Goal: Communication & Community: Ask a question

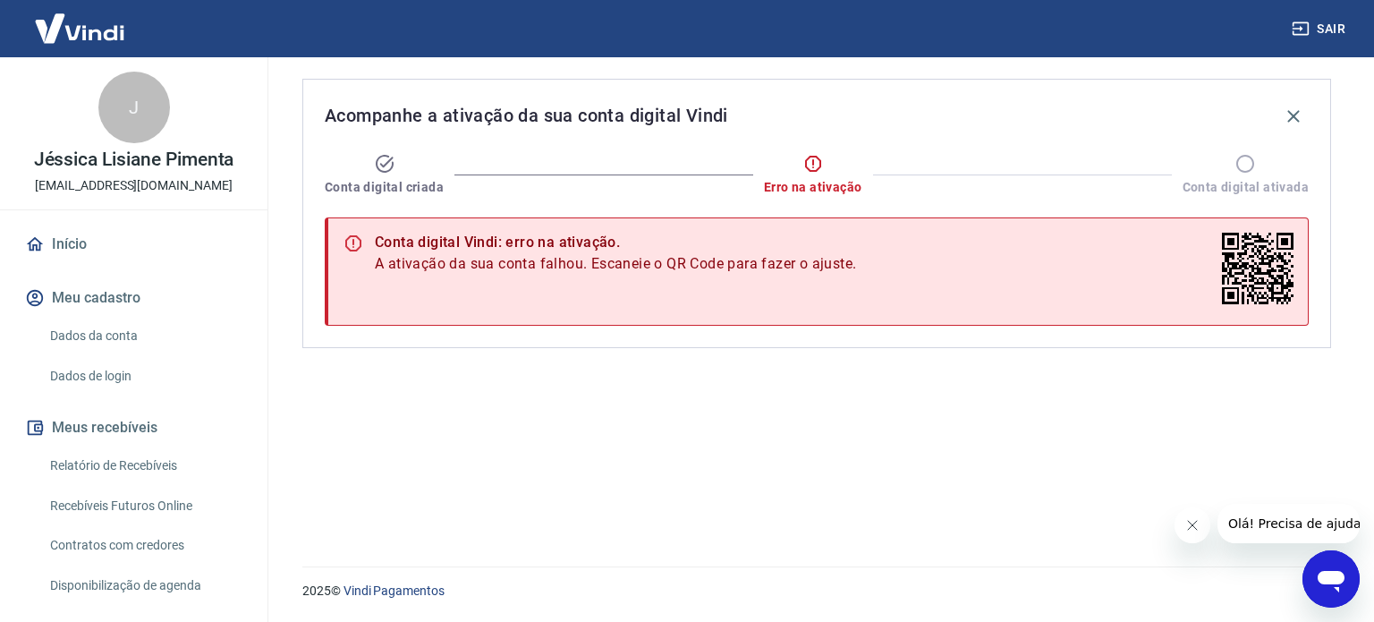
click at [1308, 521] on span "Olá! Precisa de ajuda?" at bounding box center [1297, 523] width 140 height 14
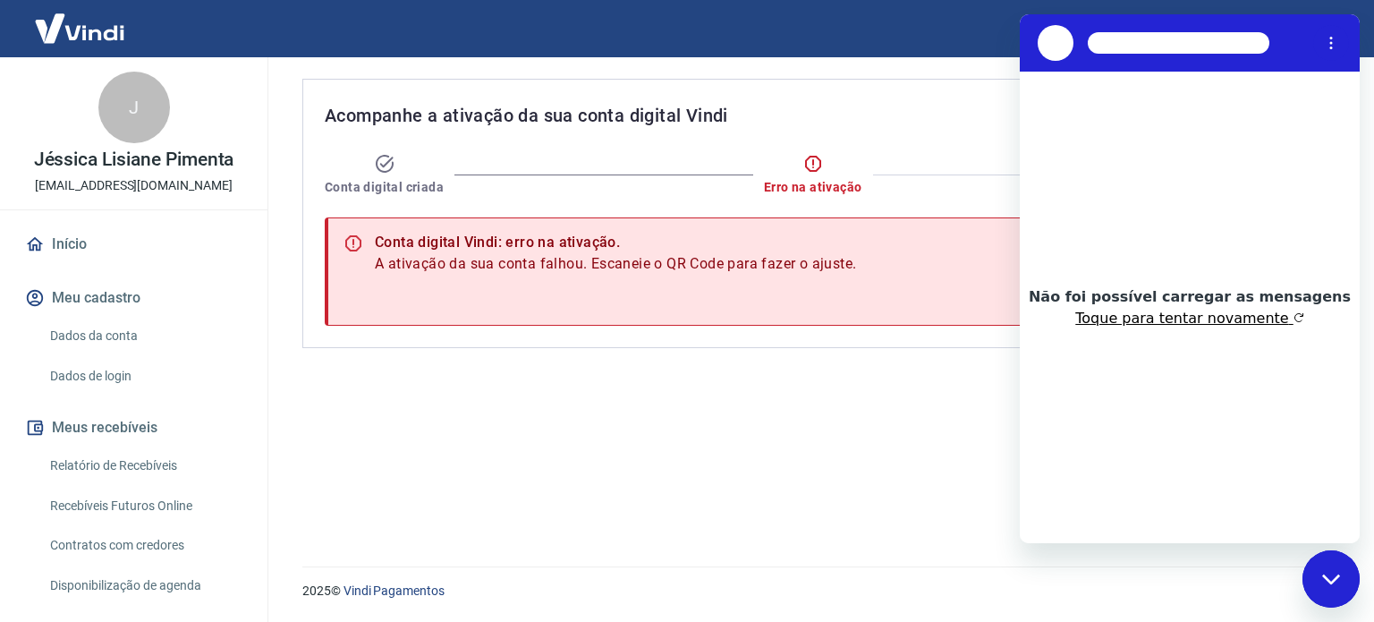
click at [1236, 322] on button "Toque para tentar novamente" at bounding box center [1189, 318] width 228 height 18
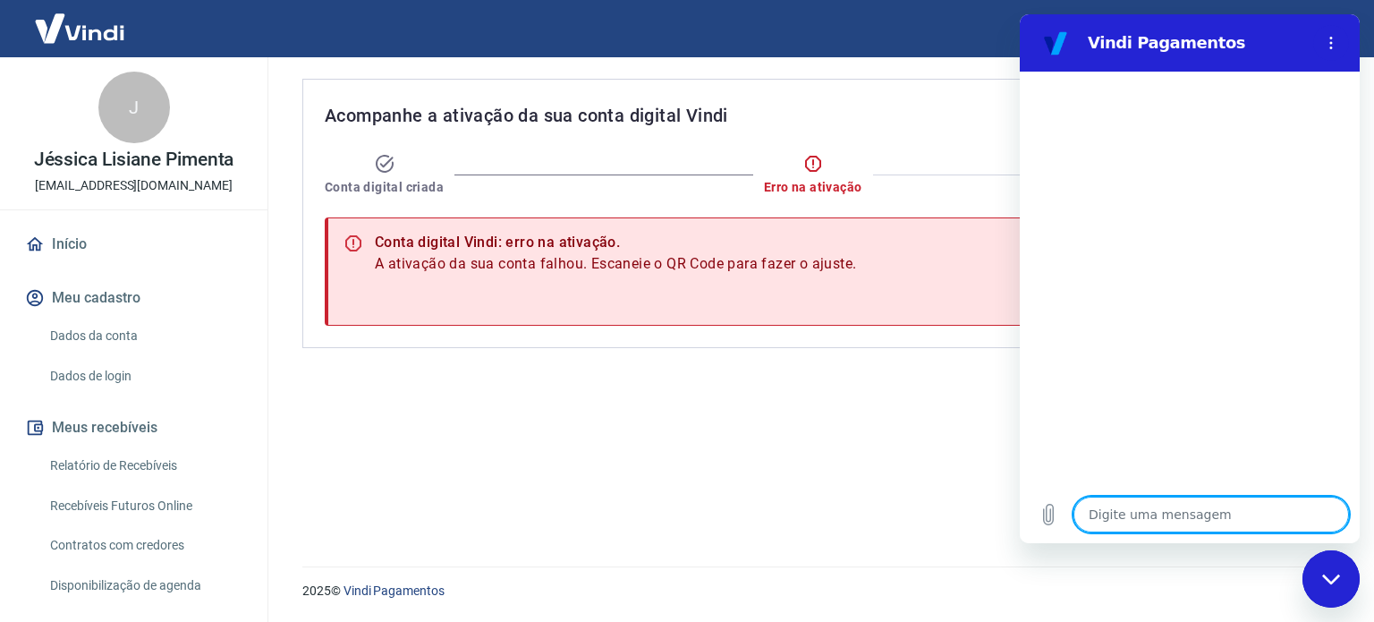
click at [1187, 521] on textarea at bounding box center [1210, 514] width 275 height 36
type textarea "O"
type textarea "x"
type textarea "Ol"
type textarea "x"
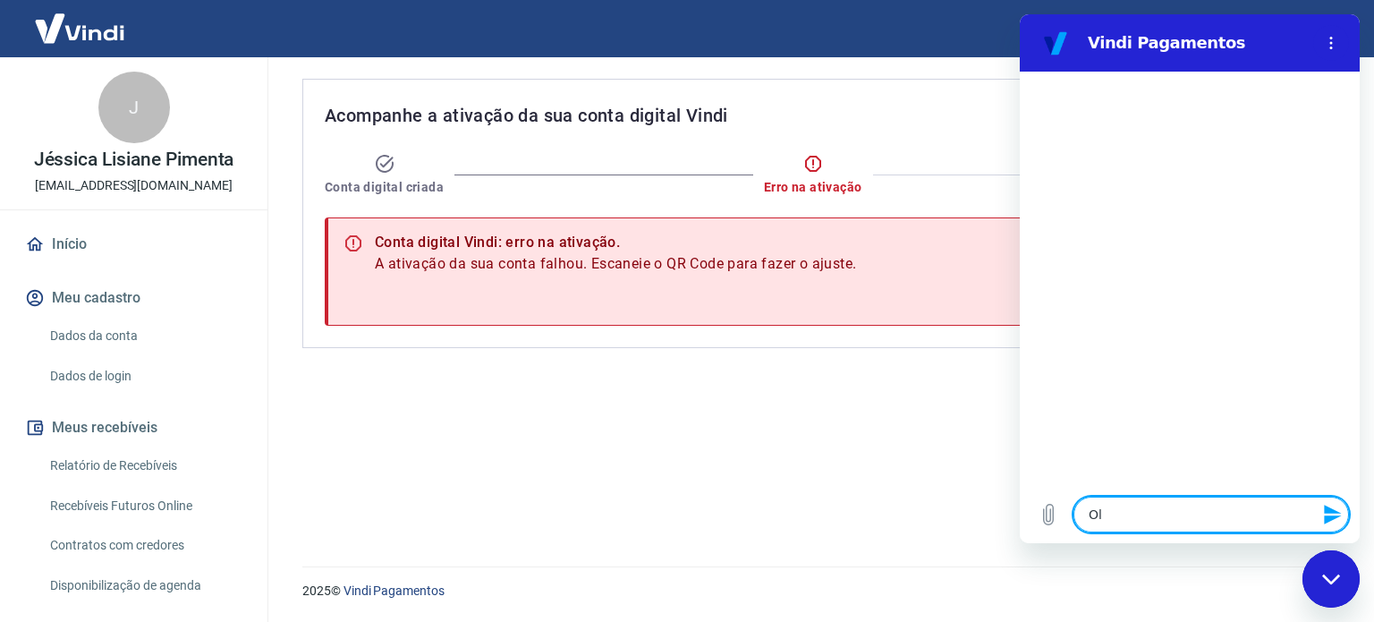
type textarea "Olá"
type textarea "x"
type textarea "Olá,"
type textarea "x"
type textarea "Olá,"
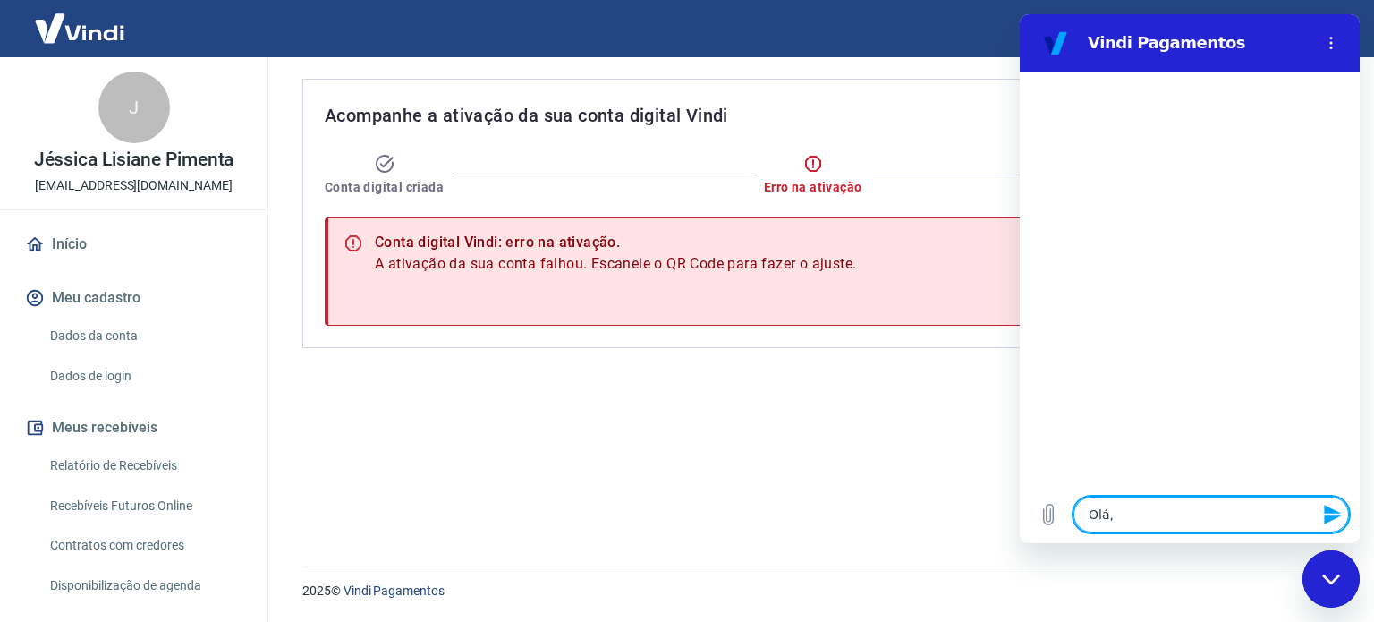
type textarea "x"
type textarea "Olá, b"
type textarea "x"
type textarea "Olá, bo"
type textarea "x"
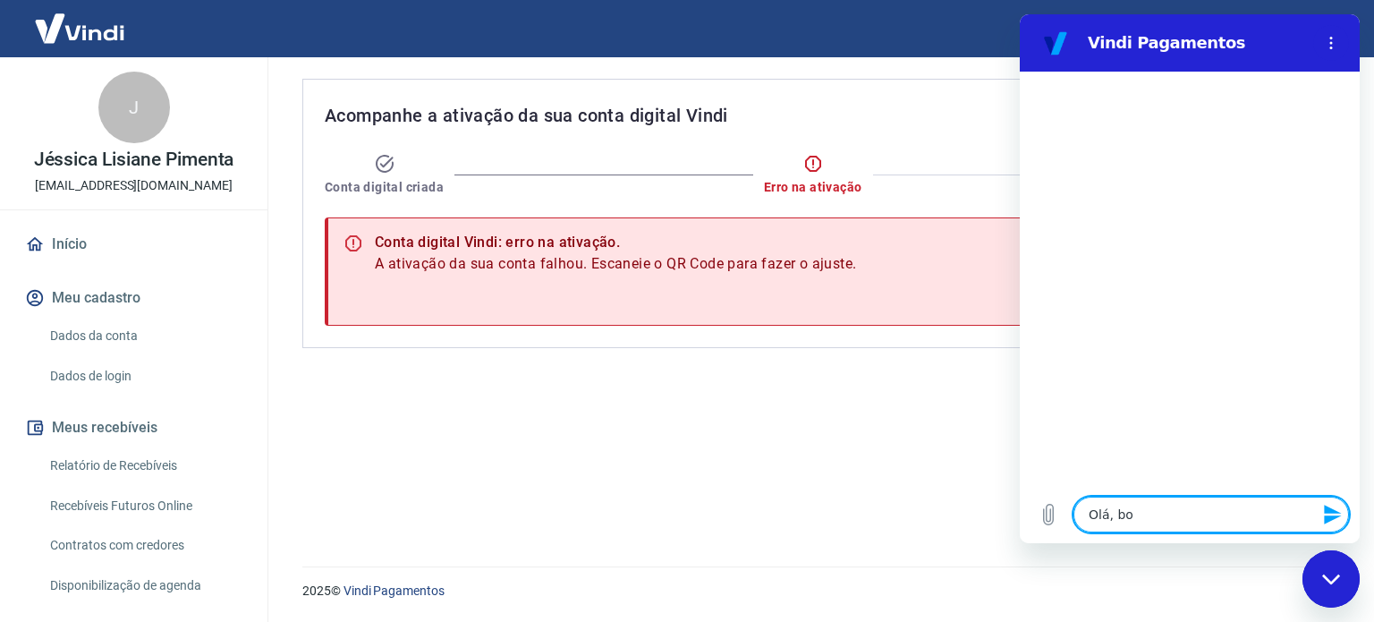
type textarea "Olá, bom"
type textarea "x"
type textarea "Olá, bom"
type textarea "x"
type textarea "Olá, bom d"
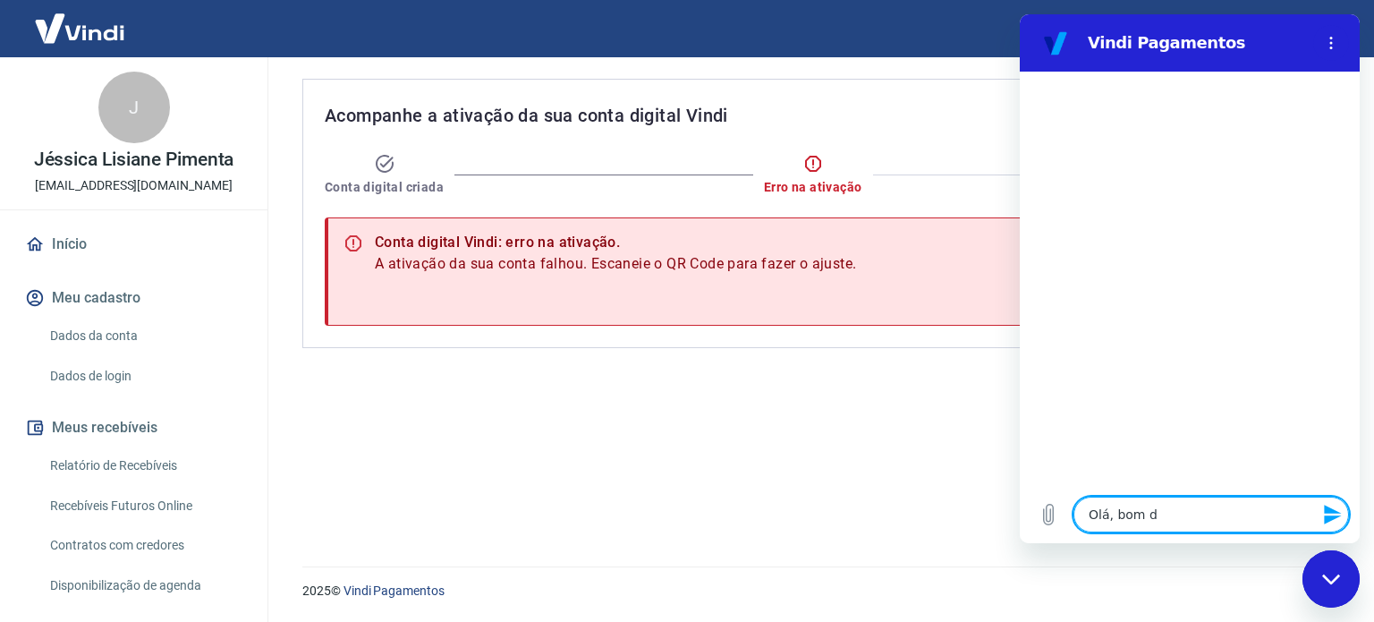
type textarea "x"
type textarea "Olá, bom di"
type textarea "x"
type textarea "Olá, bom dia"
type textarea "x"
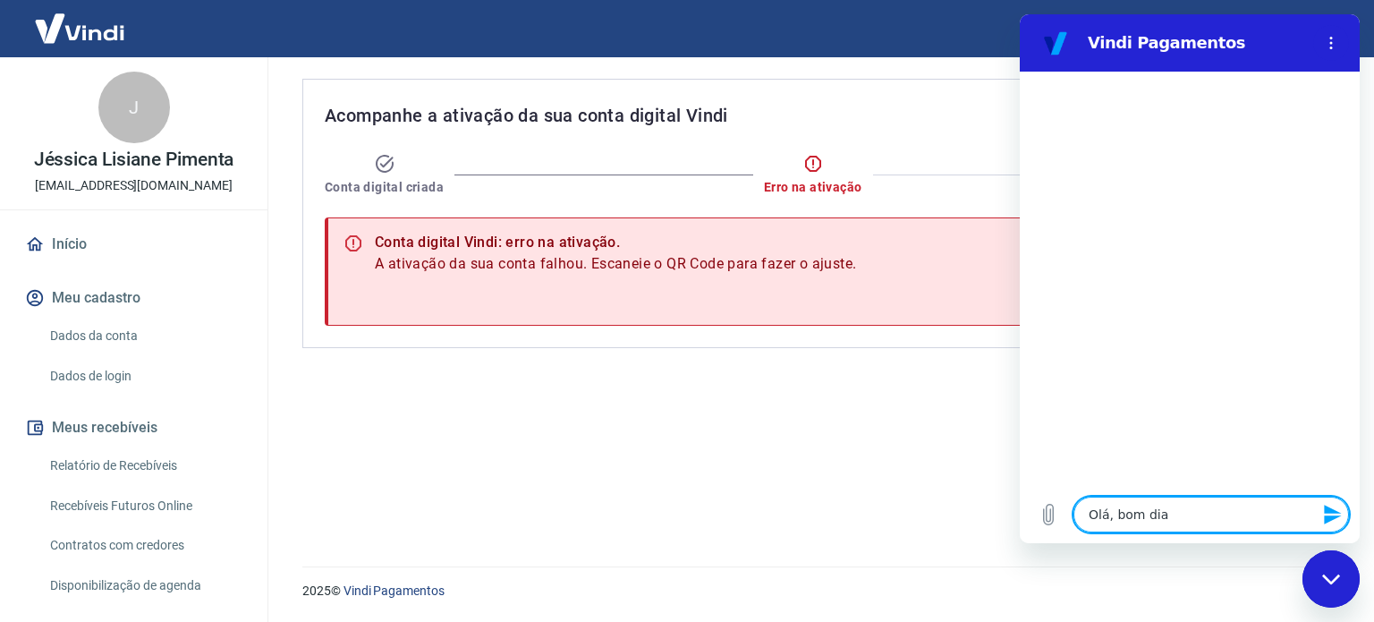
type textarea "Olá, bom dia!"
type textarea "x"
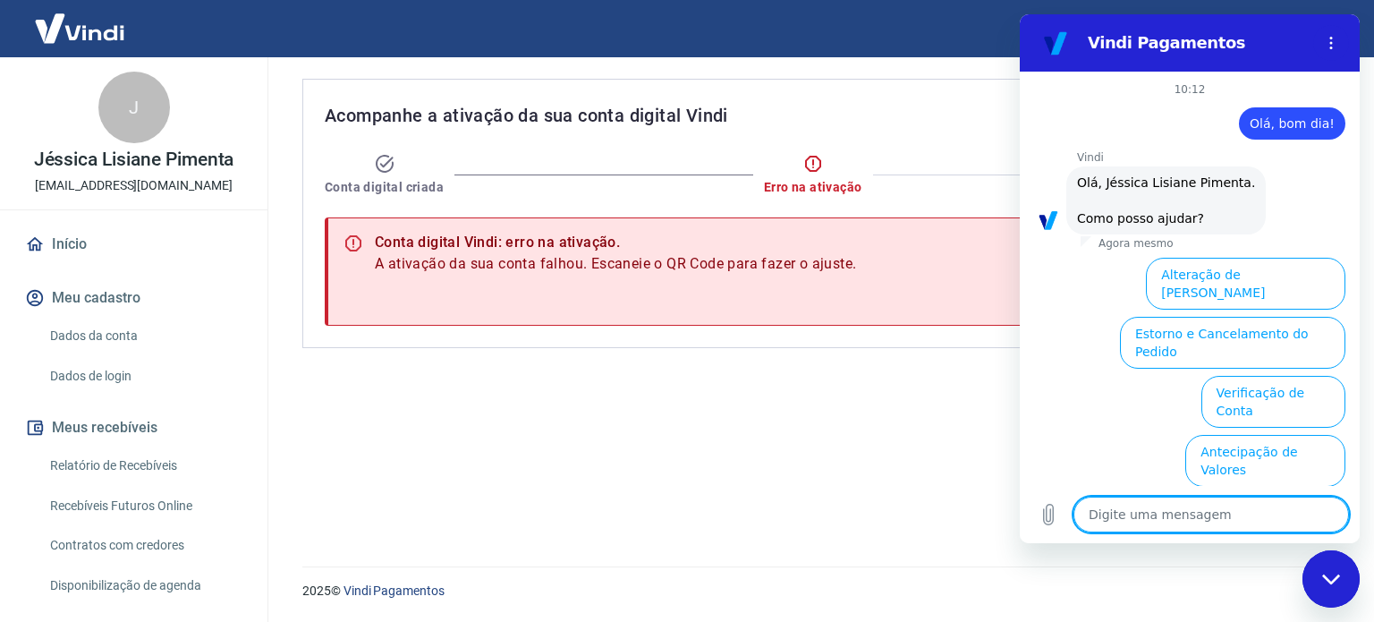
scroll to position [136, 0]
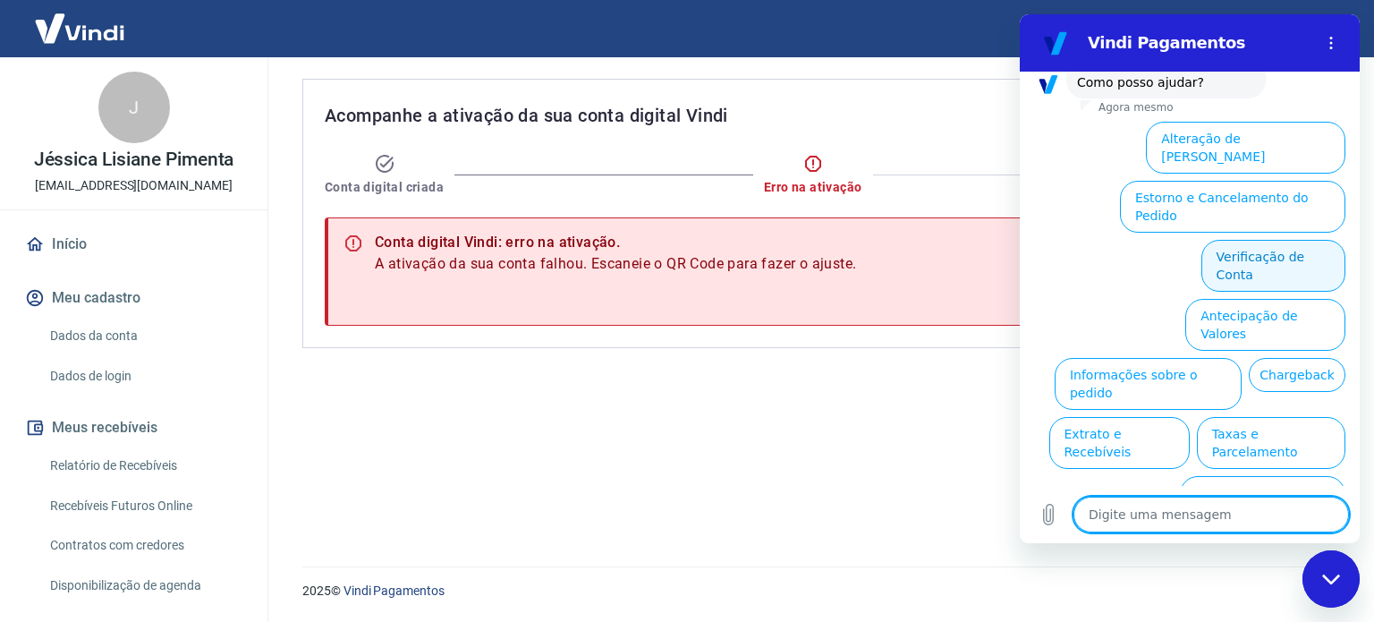
click at [1258, 240] on button "Verificação de Conta" at bounding box center [1273, 266] width 144 height 52
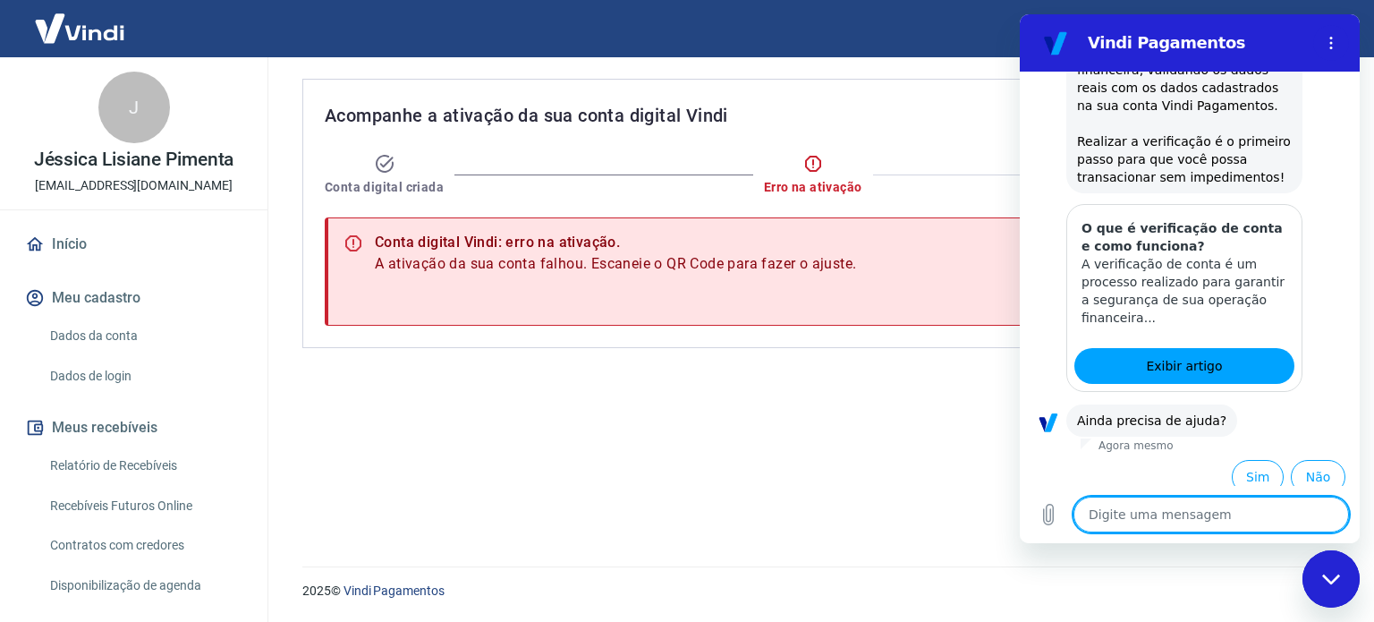
scroll to position [315, 0]
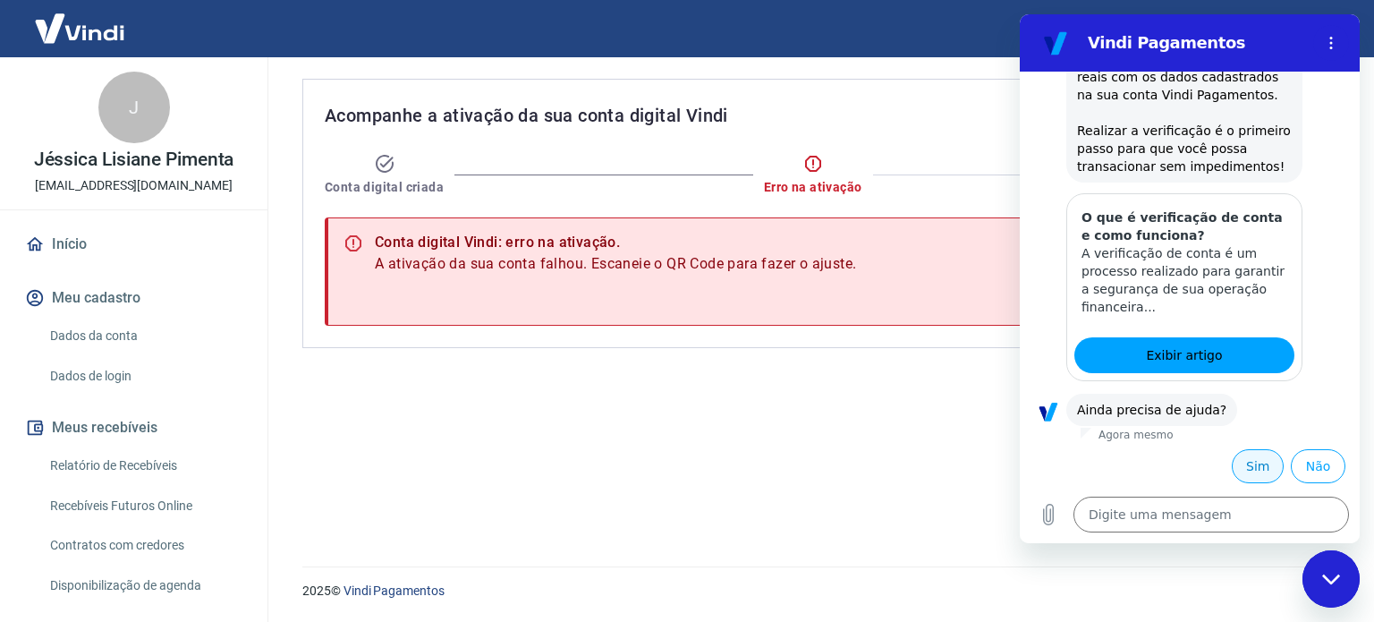
click at [1237, 478] on button "Sim" at bounding box center [1258, 466] width 52 height 34
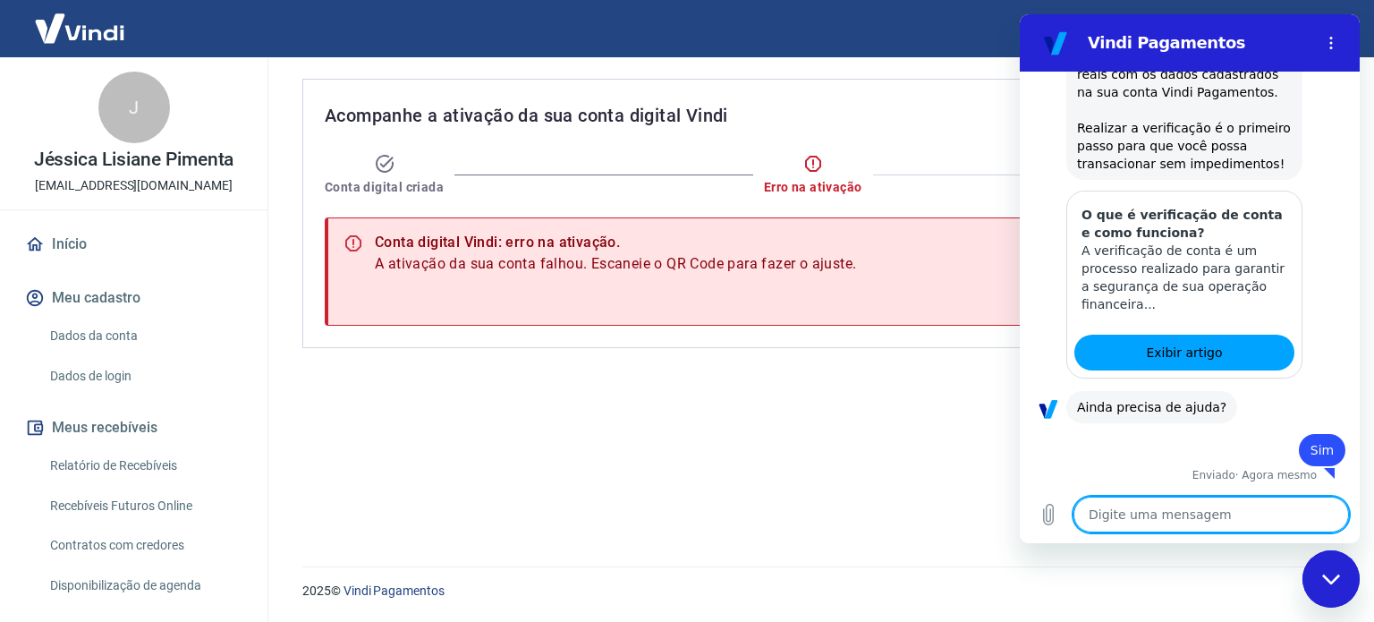
type textarea "x"
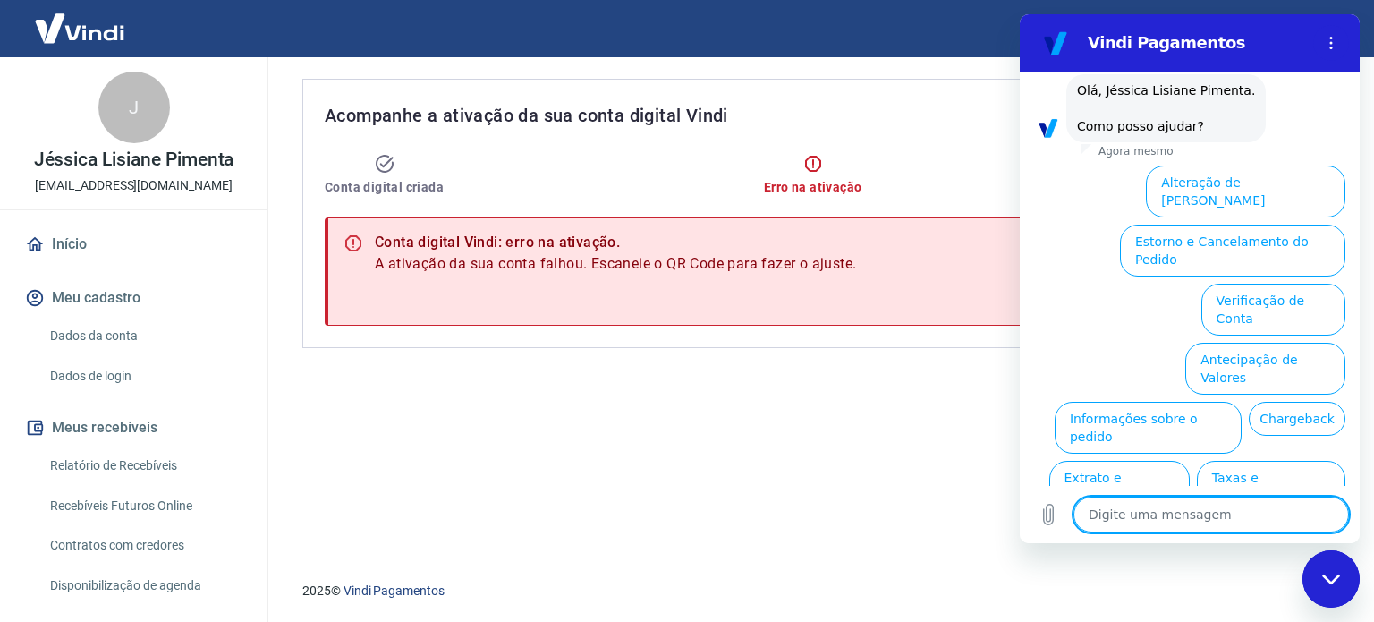
scroll to position [780, 0]
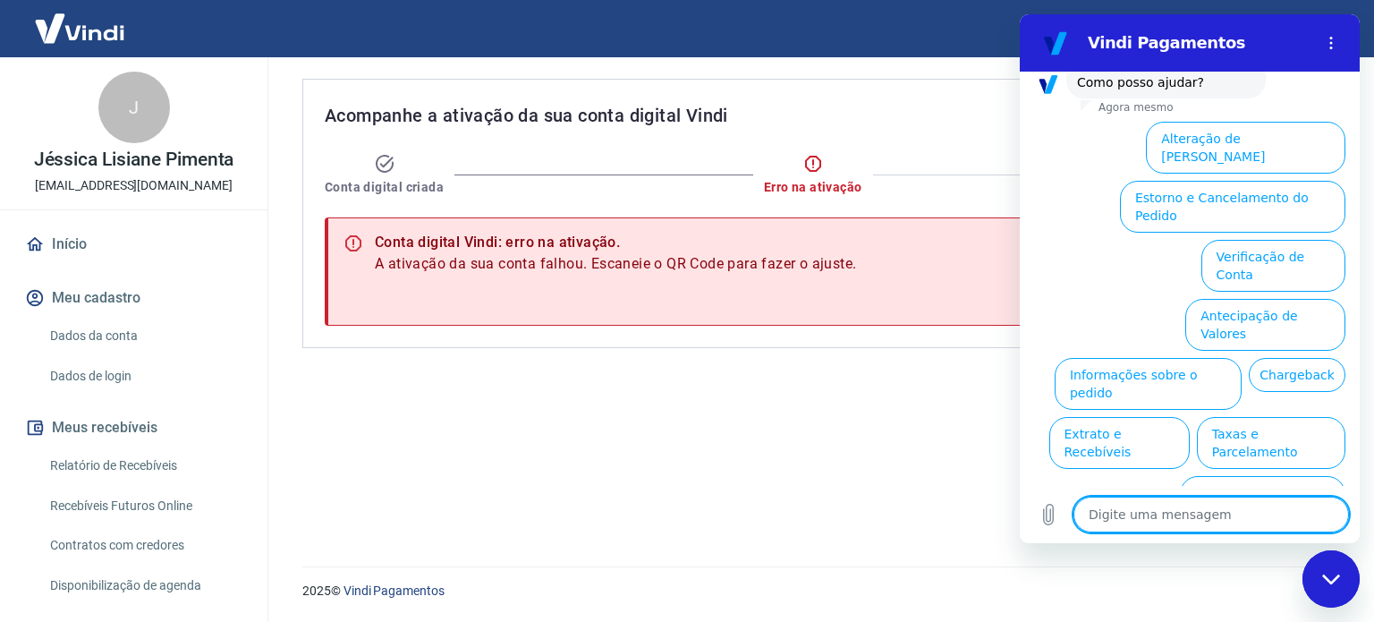
click at [1204, 528] on textarea at bounding box center [1210, 514] width 275 height 36
type textarea "F"
type textarea "x"
type textarea "Fa"
type textarea "x"
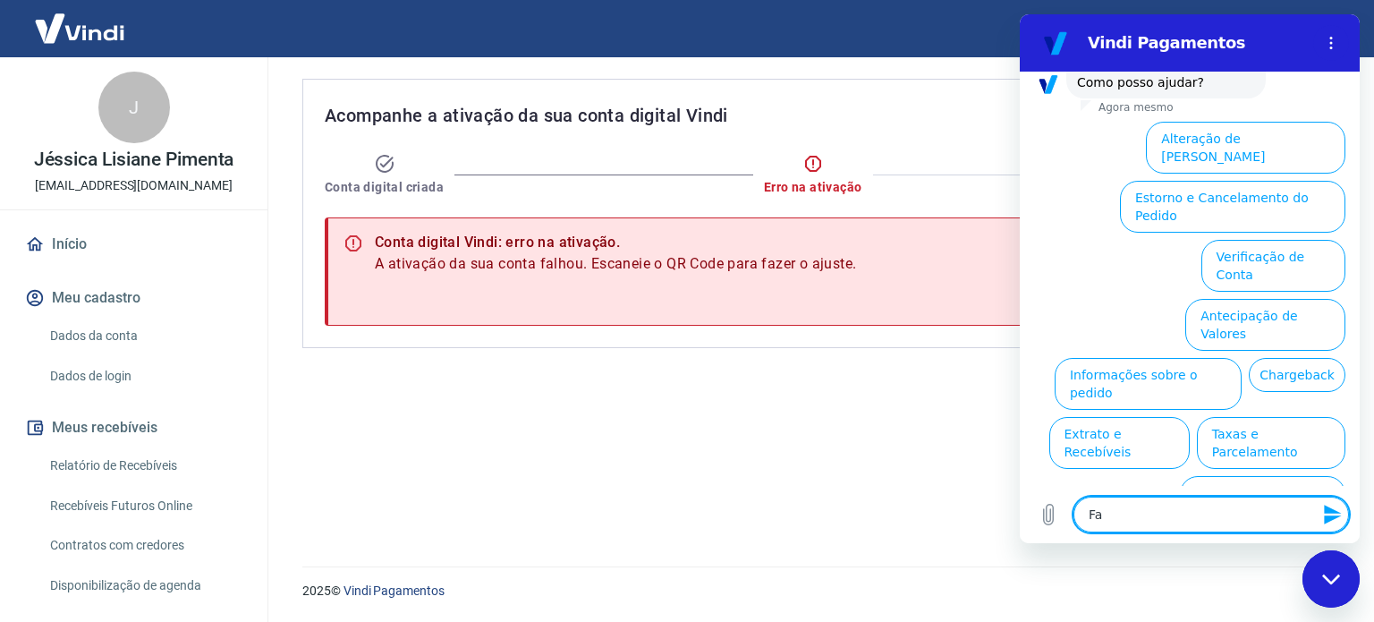
type textarea "Fal"
type textarea "x"
type textarea "Fala"
type textarea "x"
type textarea "Falar"
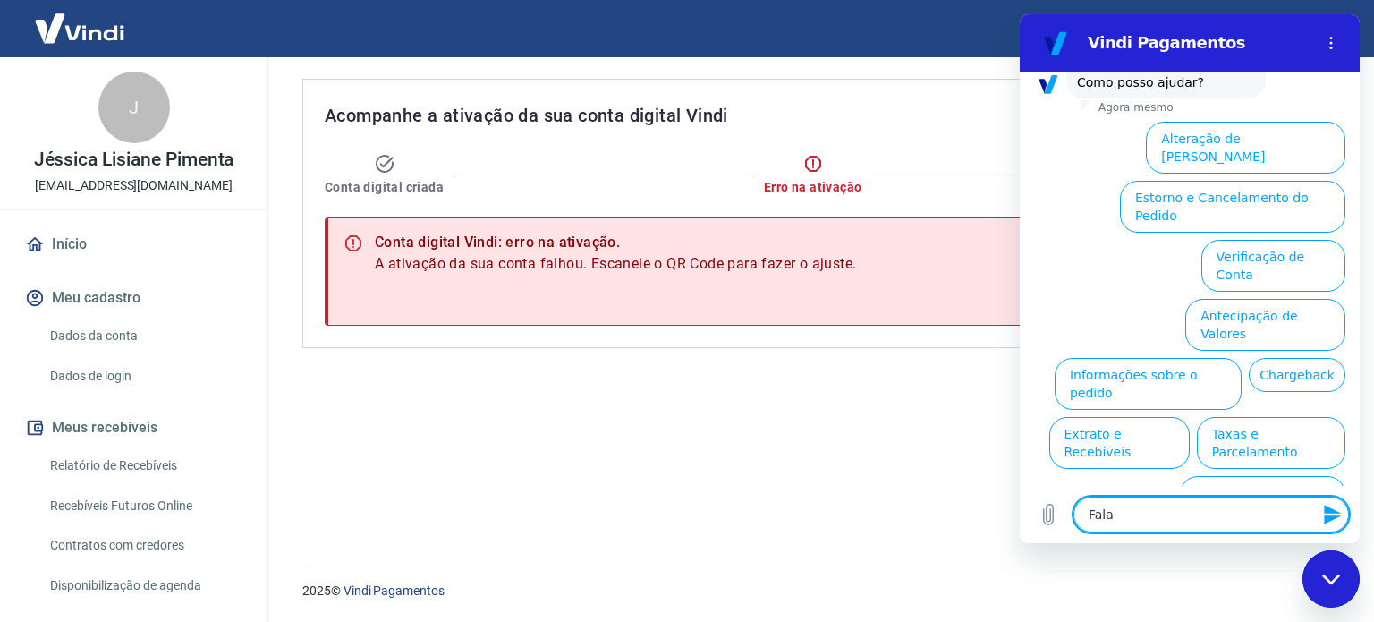
type textarea "x"
type textarea "Falar"
type textarea "x"
type textarea "Falar c"
type textarea "x"
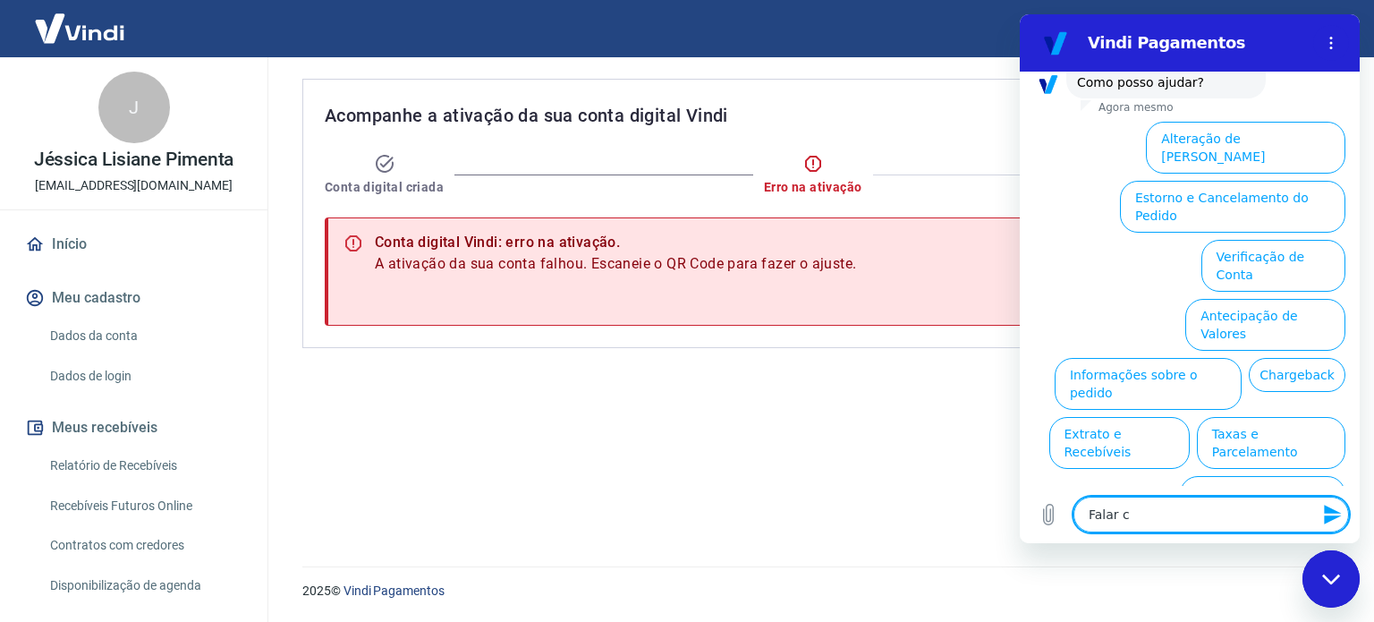
type textarea "Falar co"
type textarea "x"
type textarea "Falar com"
type textarea "x"
type textarea "Falar com"
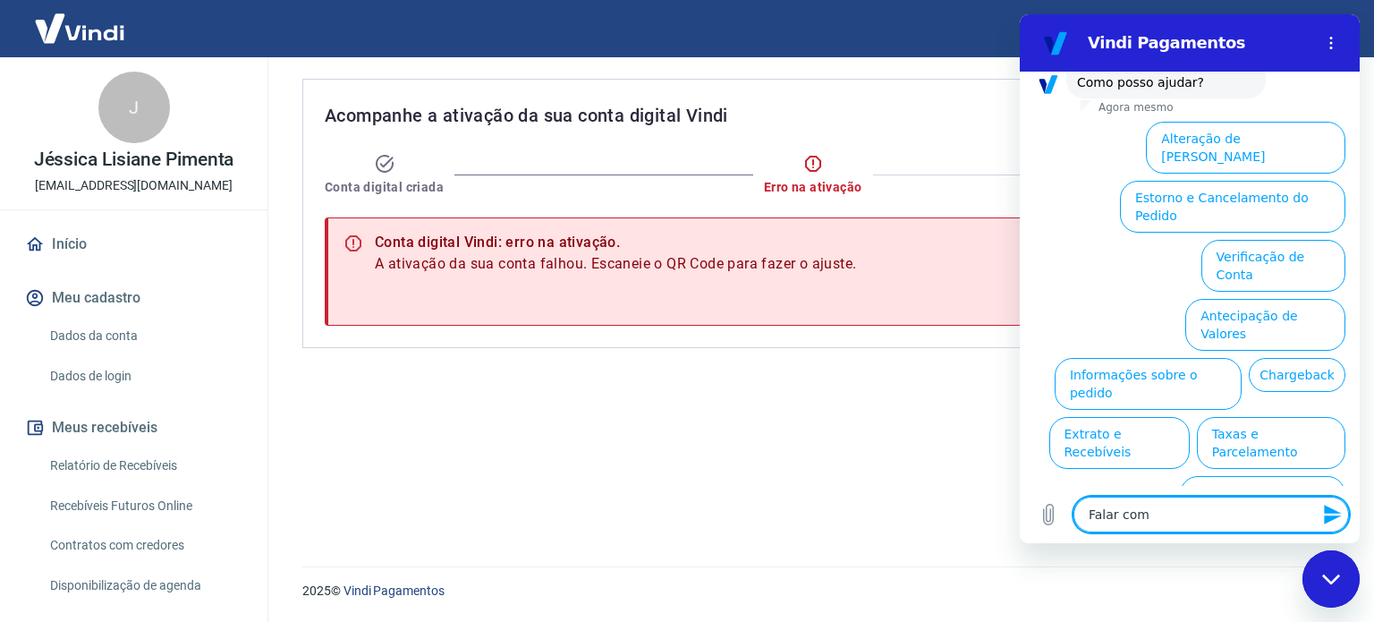
type textarea "x"
type textarea "Falar com a"
type textarea "x"
type textarea "Falar com at"
type textarea "x"
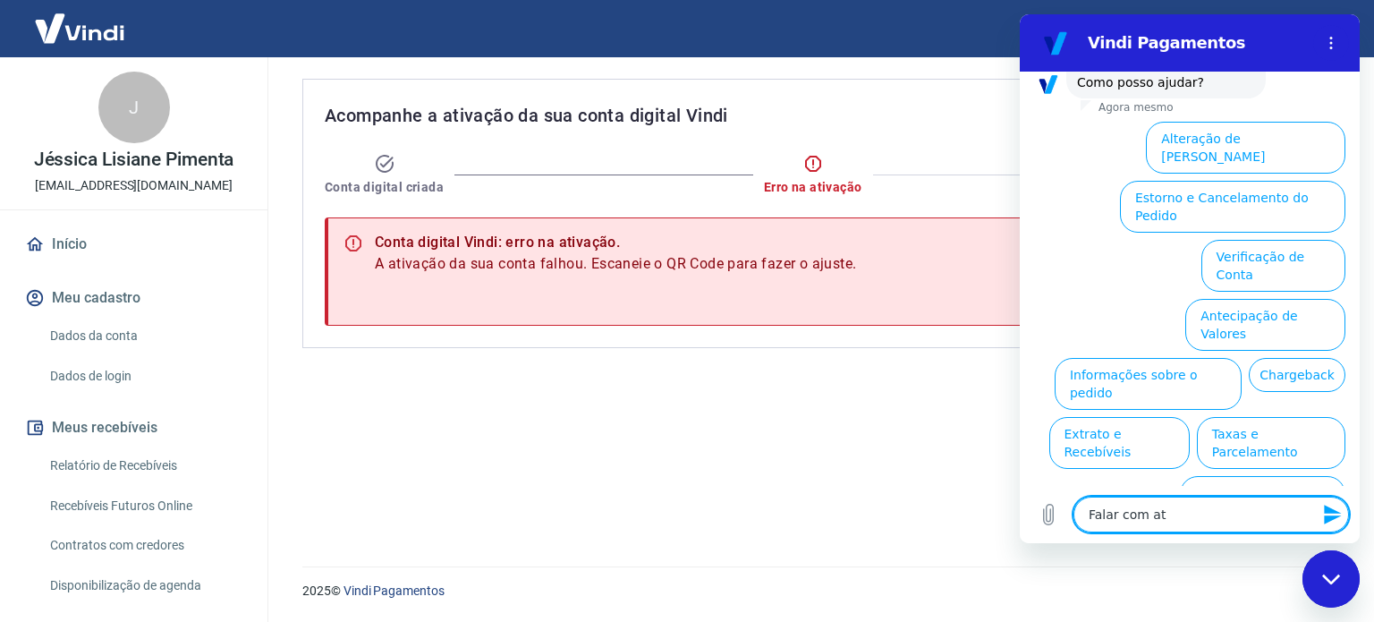
type textarea "Falar com ate"
type textarea "x"
type textarea "Falar com [GEOGRAPHIC_DATA]"
type textarea "x"
type textarea "Falar com atend"
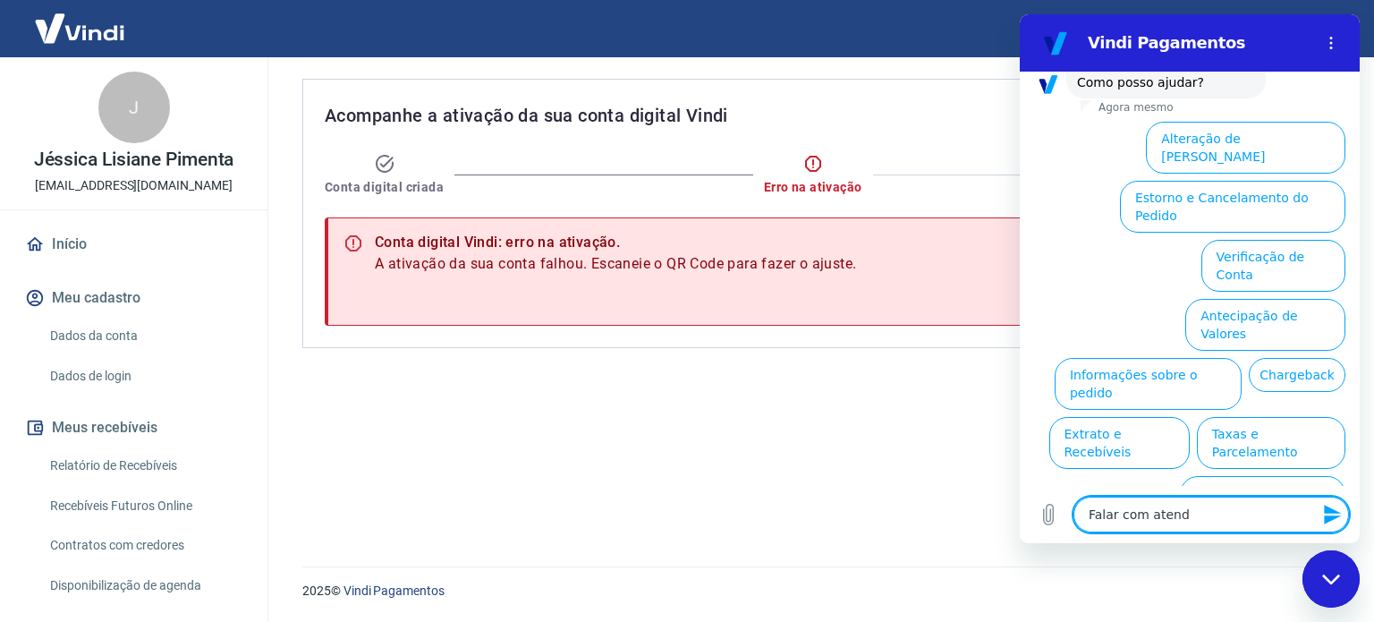
type textarea "x"
type textarea "Falar com atende"
type textarea "x"
type textarea "Falar com atenden"
type textarea "x"
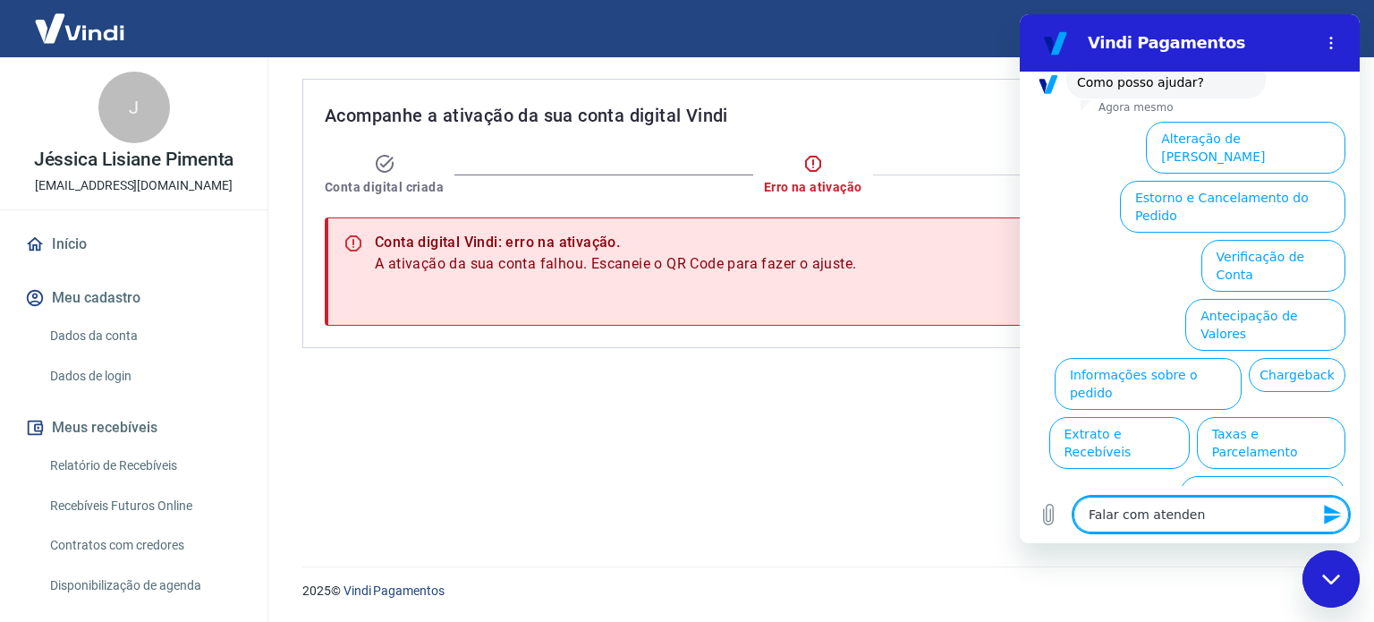
type textarea "Falar com atendent"
type textarea "x"
type textarea "Falar com atendente"
type textarea "x"
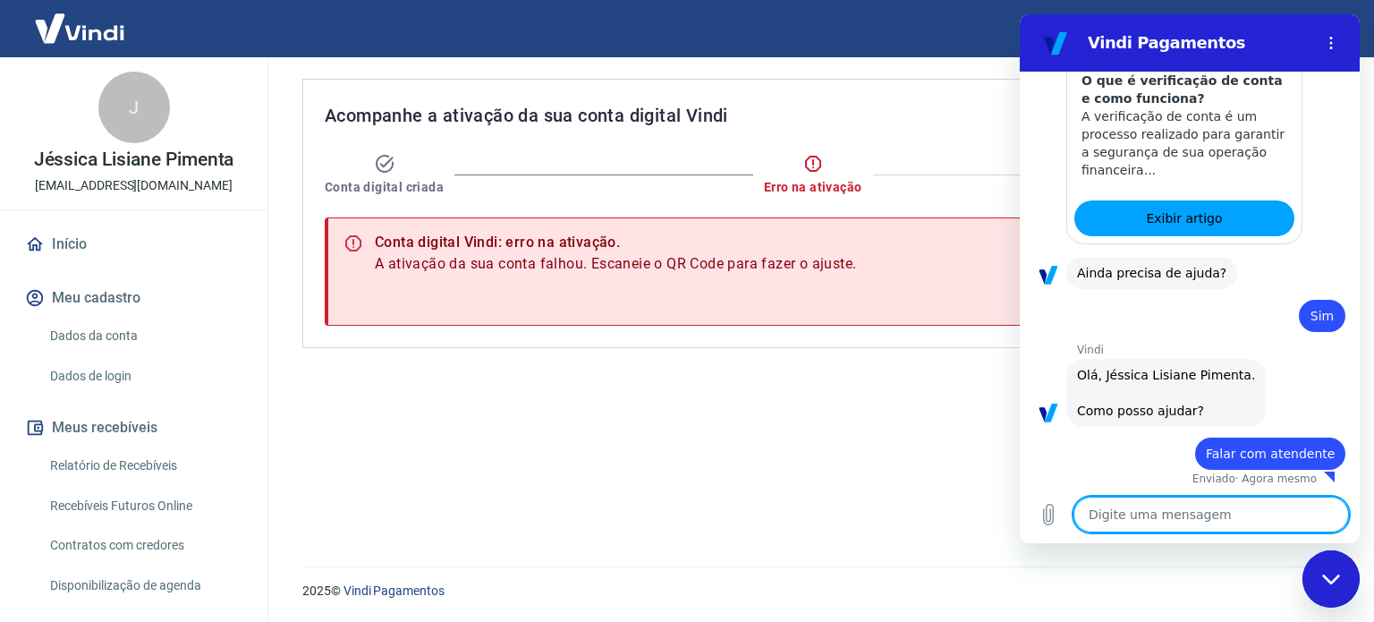
scroll to position [455, 0]
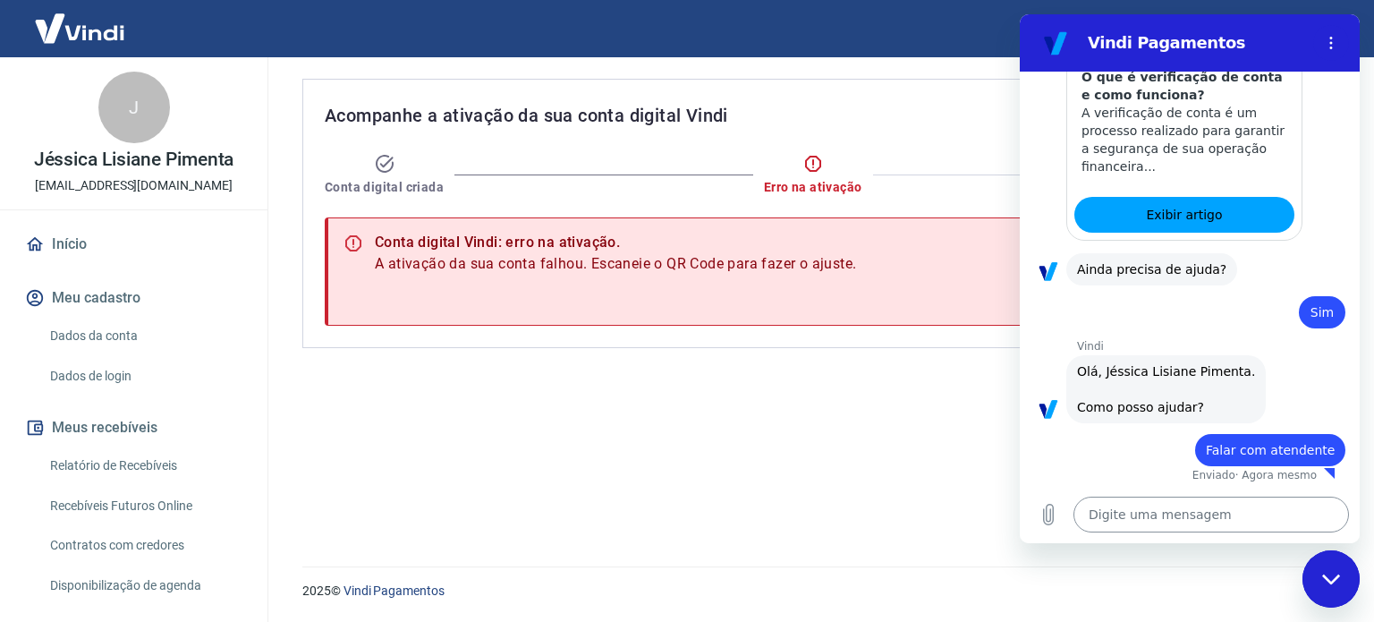
type textarea "x"
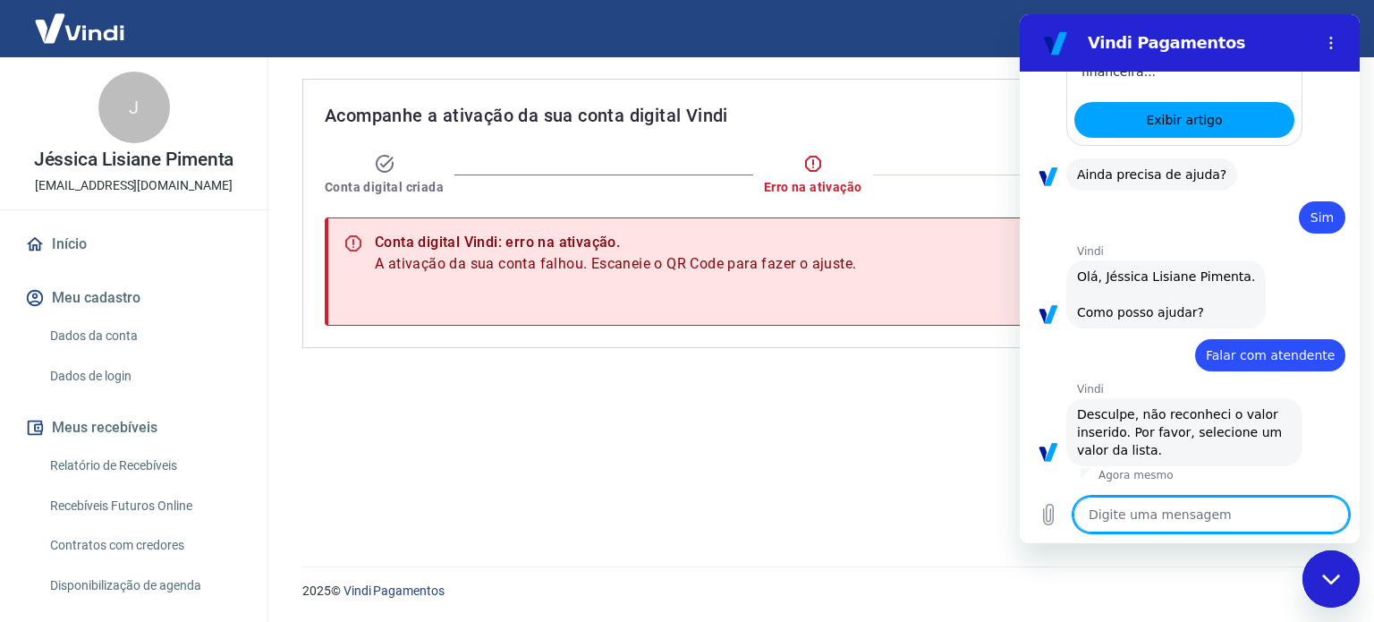
click at [1170, 524] on textarea at bounding box center [1210, 514] width 275 height 36
type textarea "e"
type textarea "x"
type textarea "es"
type textarea "x"
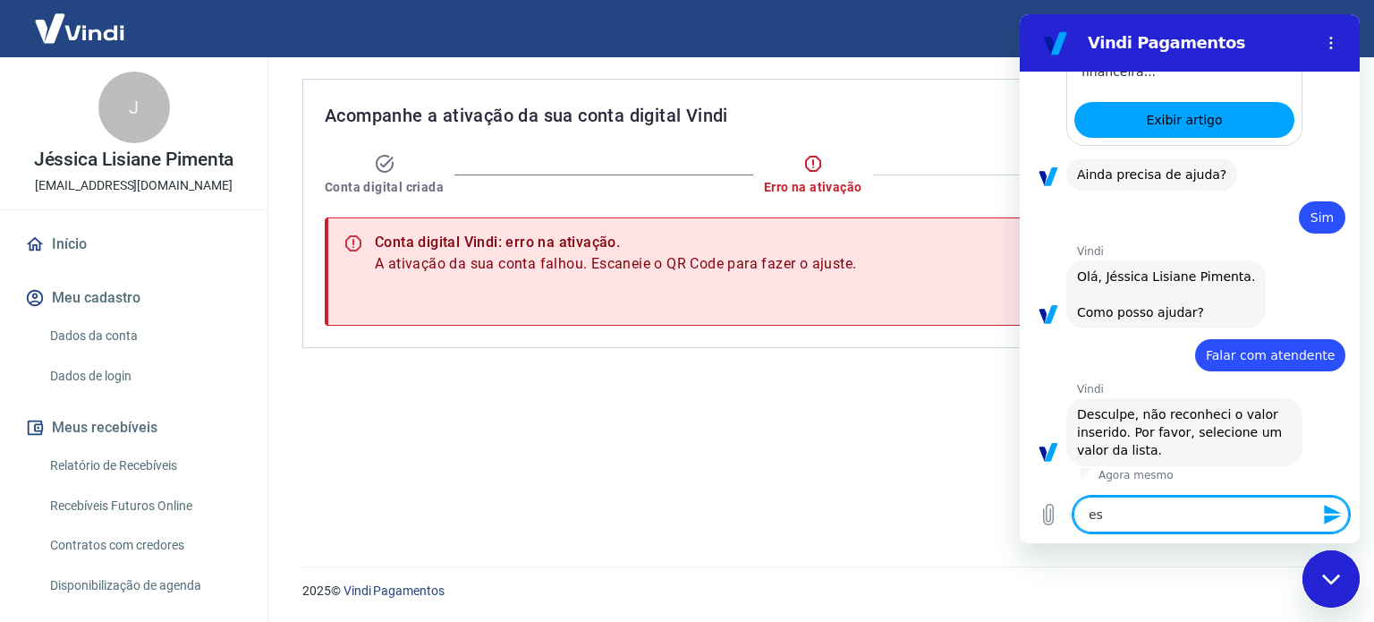
type textarea "est"
type textarea "x"
type textarea "está"
type textarea "x"
type textarea "está"
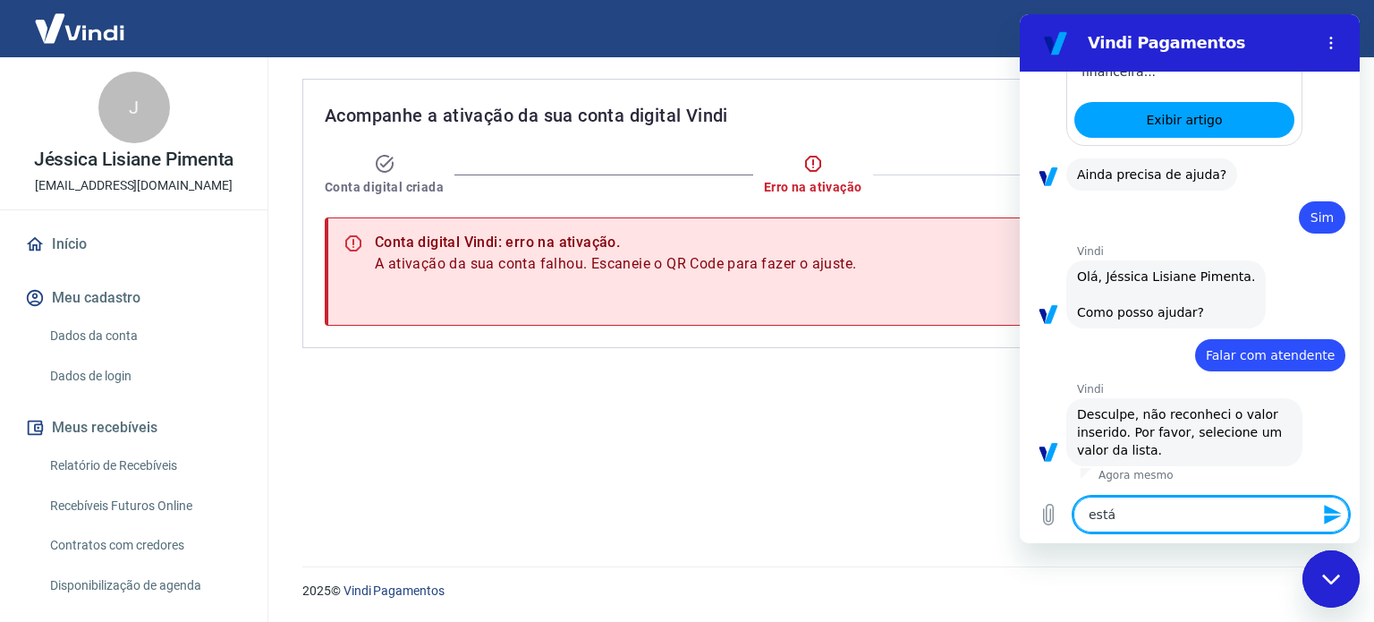
type textarea "x"
type textarea "está d"
type textarea "x"
type textarea "está da"
type textarea "x"
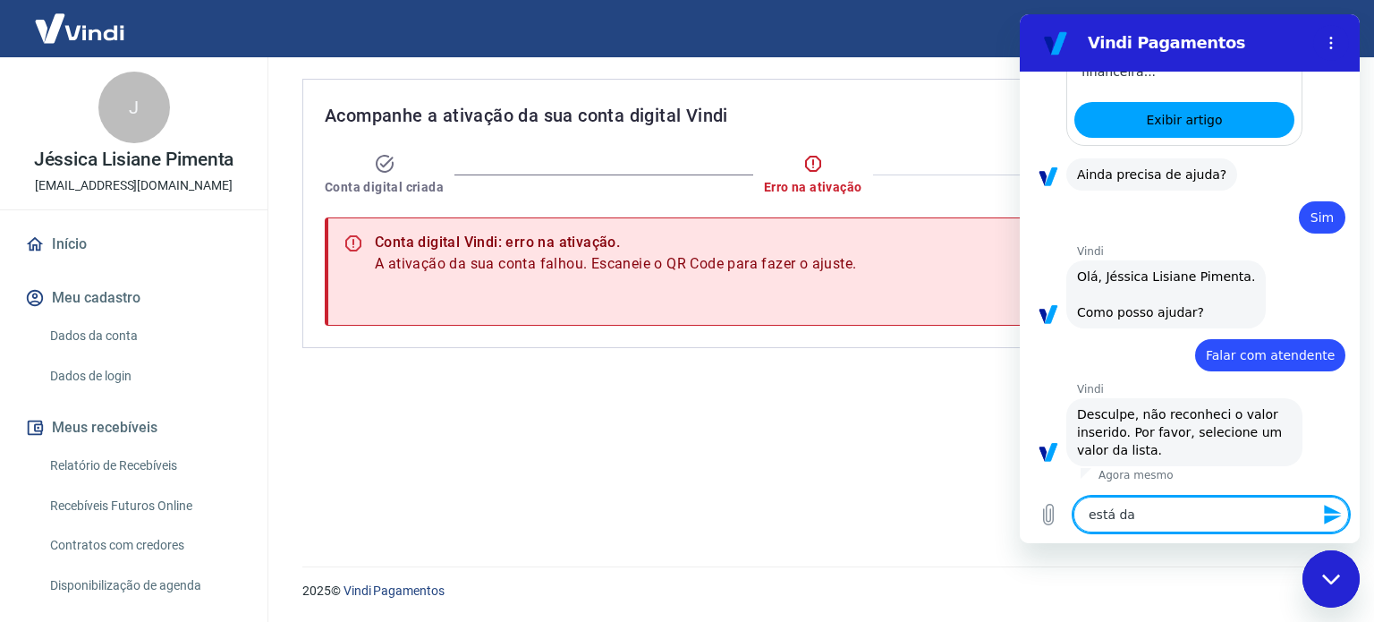
type textarea "está dan"
type textarea "x"
type textarea "está dand"
type textarea "x"
type textarea "está dando"
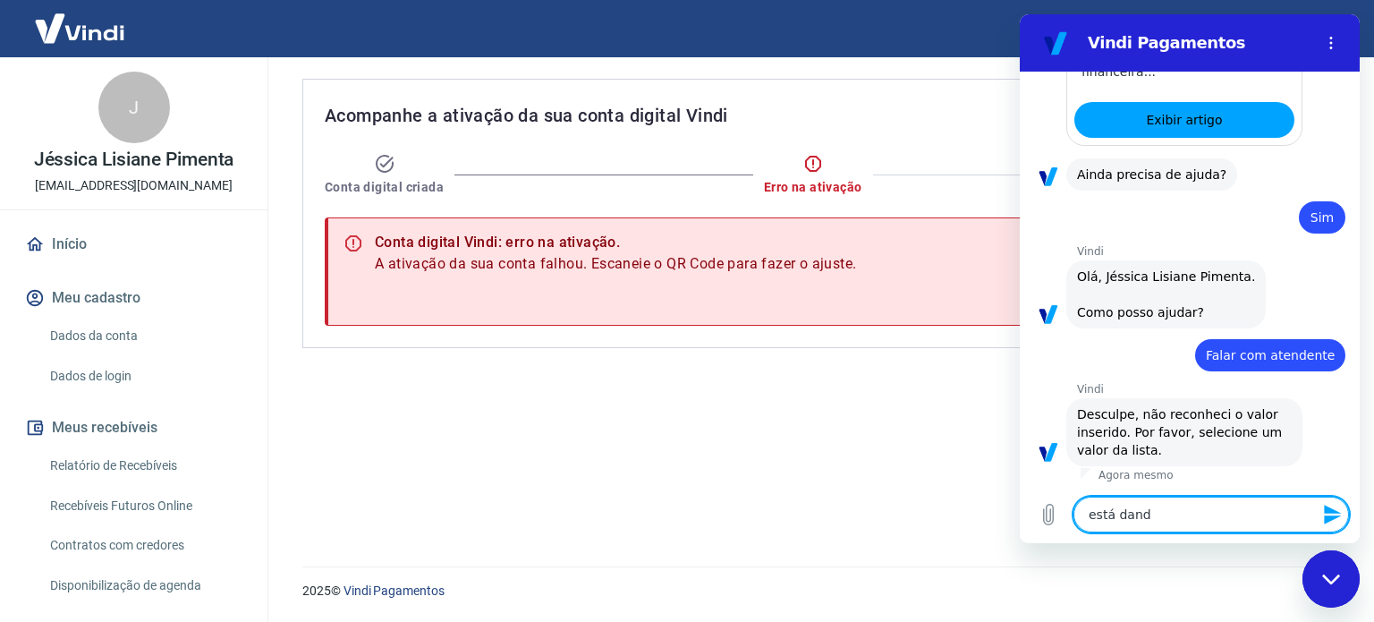
type textarea "x"
type textarea "está dando"
type textarea "x"
type textarea "está dando e"
type textarea "x"
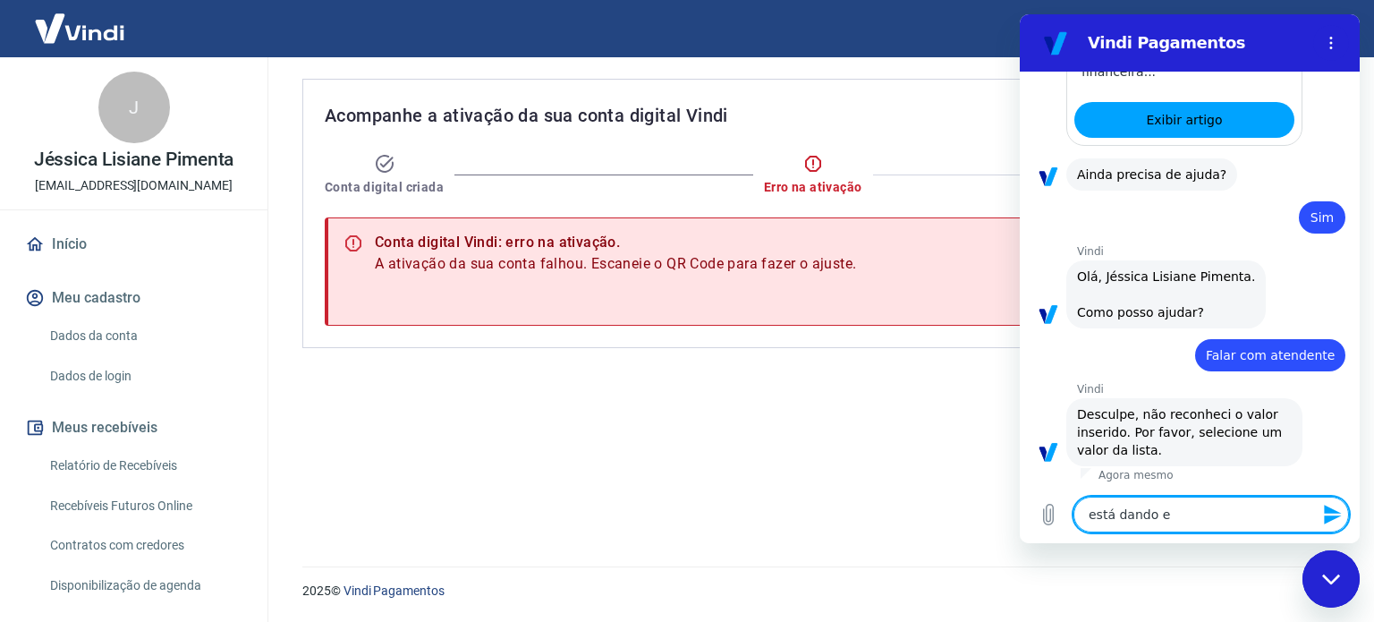
type textarea "está dando er"
type textarea "x"
type textarea "está dando err"
type textarea "x"
type textarea "está dando erro"
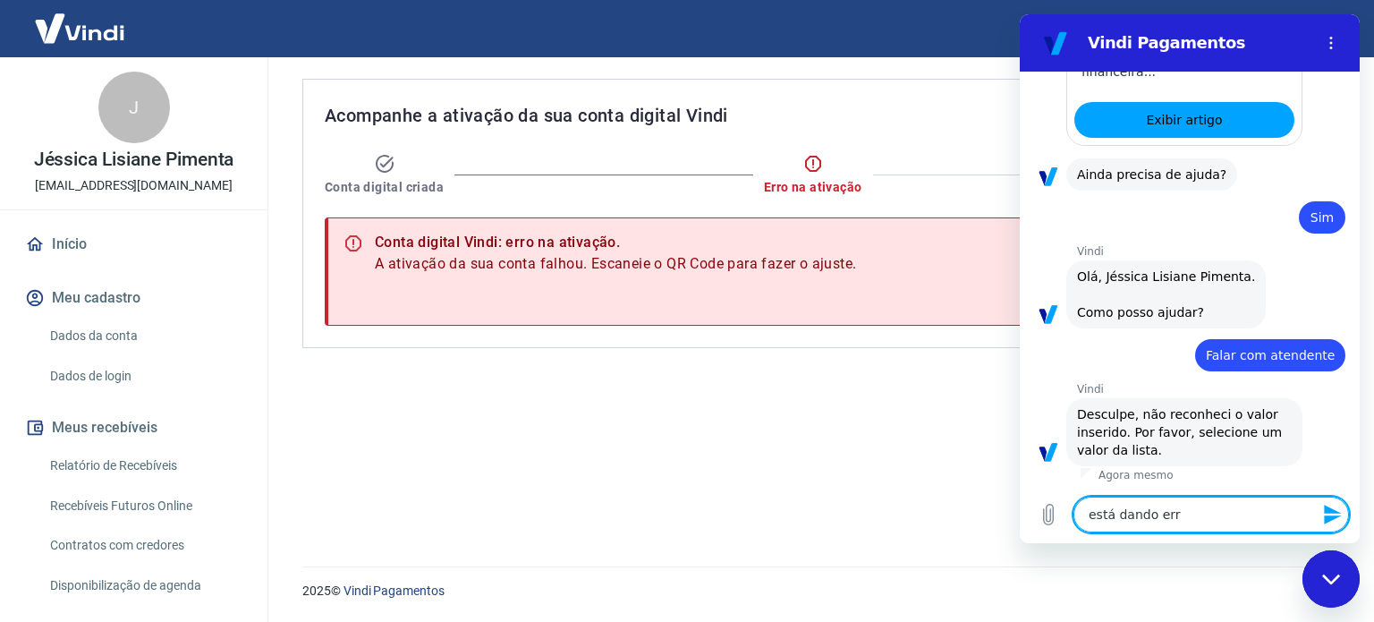
type textarea "x"
type textarea "está dando erro"
type textarea "x"
type textarea "está dando erro n"
type textarea "x"
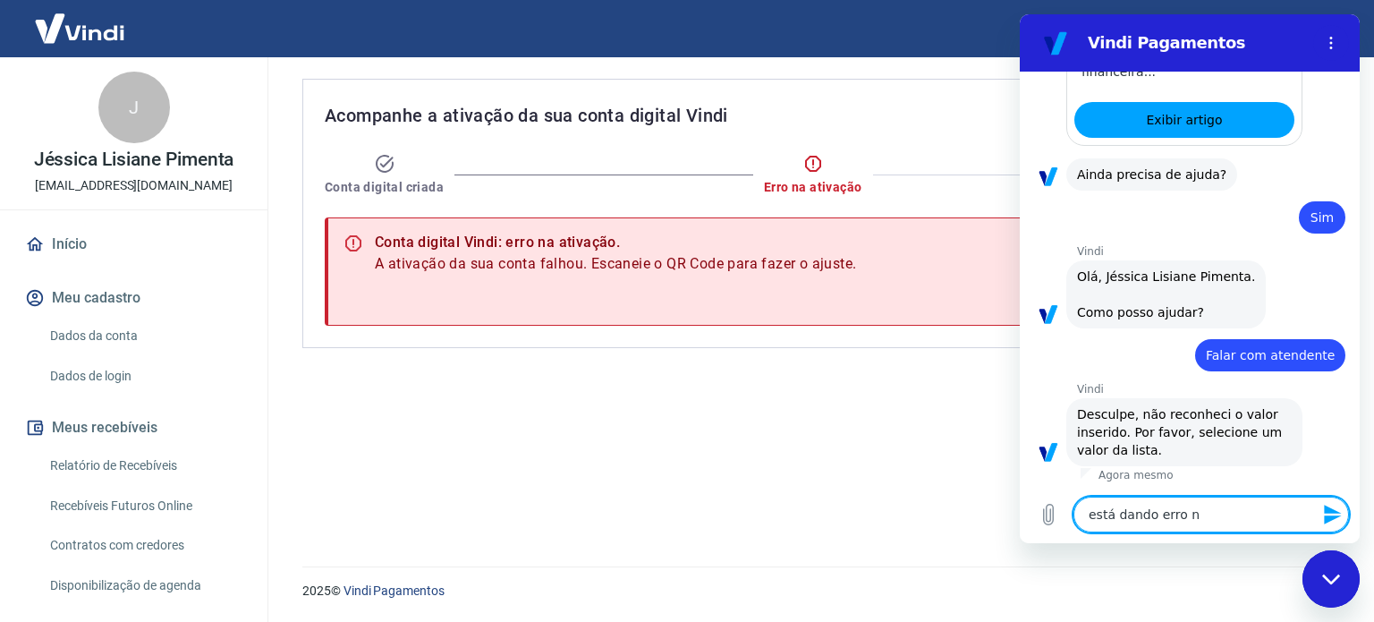
type textarea "está dando erro na"
type textarea "x"
type textarea "está dando erro na"
type textarea "x"
type textarea "está dando erro na a"
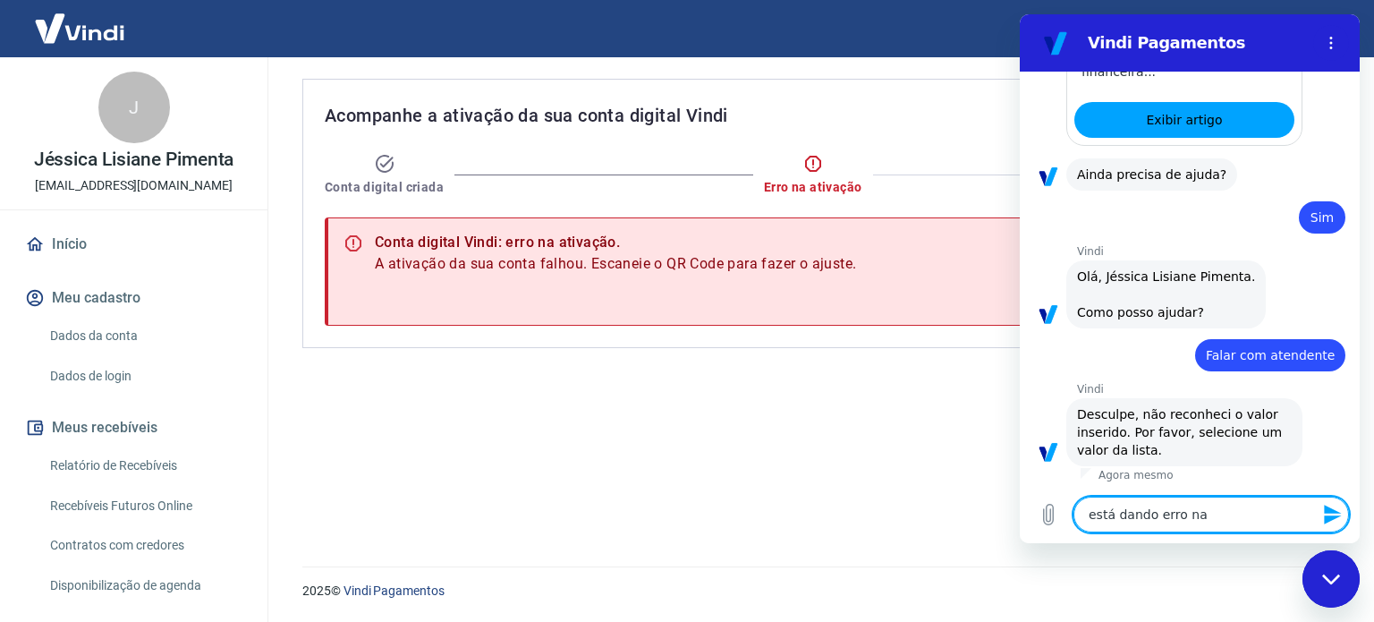
type textarea "x"
type textarea "está dando erro na at"
type textarea "x"
type textarea "está dando erro na ati"
type textarea "x"
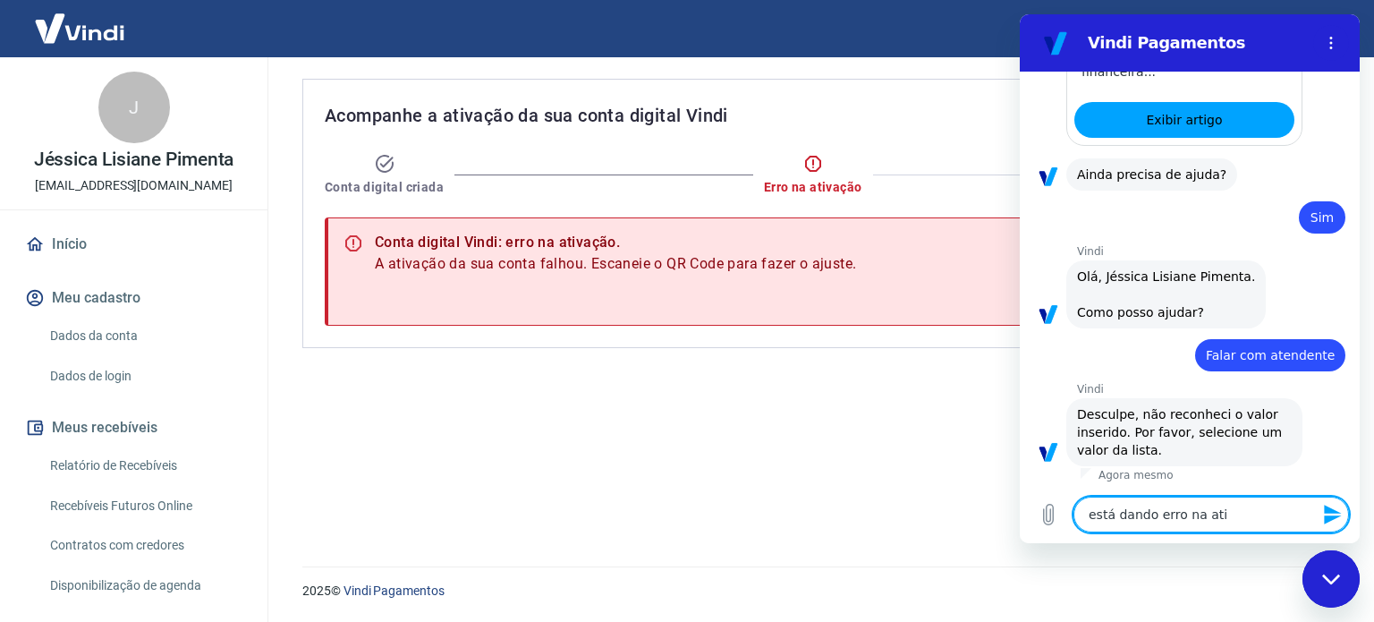
type textarea "está dando erro na ativ"
type textarea "x"
type textarea "está dando erro na ativa"
type textarea "x"
type textarea "está dando erro na ativaç"
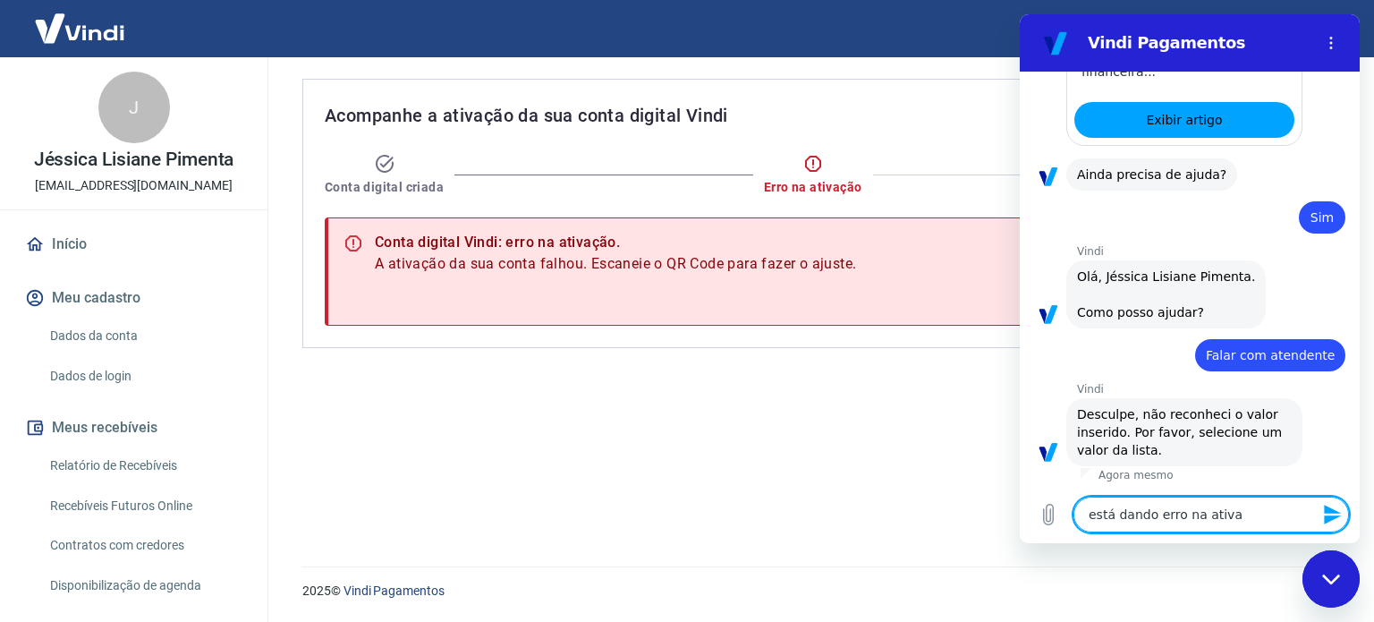
type textarea "x"
type textarea "está dando erro na ativaçã"
type textarea "x"
type textarea "está dando erro na ativação"
type textarea "x"
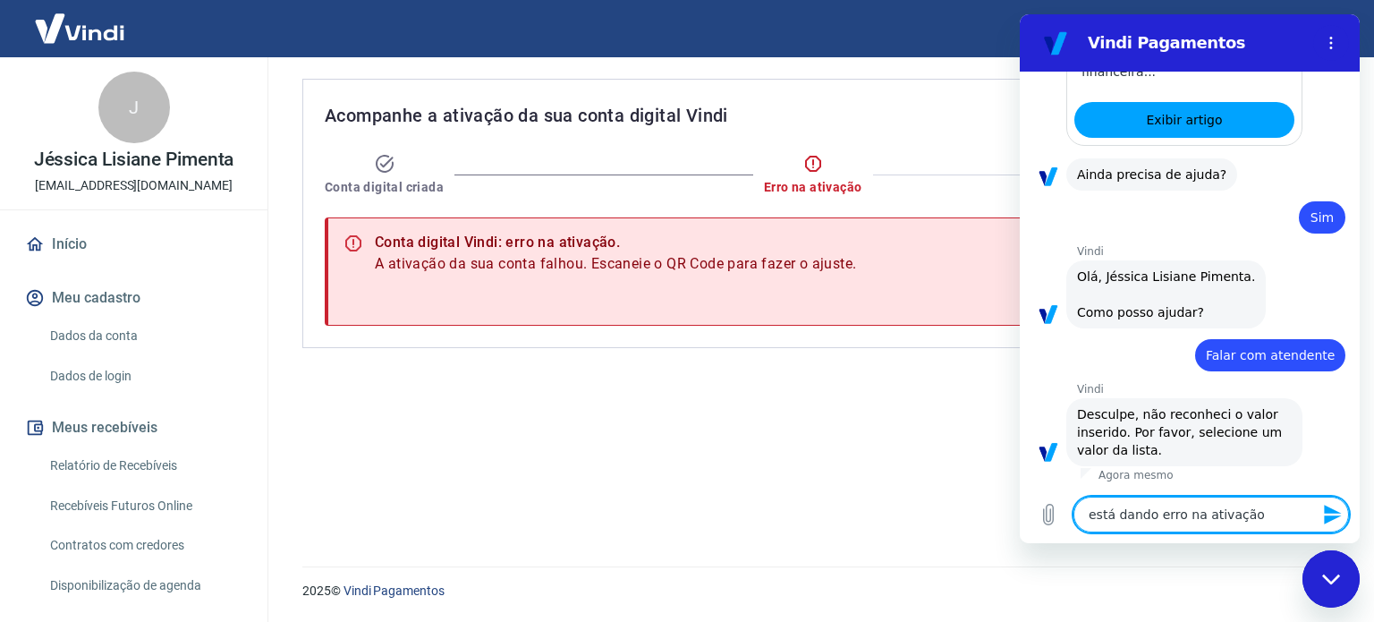
type textarea "está dando erro na ativação"
type textarea "x"
type textarea "está dando erro na ativação d"
type textarea "x"
type textarea "está dando erro na ativação da"
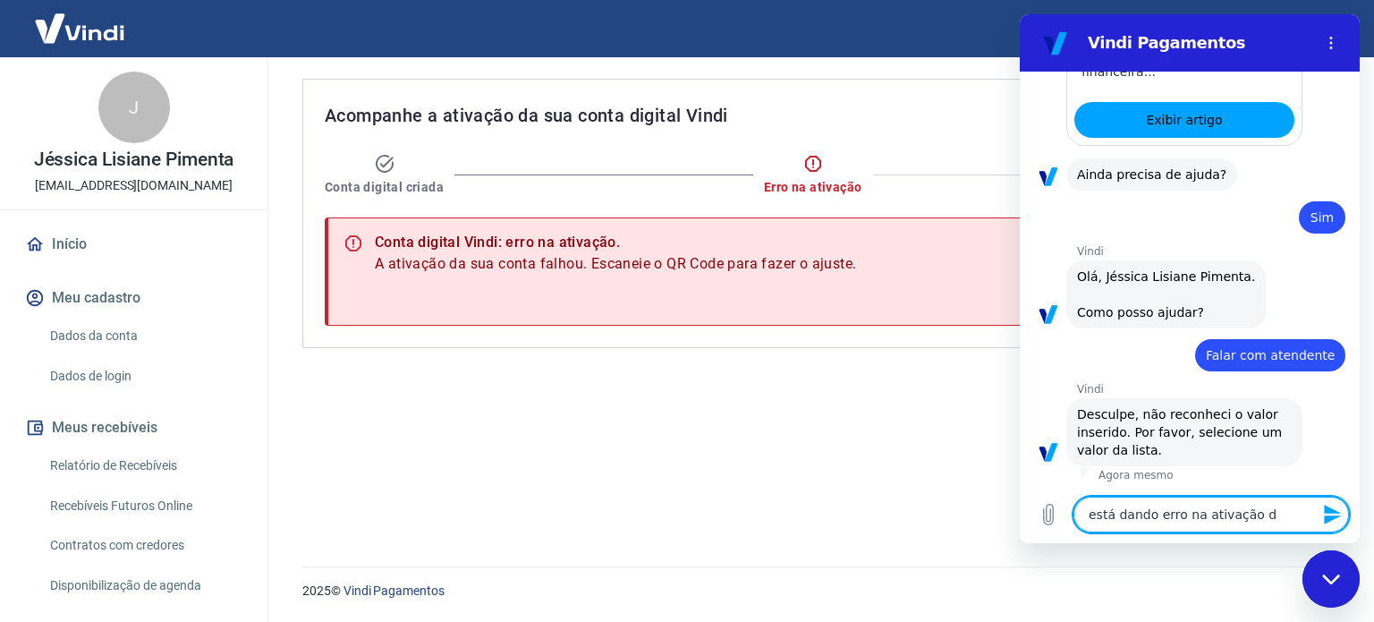
type textarea "x"
type textarea "está dando erro na ativação da"
type textarea "x"
type textarea "está dando erro na ativação da c"
type textarea "x"
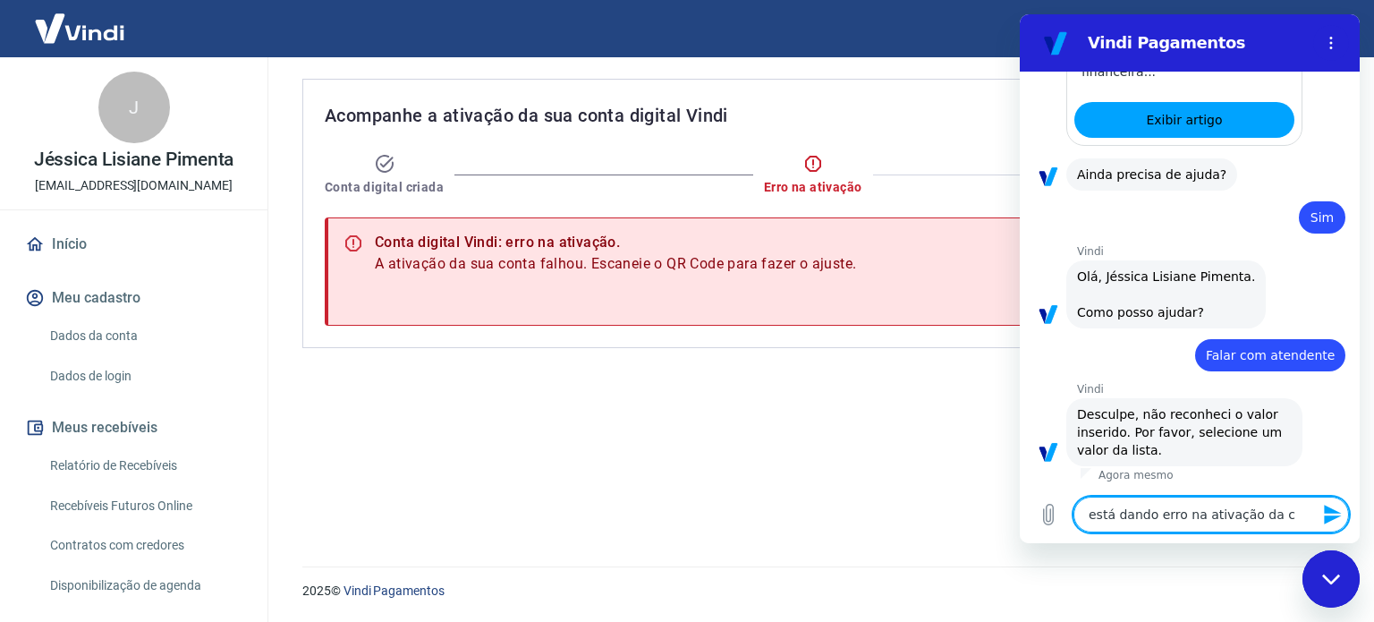
type textarea "está dando erro na ativação da co"
type textarea "x"
type textarea "está dando erro na ativação da con"
type textarea "x"
type textarea "está dando erro na ativação da cont"
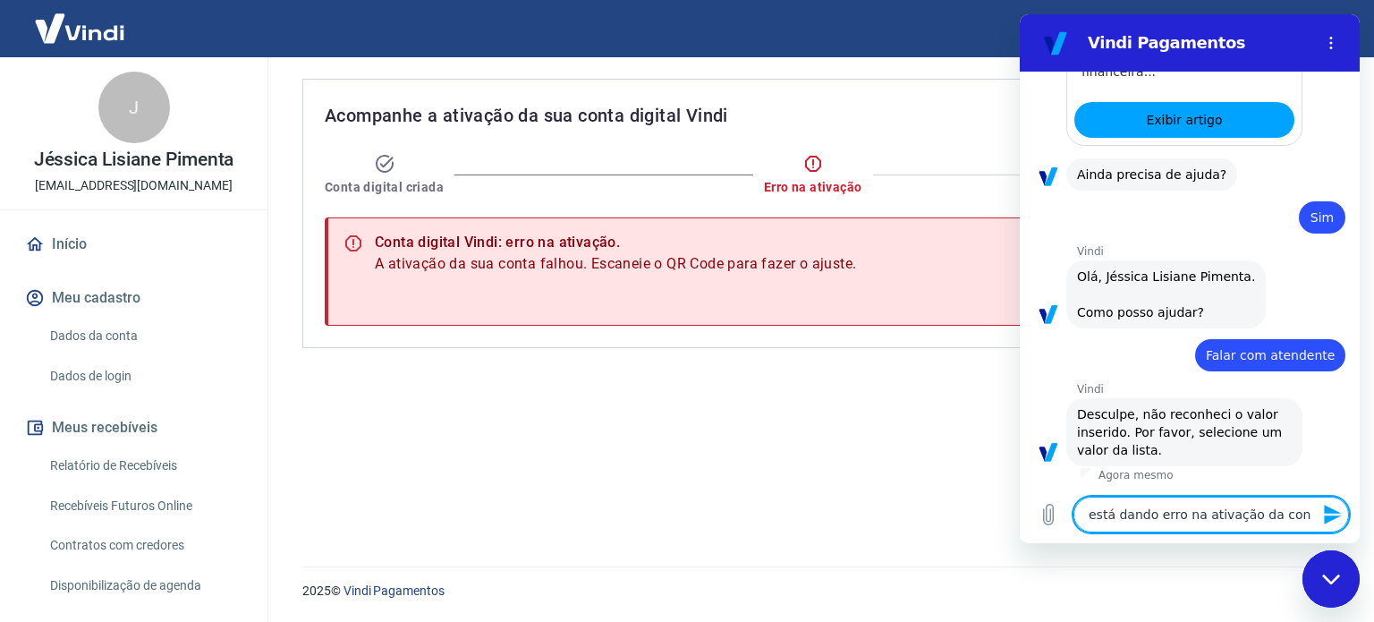
type textarea "x"
type textarea "está dando erro na ativação da conta"
type textarea "x"
type textarea "está dando erro na ativação da conta"
type textarea "x"
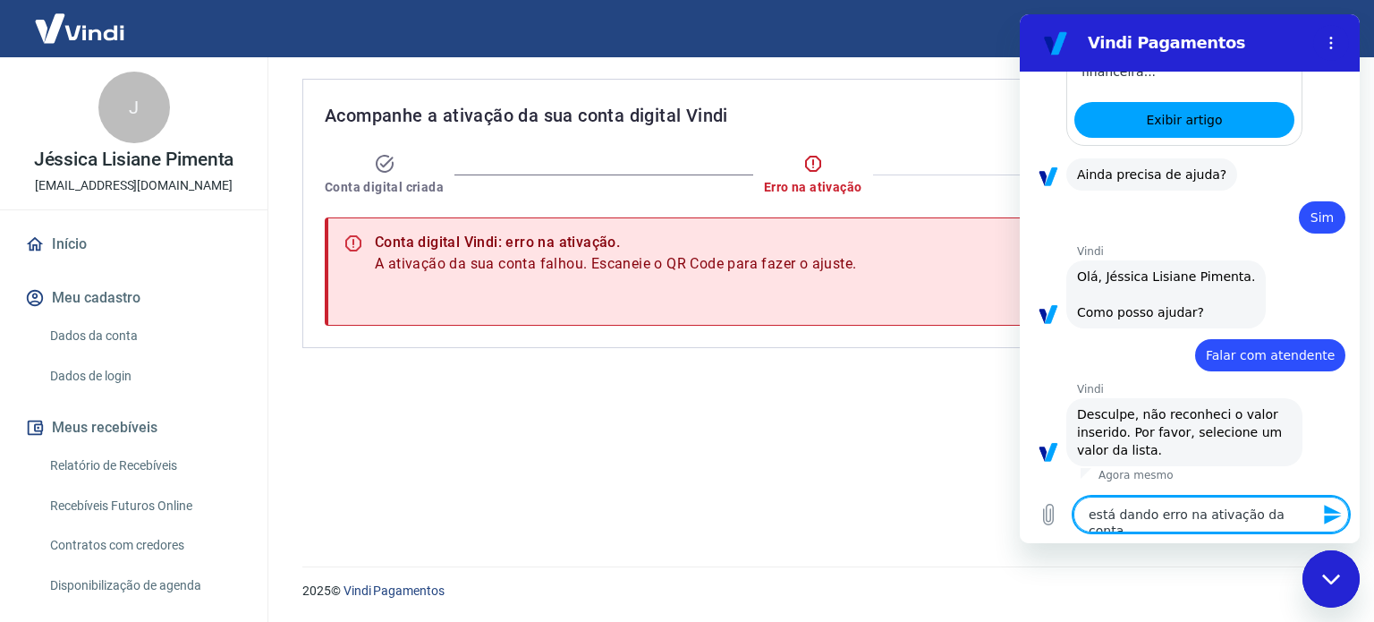
type textarea "está dando erro na ativação da conta V"
type textarea "x"
type textarea "está dando erro na ativação da conta [PERSON_NAME]"
type textarea "x"
type textarea "está dando erro na ativação da conta Vin"
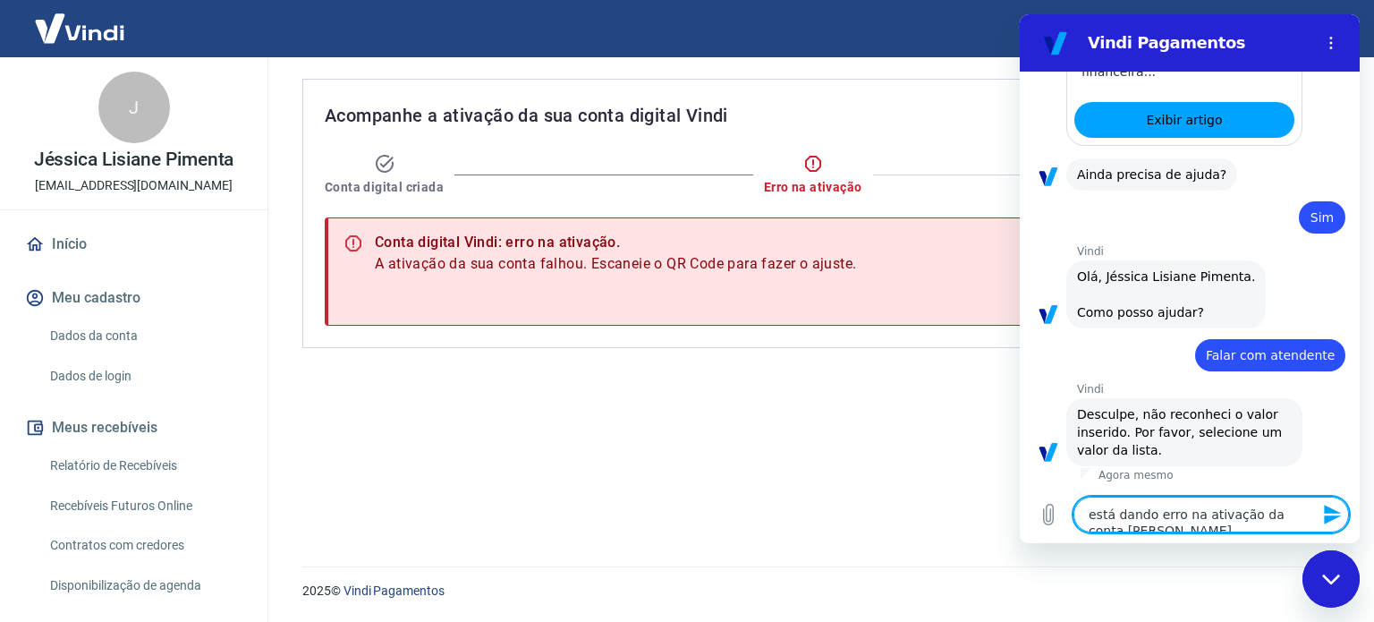
type textarea "x"
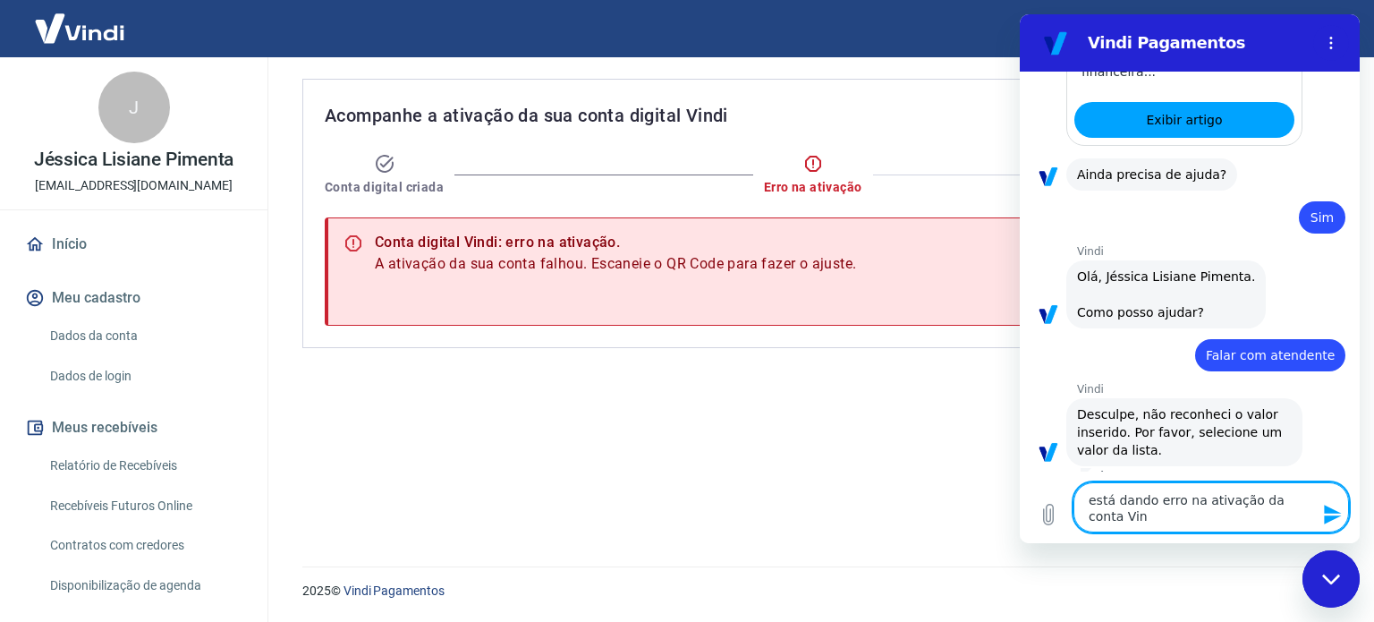
type textarea "está dando erro na ativação da conta Vind"
type textarea "x"
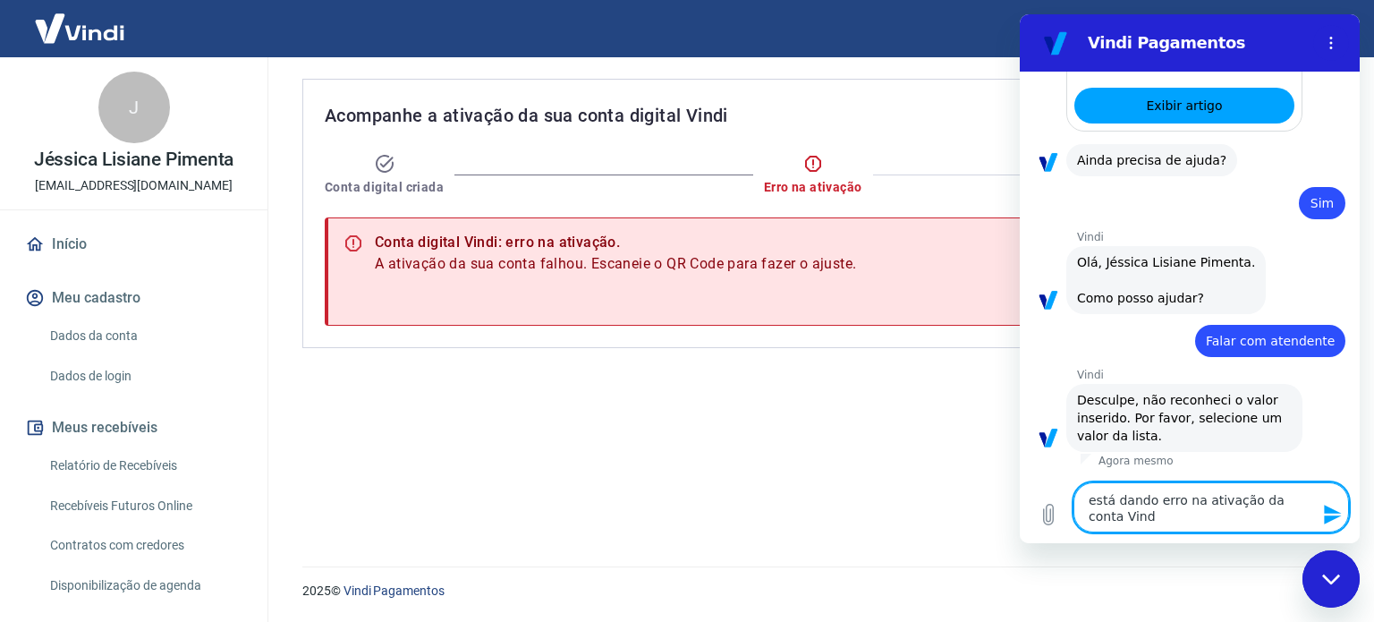
type textarea "está dando erro na ativação da conta [PERSON_NAME]"
type textarea "x"
type textarea "está dando erro na ativação da conta [PERSON_NAME],"
type textarea "x"
type textarea "está dando erro na ativação da conta [PERSON_NAME],"
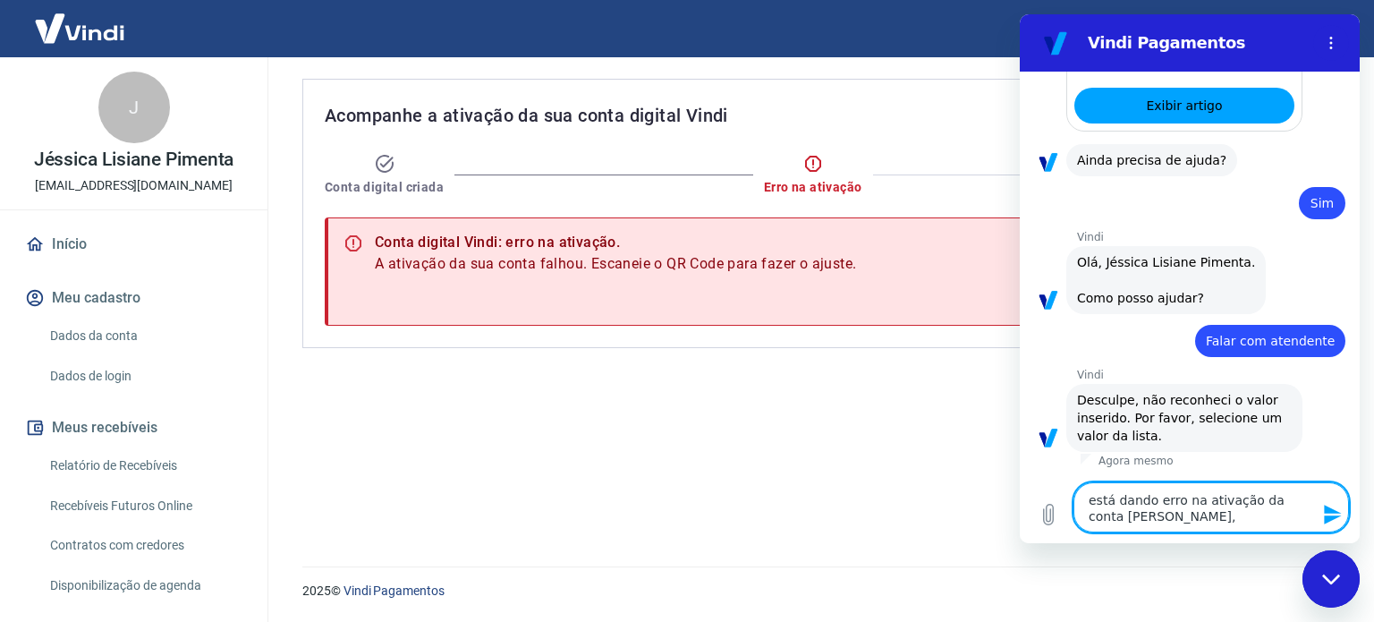
type textarea "x"
type textarea "está dando erro na ativação da conta [PERSON_NAME], g"
type textarea "x"
type textarea "está dando erro na ativação da conta [PERSON_NAME], go"
type textarea "x"
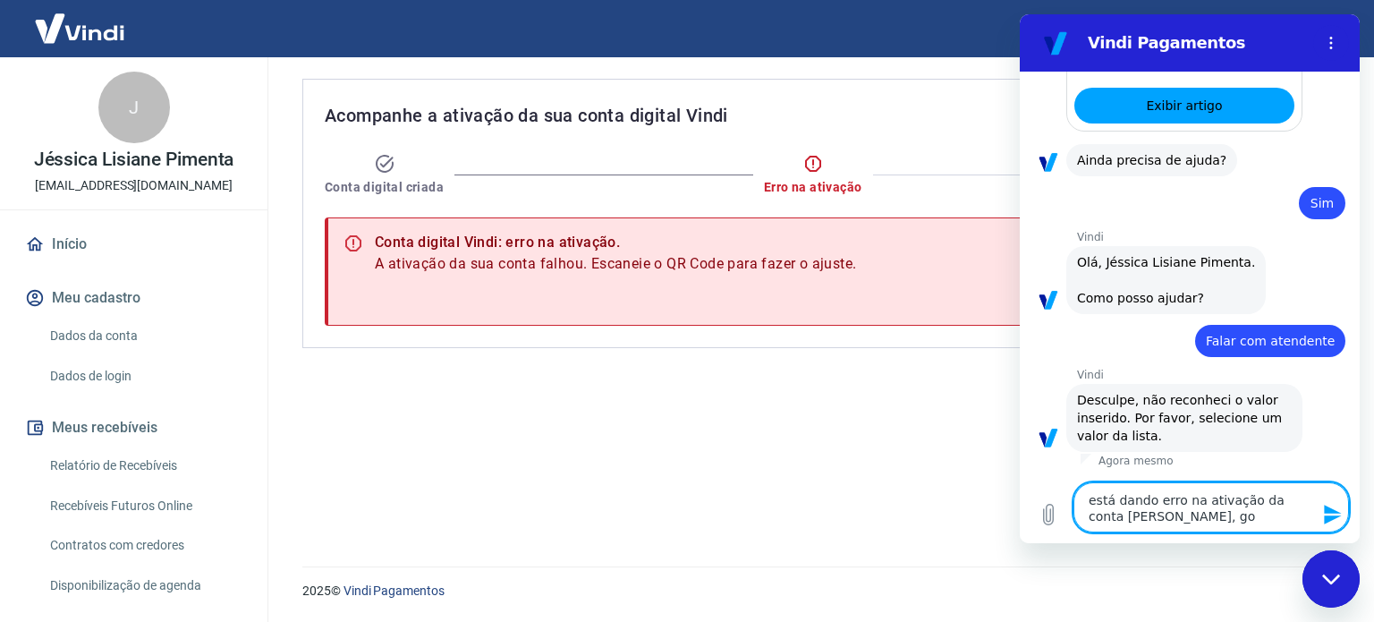
type textarea "está dando erro na ativação da conta [PERSON_NAME], gos"
type textarea "x"
type textarea "está dando erro na ativação da conta [PERSON_NAME], gost"
type textarea "x"
type textarea "está dando erro na ativação da conta [PERSON_NAME], gosta"
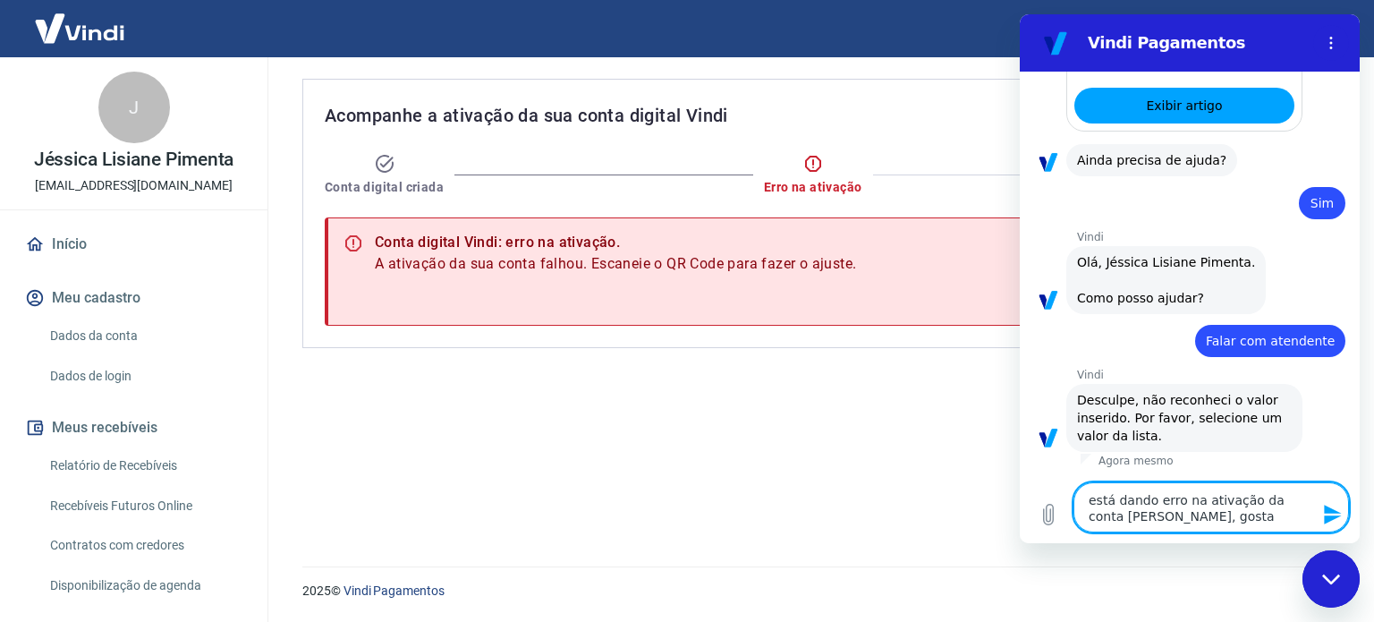
type textarea "x"
type textarea "está dando erro na ativação da conta [PERSON_NAME], gostar"
type textarea "x"
type textarea "está dando erro na ativação da conta [PERSON_NAME], gostari"
type textarea "x"
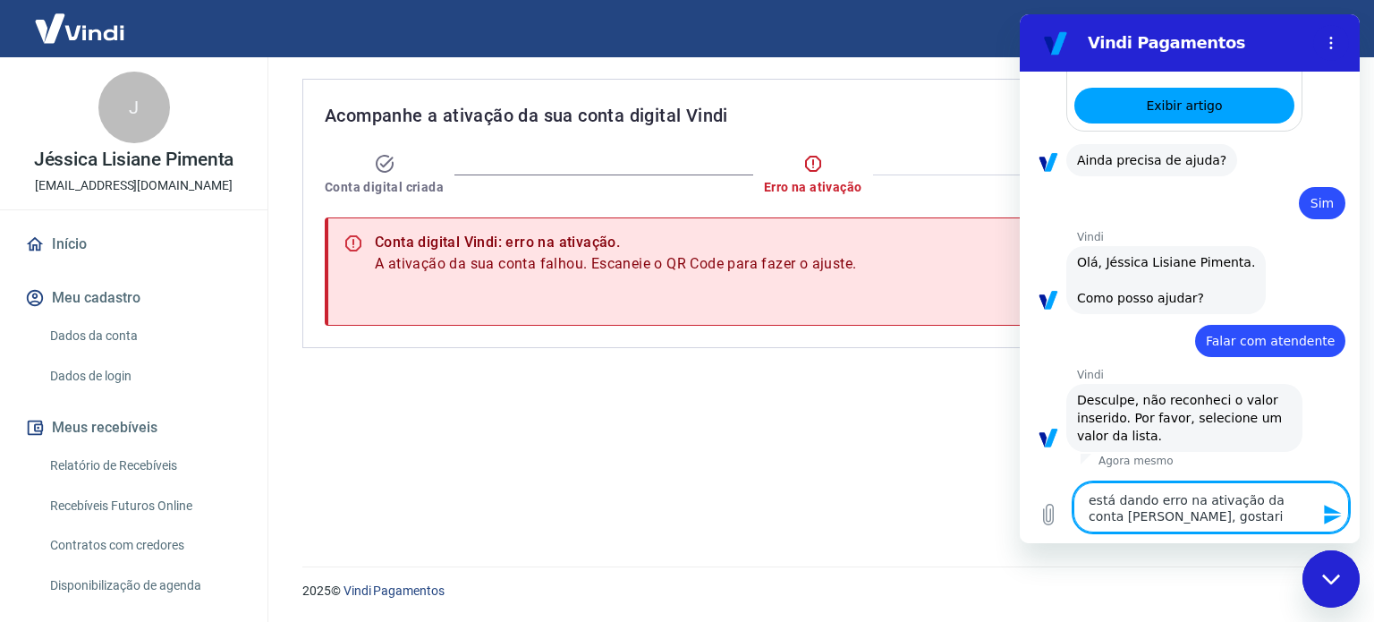
type textarea "está dando erro na ativação da conta [PERSON_NAME], gostaria"
type textarea "x"
type textarea "está dando erro na ativação da conta [PERSON_NAME], gostaria"
type textarea "x"
type textarea "está dando erro na ativação da conta [PERSON_NAME], gostaria d"
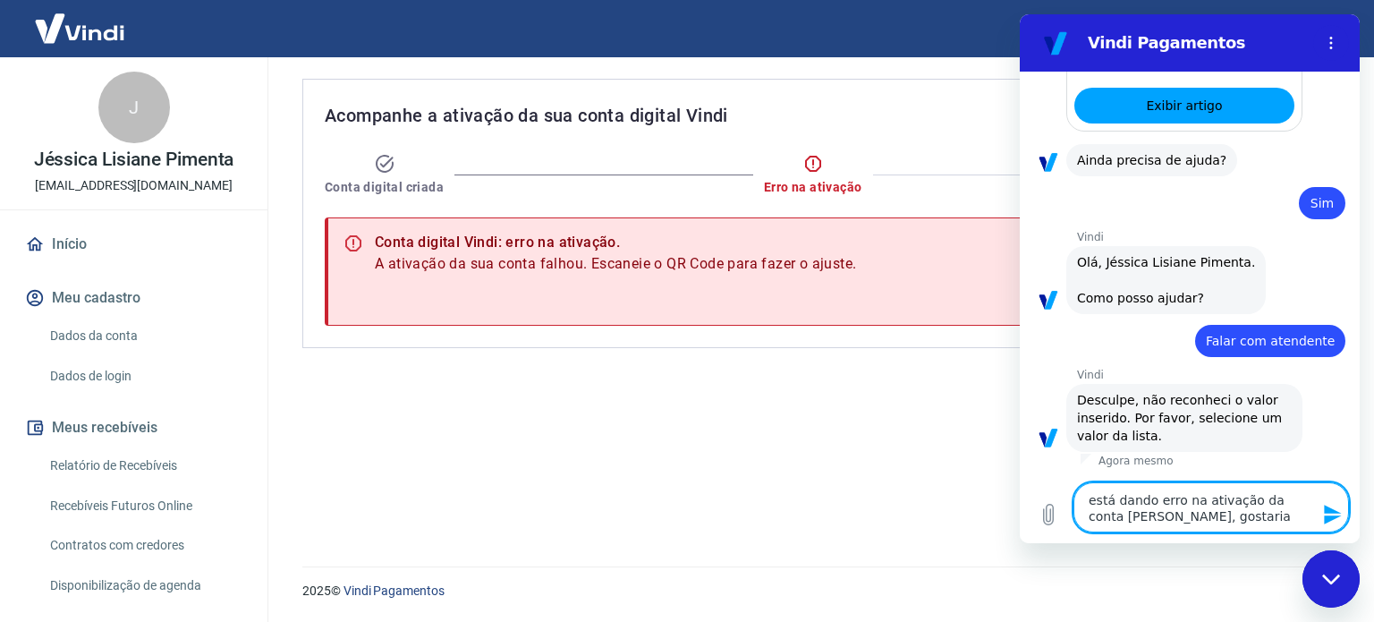
type textarea "x"
type textarea "está dando erro na ativação da conta [PERSON_NAME], gostaria de"
type textarea "x"
type textarea "está dando erro na ativação da conta [PERSON_NAME], gostaria de"
type textarea "x"
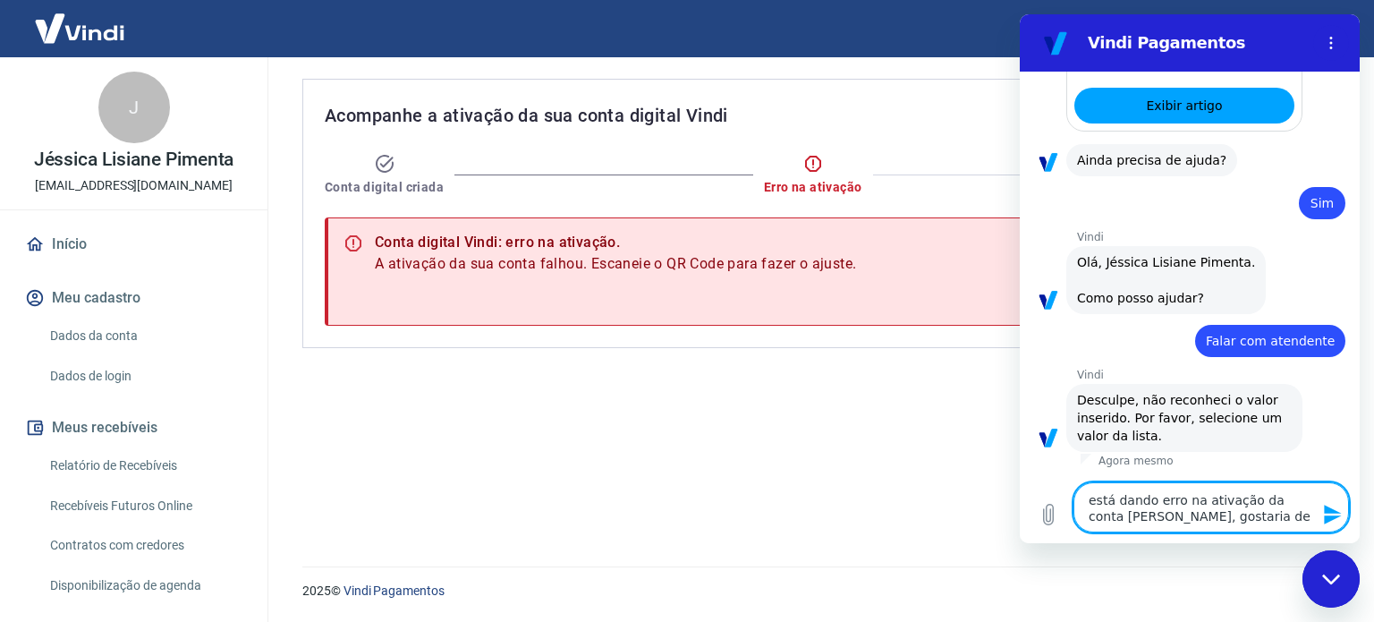
type textarea "está dando erro na ativação da conta [PERSON_NAME], gostaria de s"
type textarea "x"
type textarea "está dando erro na ativação da conta [PERSON_NAME], gostaria de sa"
type textarea "x"
type textarea "está dando erro na ativação da conta Vindi, gostaria de sab"
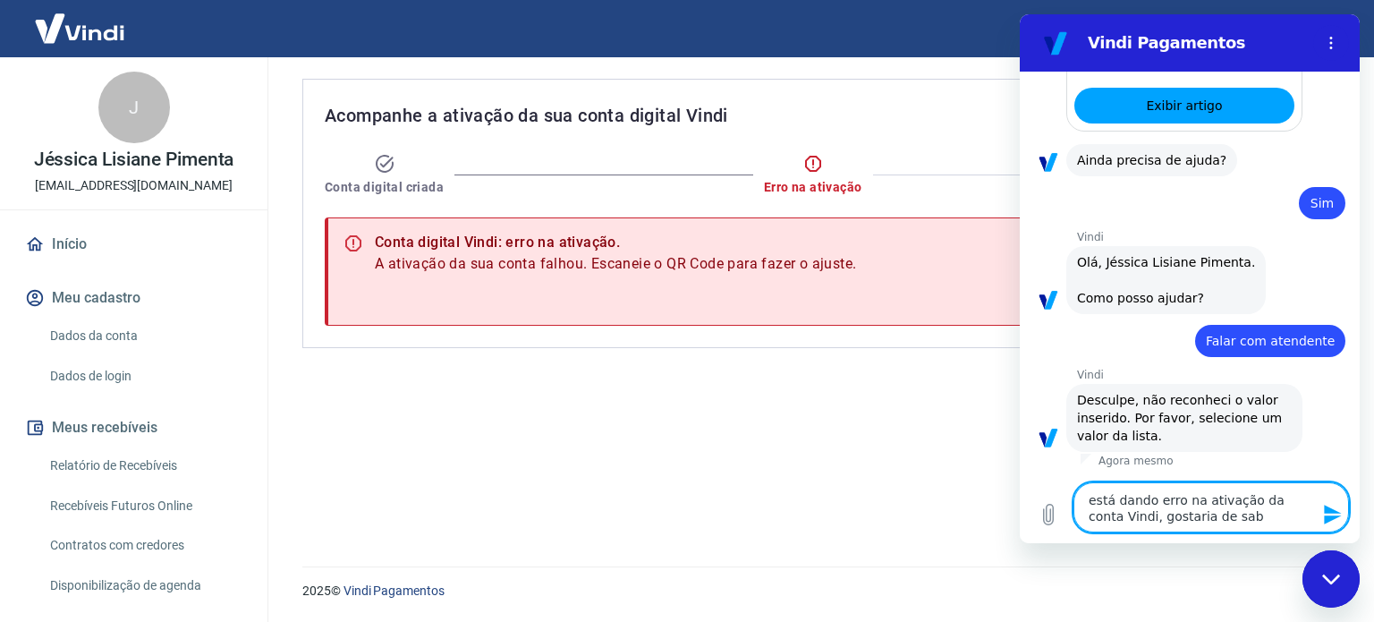
type textarea "x"
type textarea "está dando erro na ativação da conta [PERSON_NAME], gostaria de sabe"
type textarea "x"
type textarea "está dando erro na ativação da conta [PERSON_NAME], gostaria de saber"
type textarea "x"
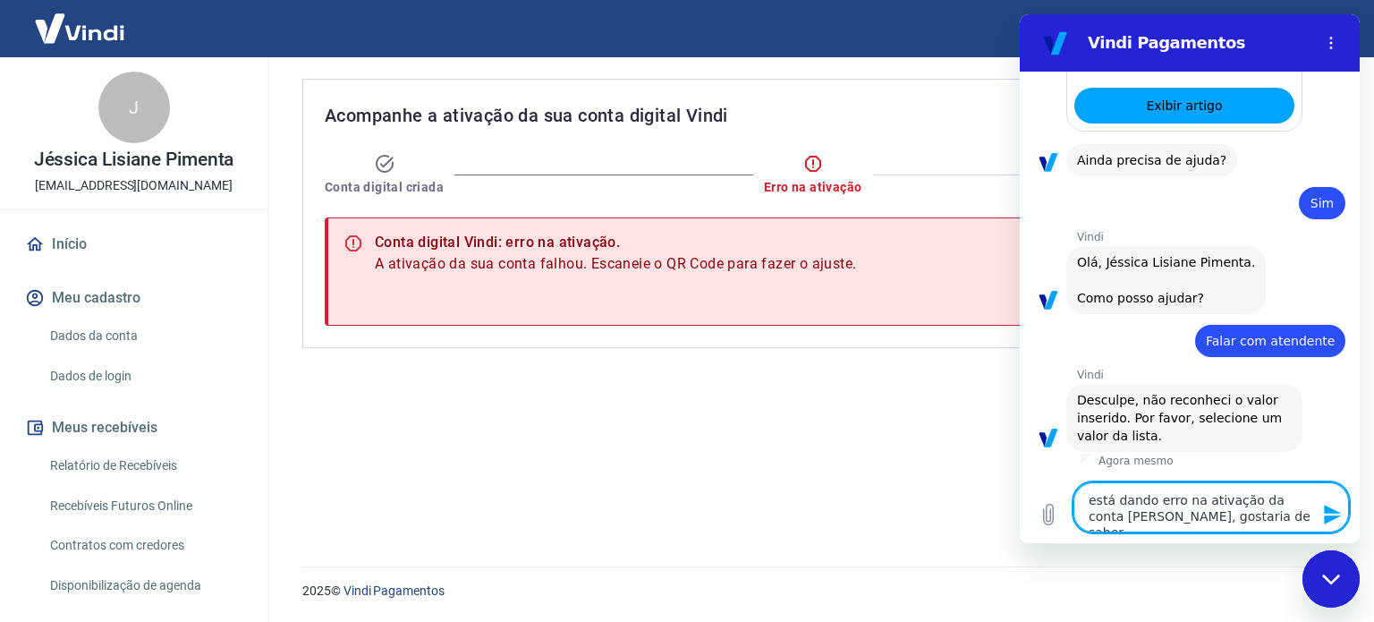
type textarea "está dando erro na ativação da conta [PERSON_NAME], gostaria de saber"
type textarea "x"
type textarea "está dando erro na ativação da conta [PERSON_NAME], gostaria de saber o"
type textarea "x"
type textarea "está dando erro na ativação da conta [PERSON_NAME], gostaria de saber o"
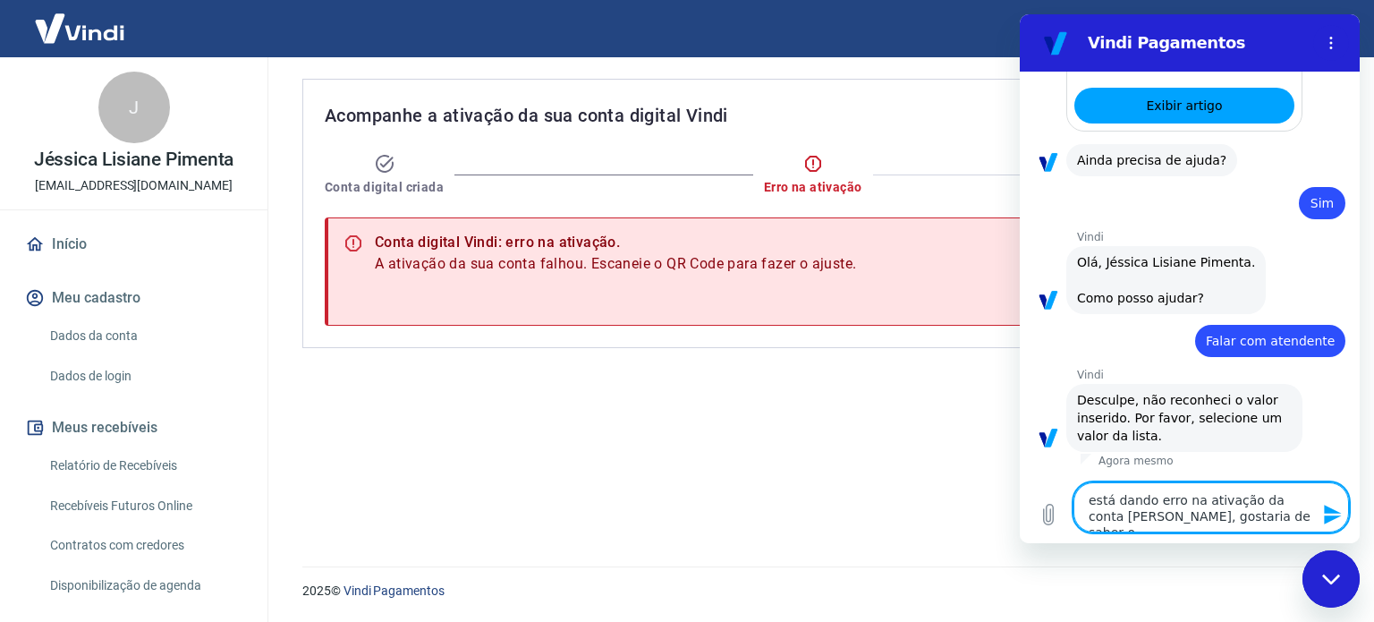
type textarea "x"
type textarea "está dando erro na ativação da conta [PERSON_NAME], gostaria de saber o m"
type textarea "x"
type textarea "está dando erro na ativação da conta [PERSON_NAME], gostaria de saber o mo"
type textarea "x"
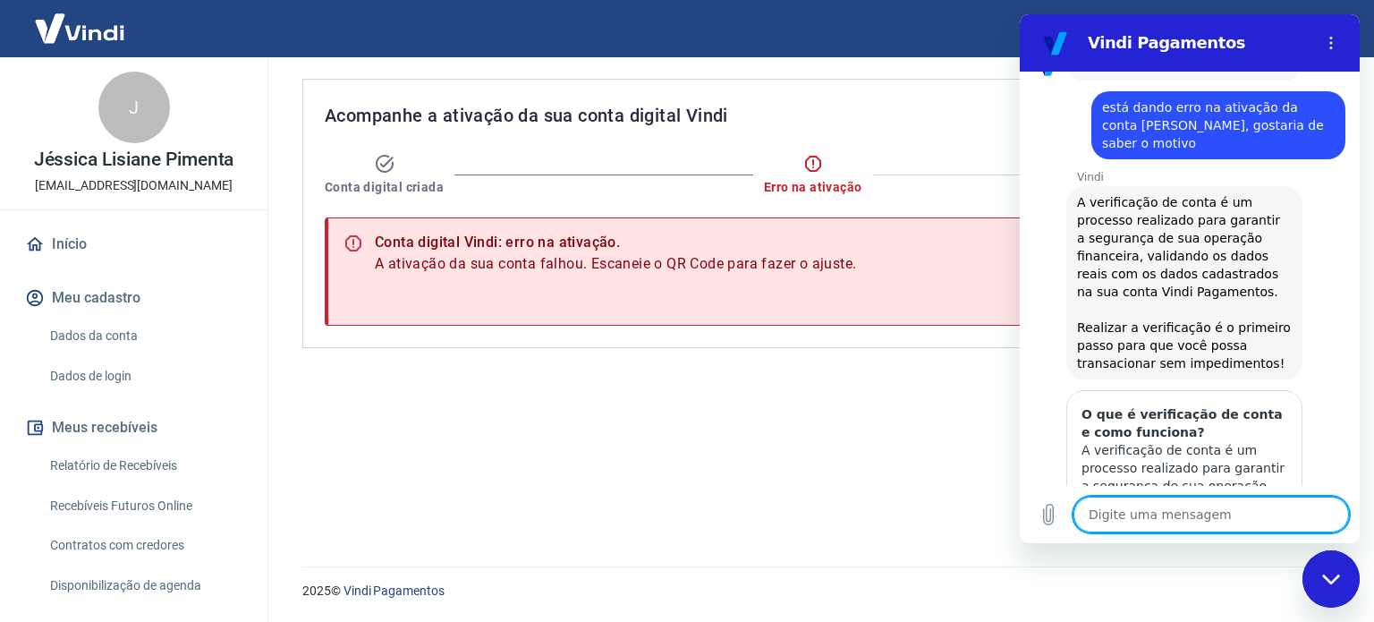
scroll to position [1114, 0]
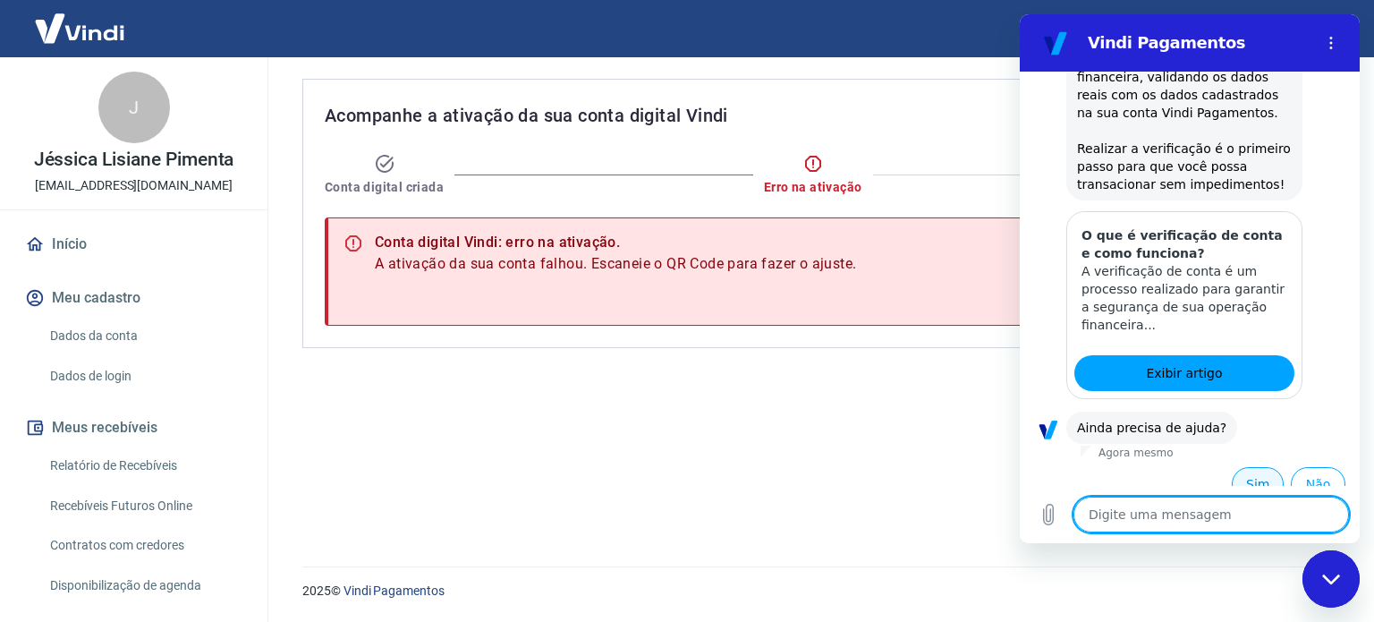
click at [1252, 467] on button "Sim" at bounding box center [1258, 484] width 52 height 34
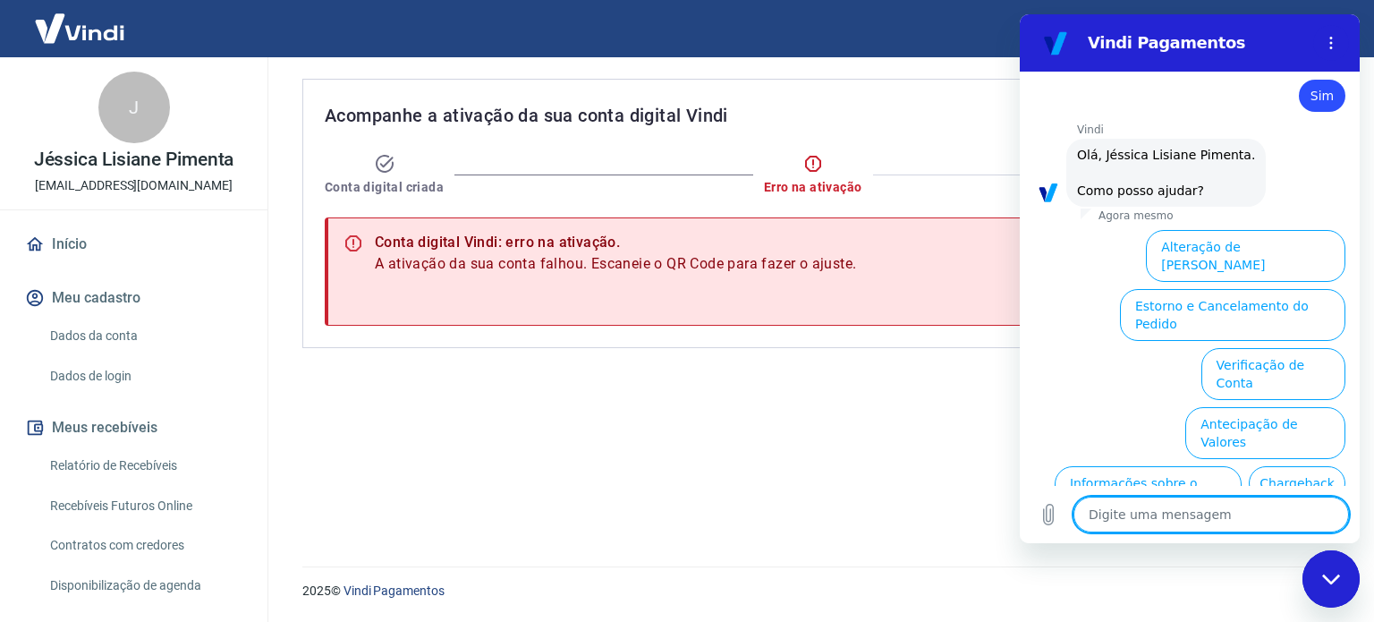
scroll to position [1579, 0]
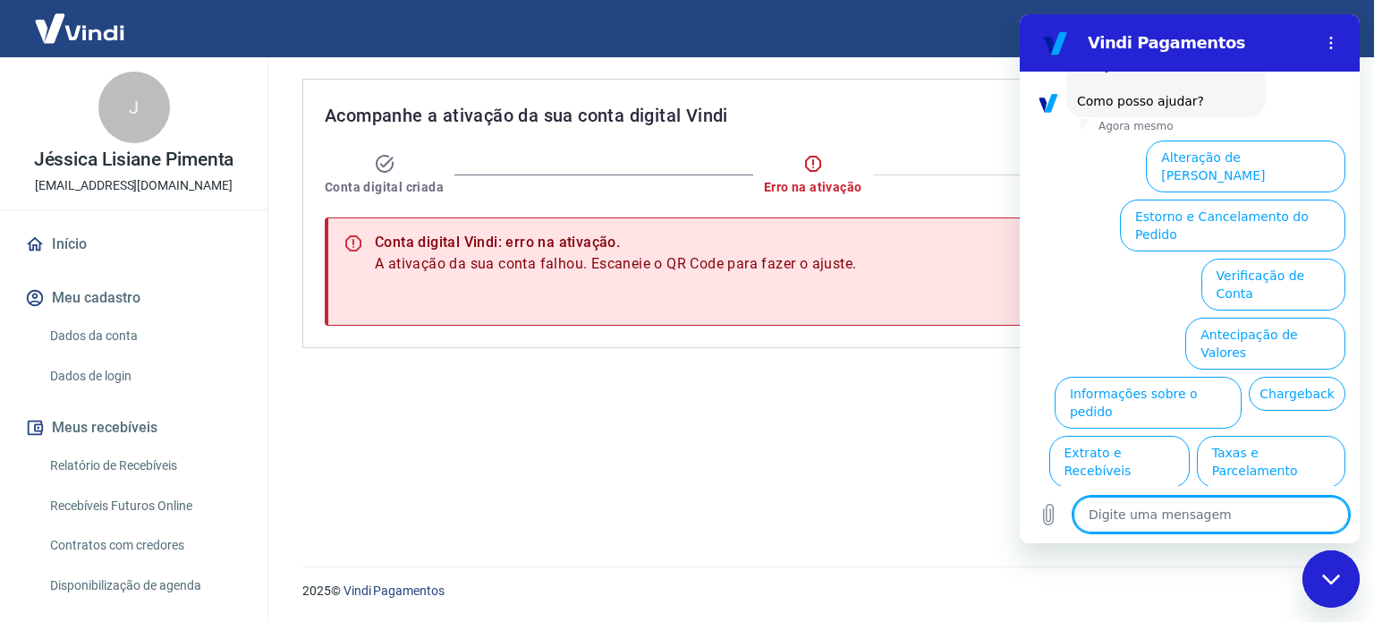
click at [1190, 519] on textarea at bounding box center [1210, 514] width 275 height 36
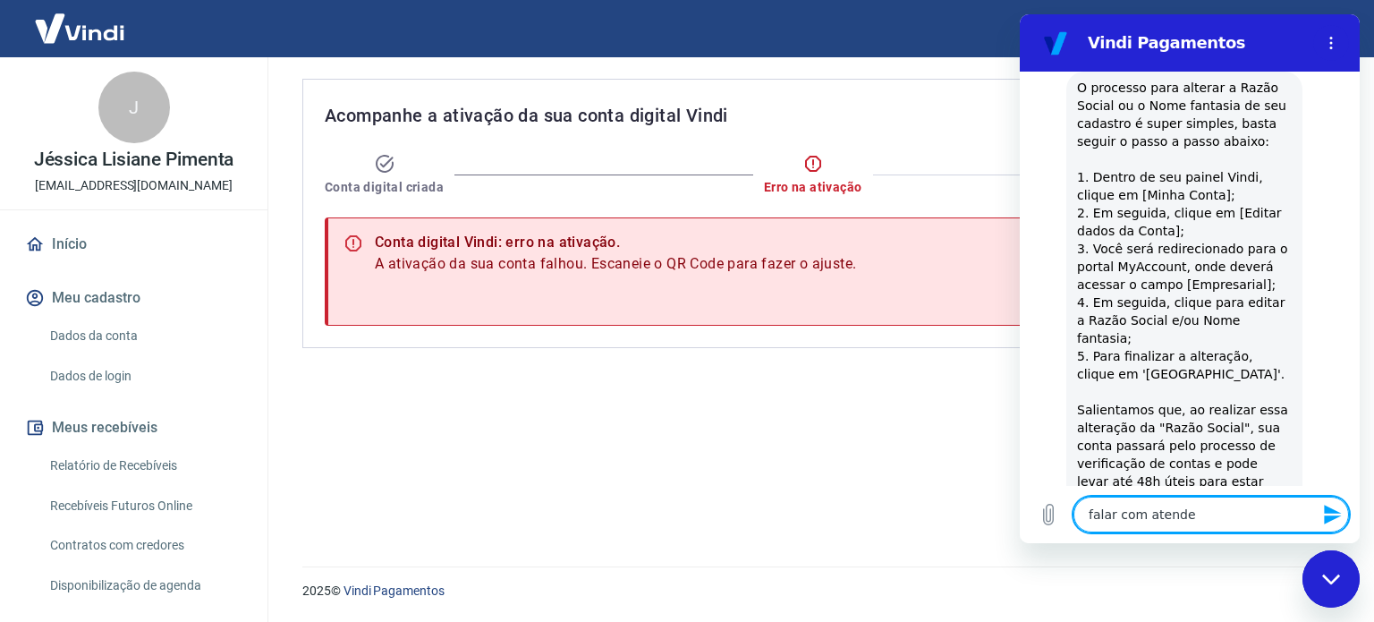
scroll to position [2302, 0]
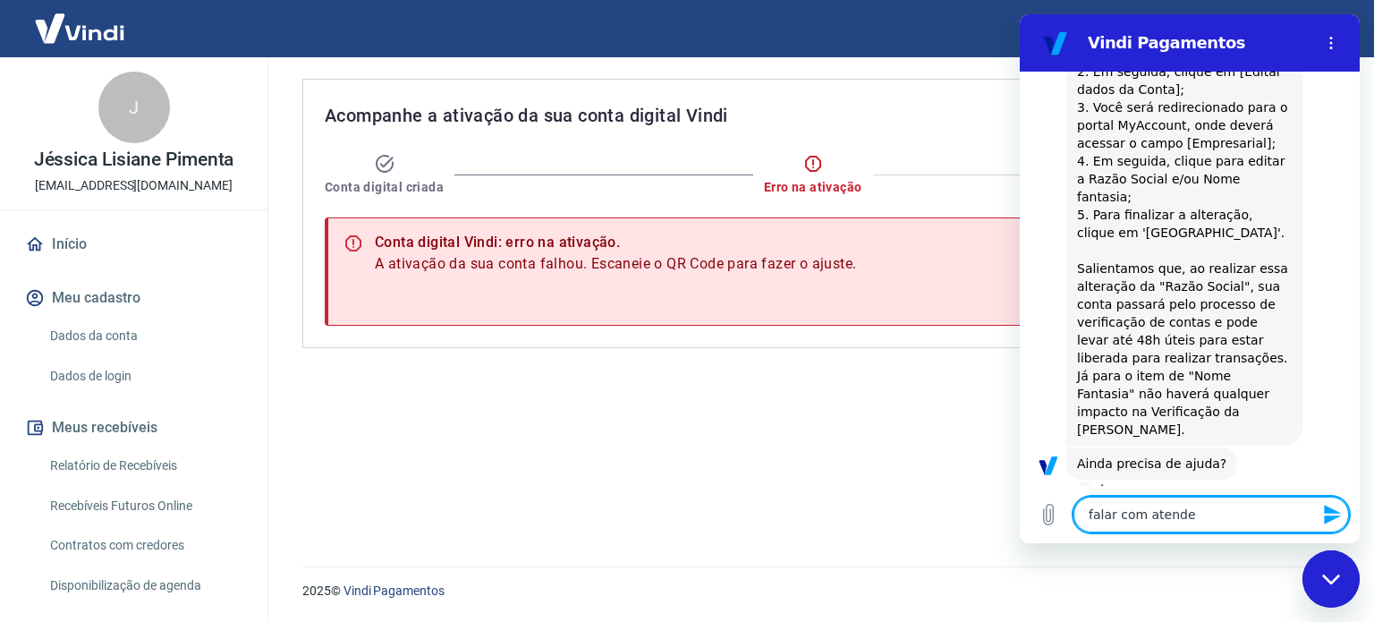
click at [1242, 503] on button "Sim" at bounding box center [1258, 520] width 52 height 34
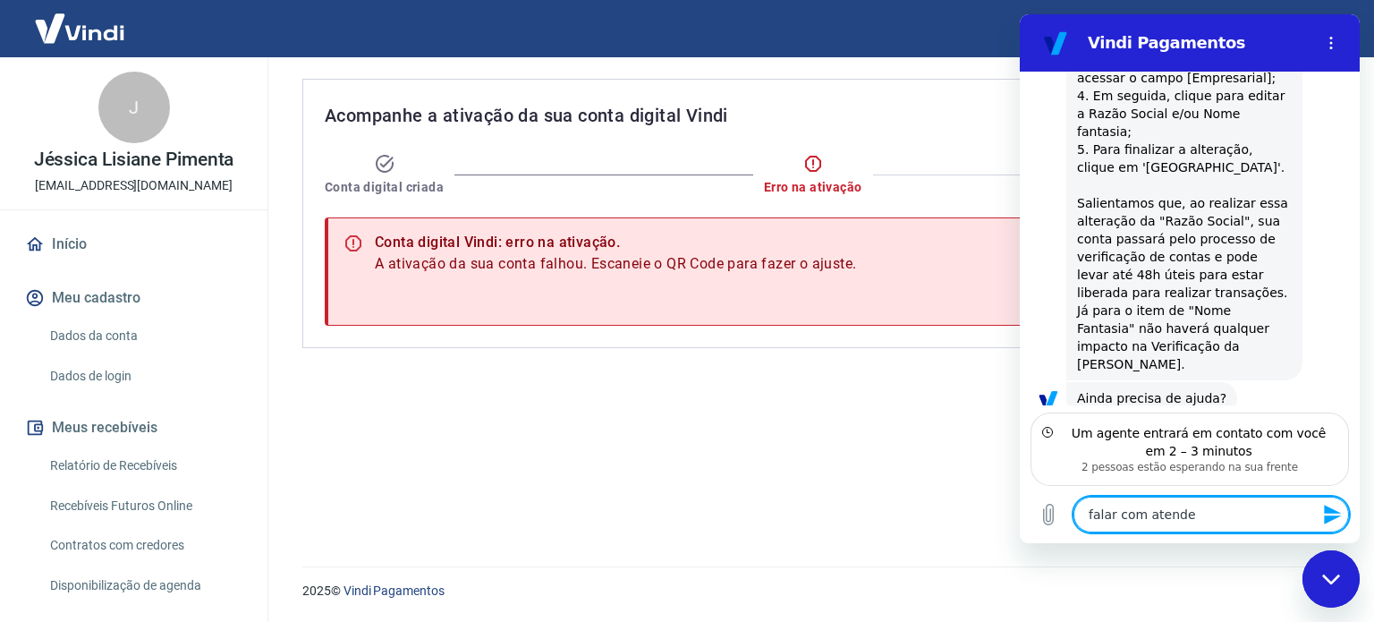
scroll to position [2447, 0]
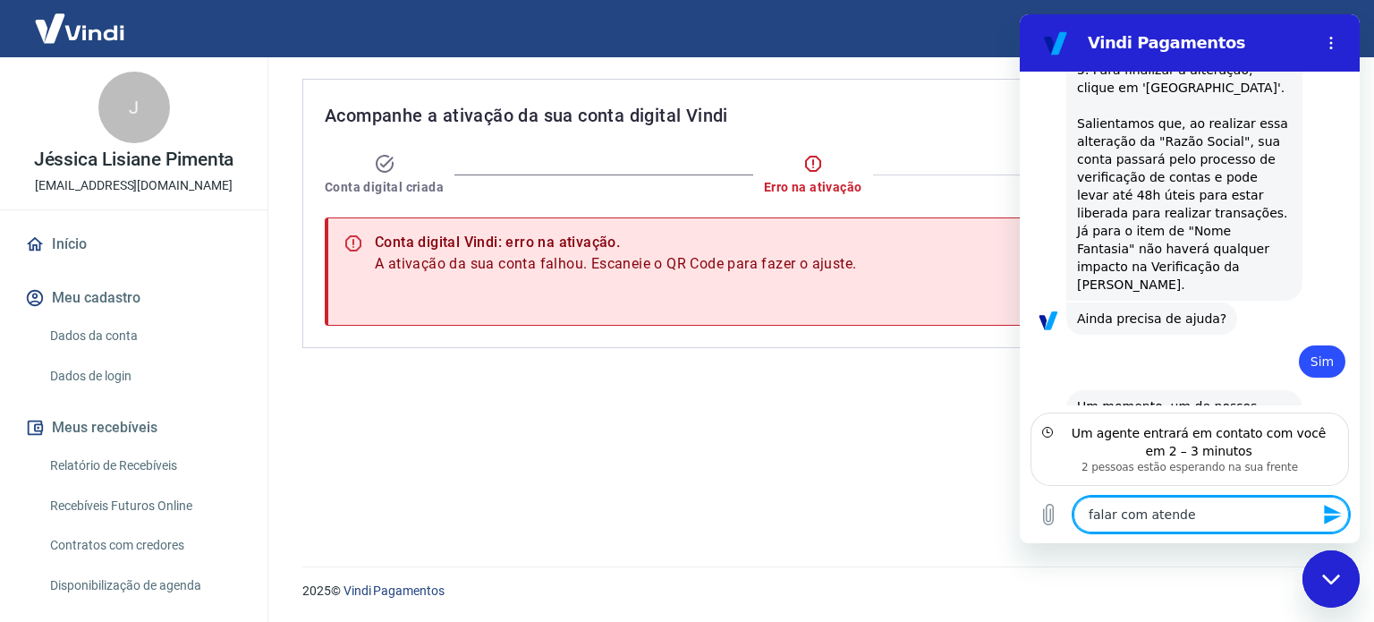
drag, startPoint x: 1220, startPoint y: 515, endPoint x: 1026, endPoint y: 516, distance: 194.1
click at [1026, 516] on div "Digite uma mensagem falar com atende x" at bounding box center [1190, 514] width 340 height 57
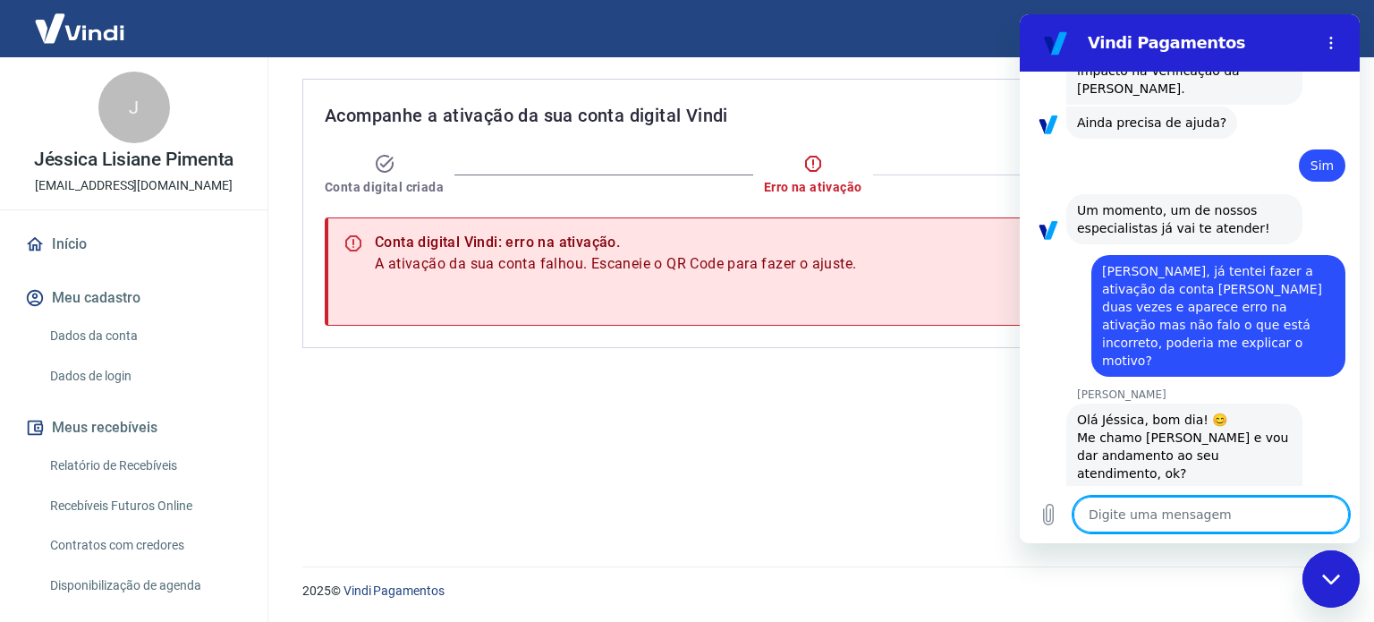
scroll to position [2647, 0]
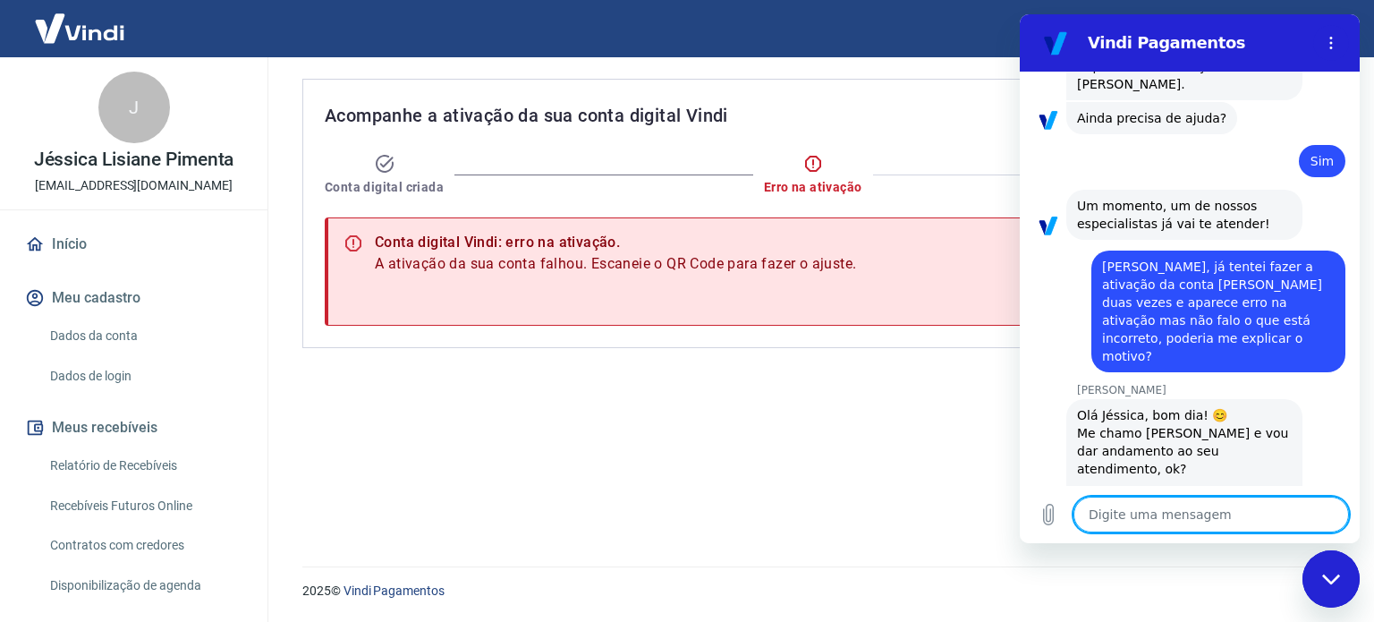
click at [1165, 520] on textarea at bounding box center [1210, 514] width 275 height 36
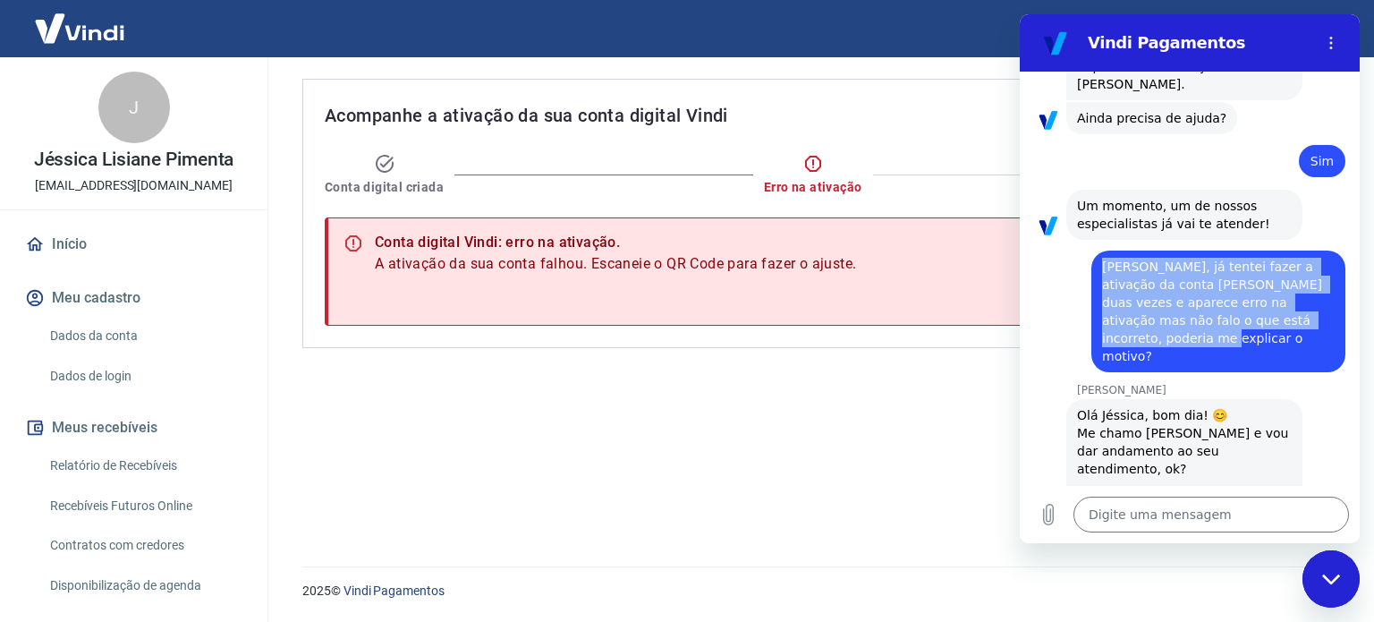
drag, startPoint x: 1104, startPoint y: 214, endPoint x: 1238, endPoint y: 297, distance: 157.8
click at [1238, 297] on div "diz: [PERSON_NAME], já tentei fazer a ativação da conta Vindi duas vezes e apar…" at bounding box center [1218, 311] width 254 height 122
copy span "[PERSON_NAME], já tentei fazer a ativação da conta [PERSON_NAME] duas vezes e a…"
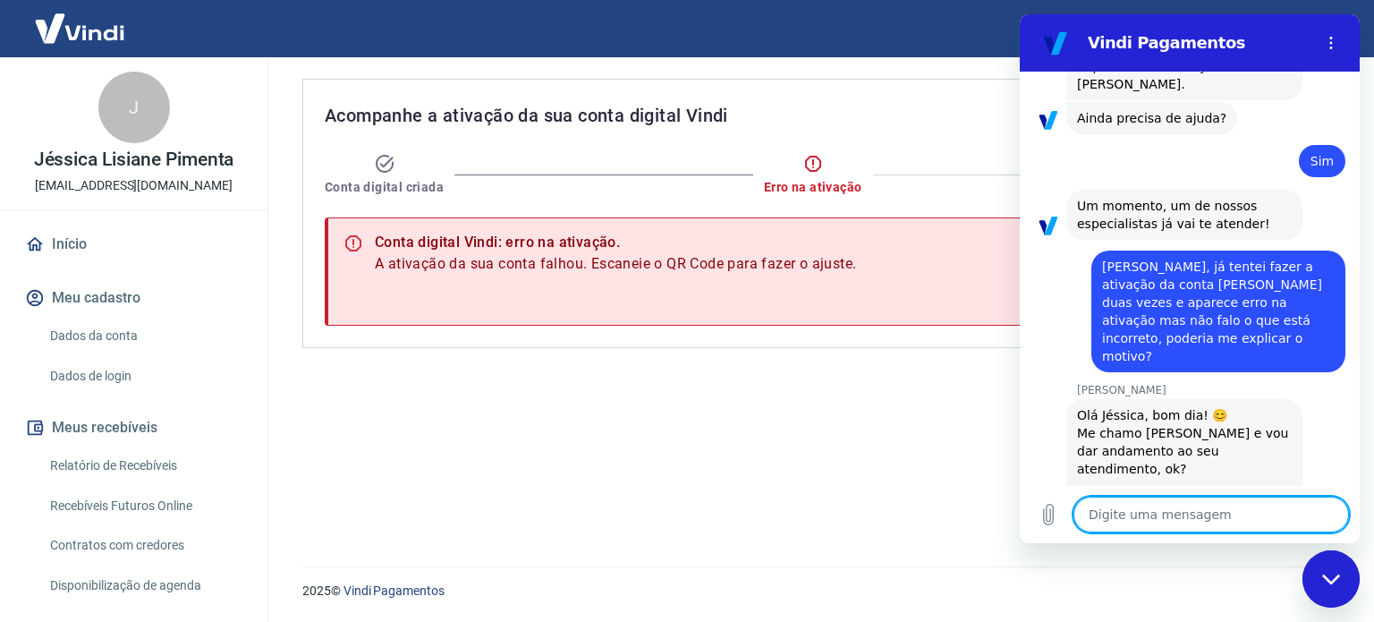
click at [1146, 526] on textarea at bounding box center [1210, 514] width 275 height 36
paste textarea "[PERSON_NAME], já tentei fazer a ativação da conta [PERSON_NAME] duas vezes e a…"
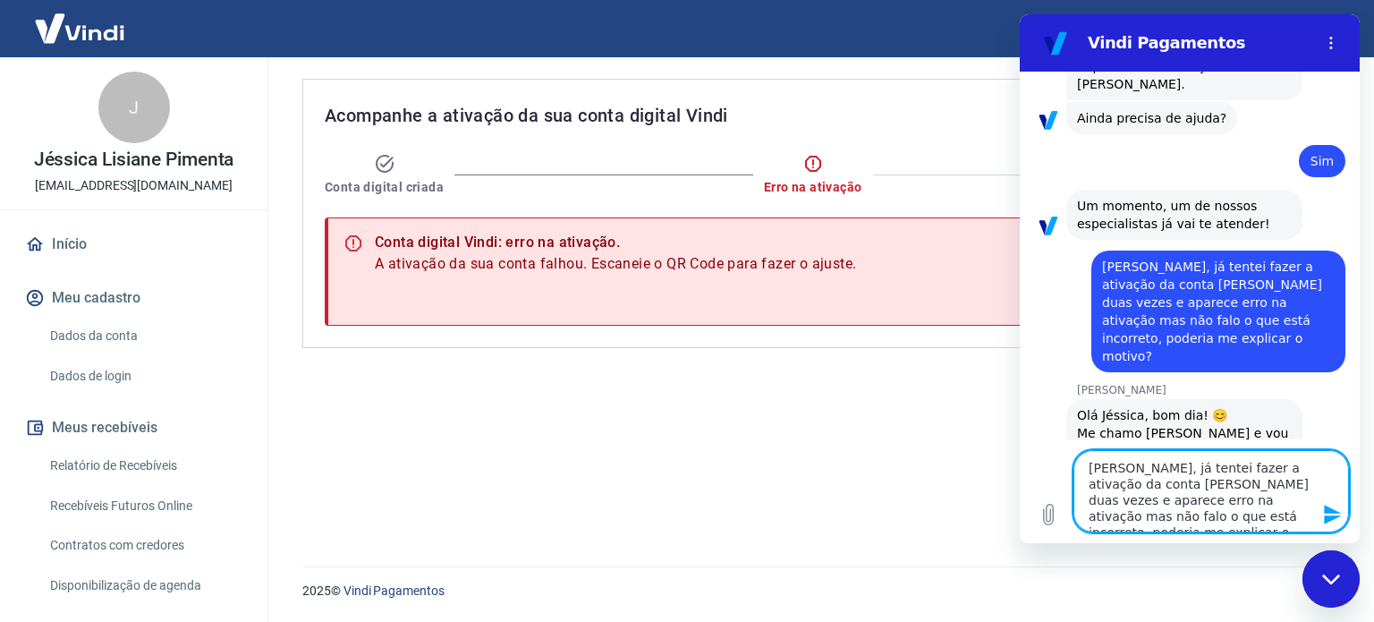
click at [1107, 472] on textarea "[PERSON_NAME], já tentei fazer a ativação da conta [PERSON_NAME] duas vezes e a…" at bounding box center [1210, 491] width 275 height 82
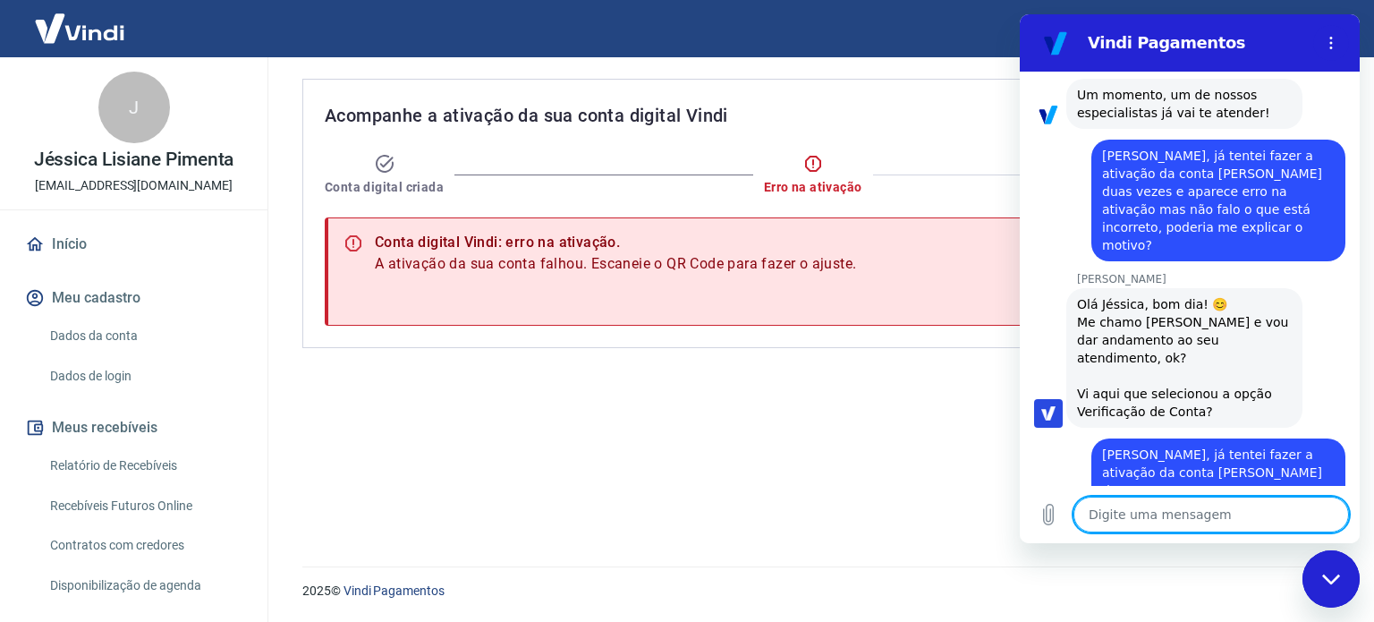
scroll to position [2762, 0]
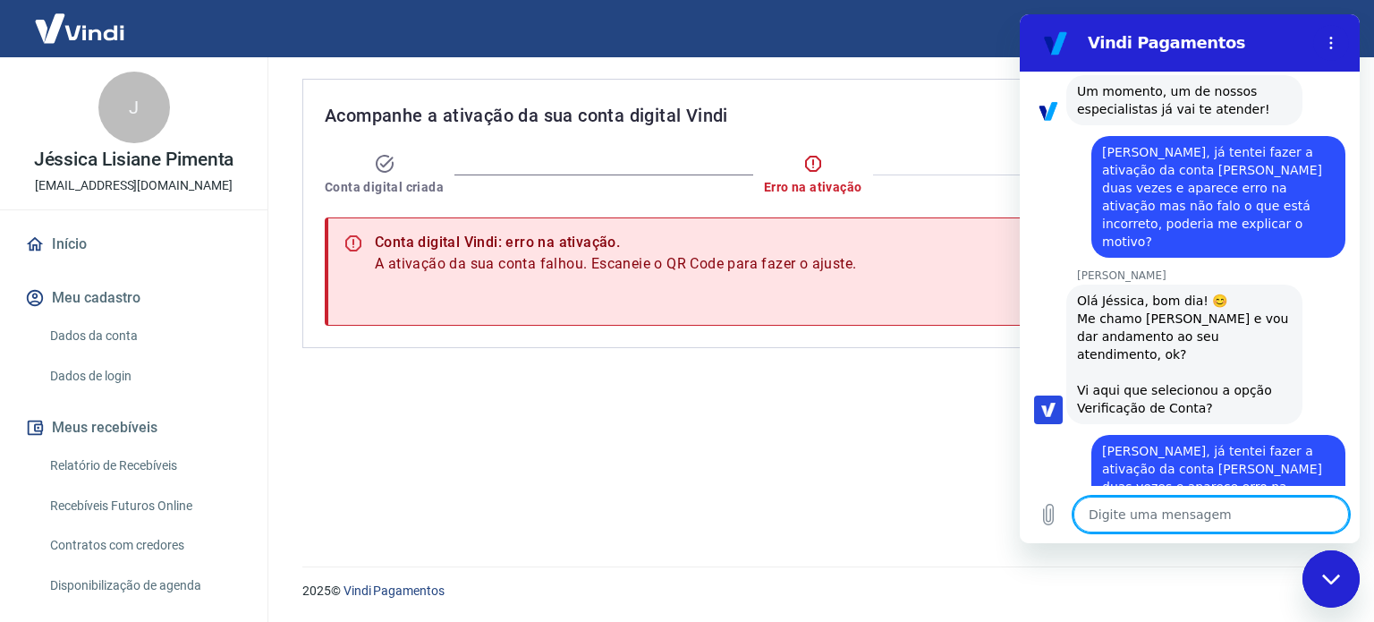
click at [1325, 571] on div "Fechar janela de mensagens" at bounding box center [1331, 579] width 54 height 54
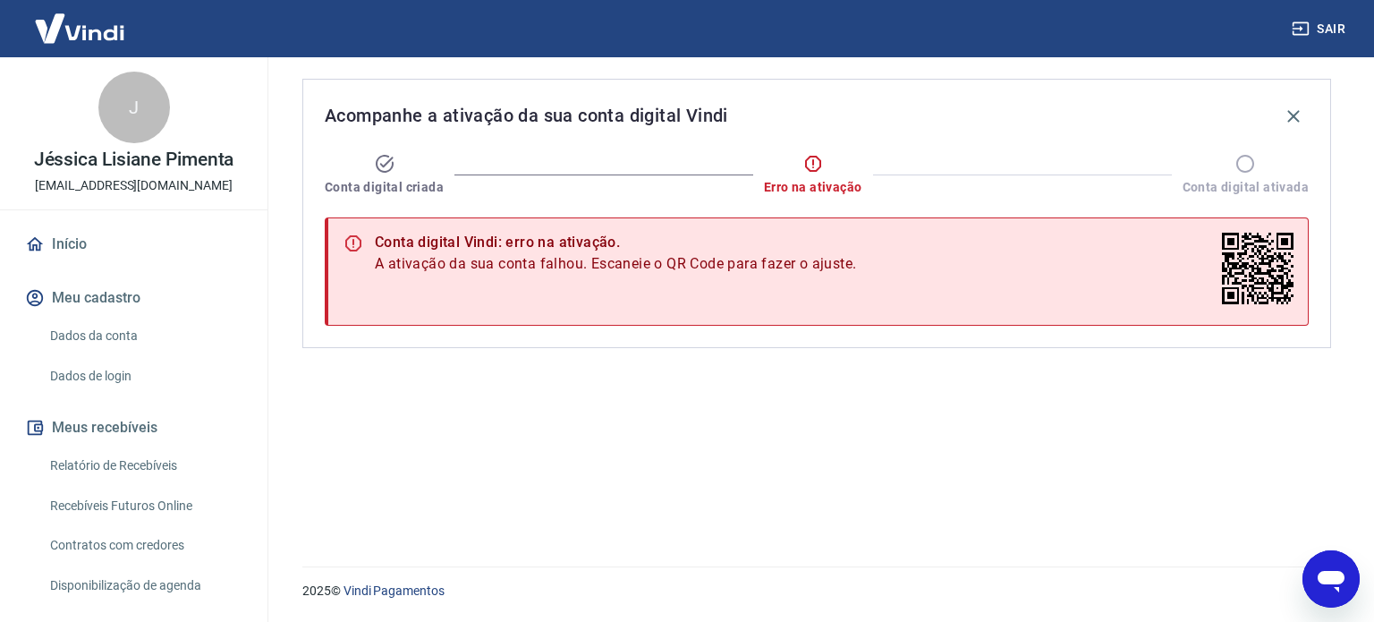
click at [1315, 576] on icon "Abrir janela de mensagens" at bounding box center [1331, 579] width 32 height 32
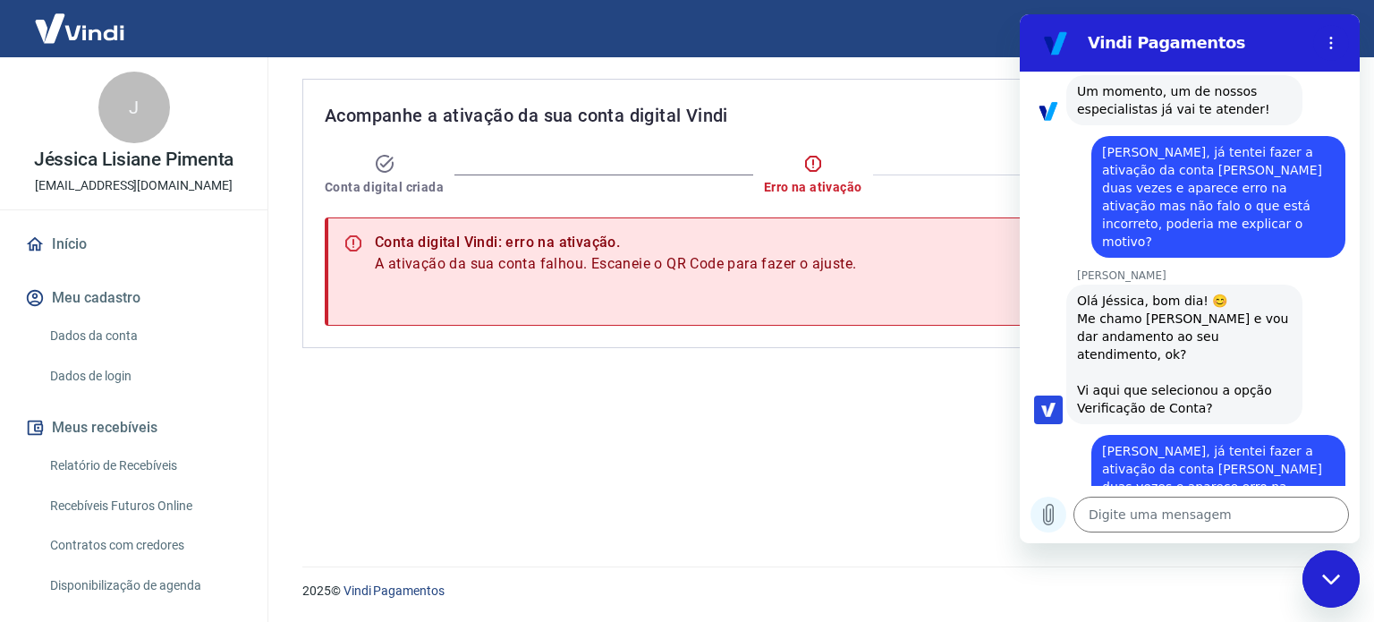
click at [1047, 521] on icon "Carregar arquivo" at bounding box center [1049, 514] width 10 height 21
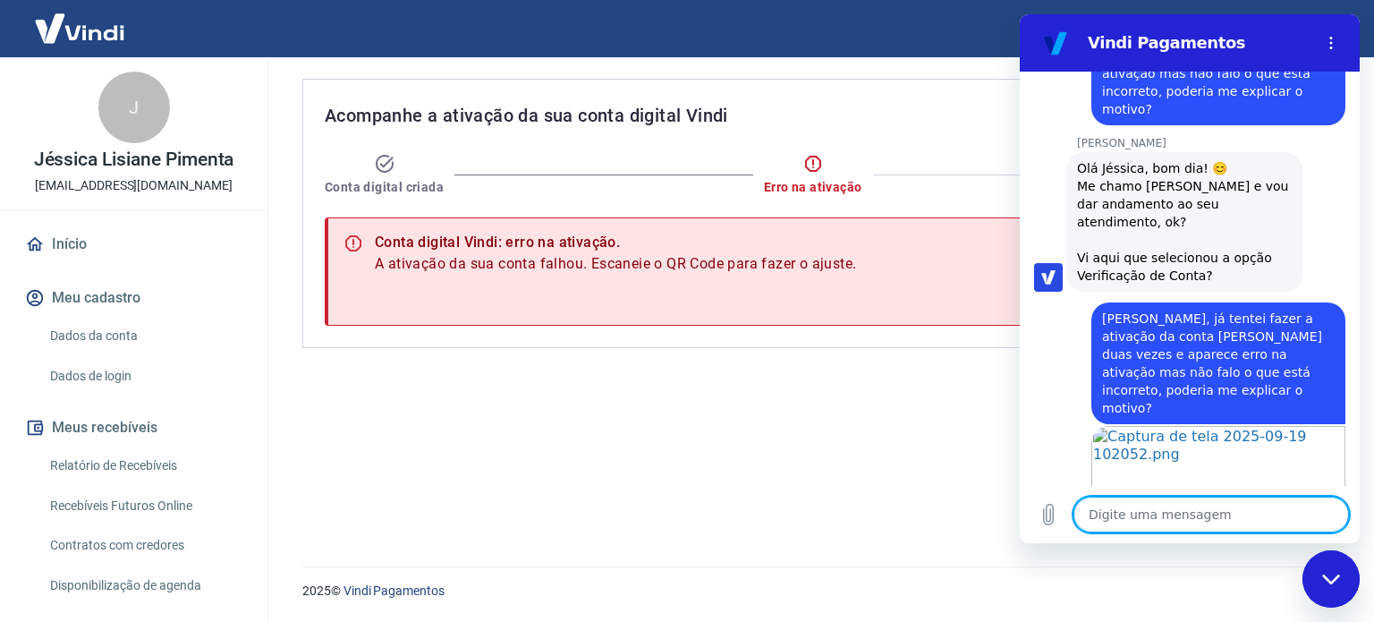
scroll to position [2954, 0]
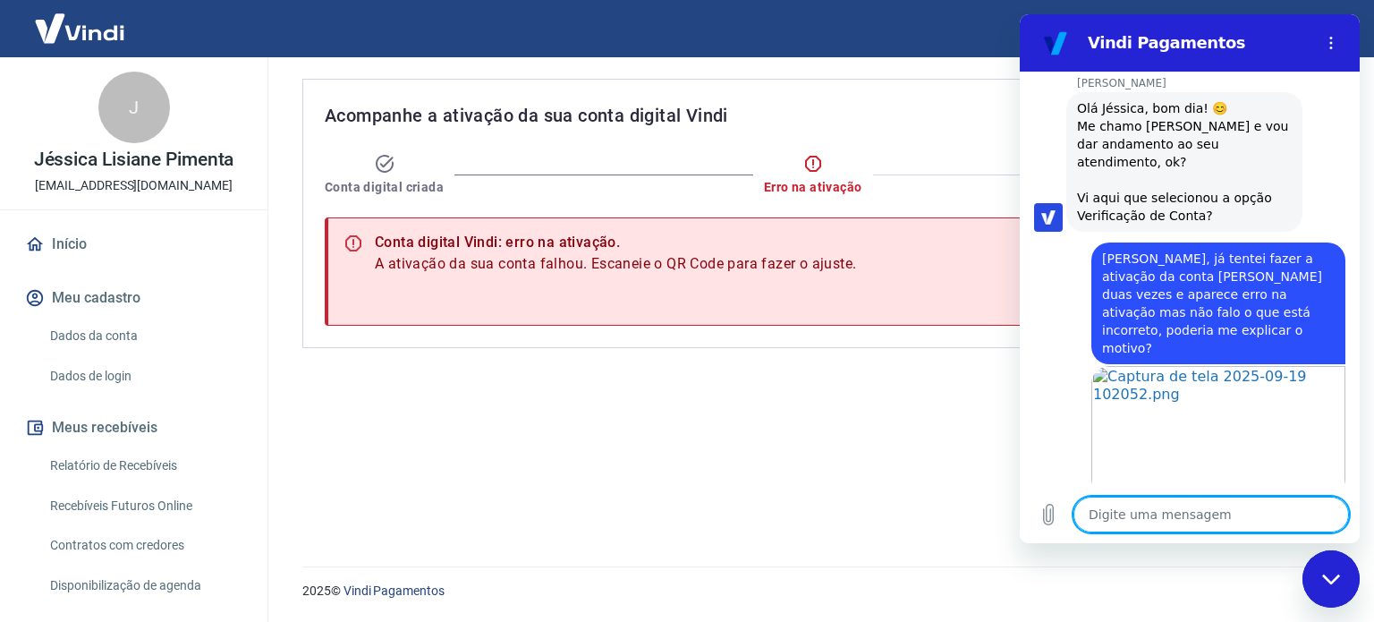
click at [1155, 511] on textarea at bounding box center [1210, 514] width 275 height 36
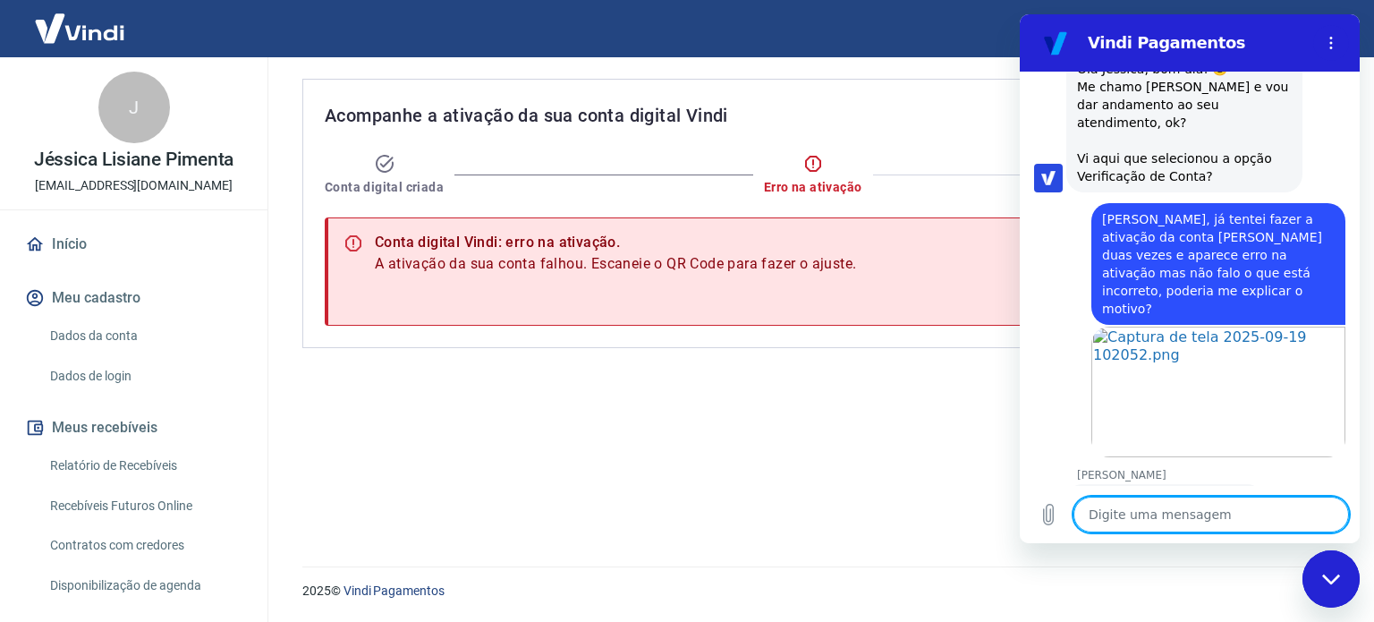
scroll to position [2997, 0]
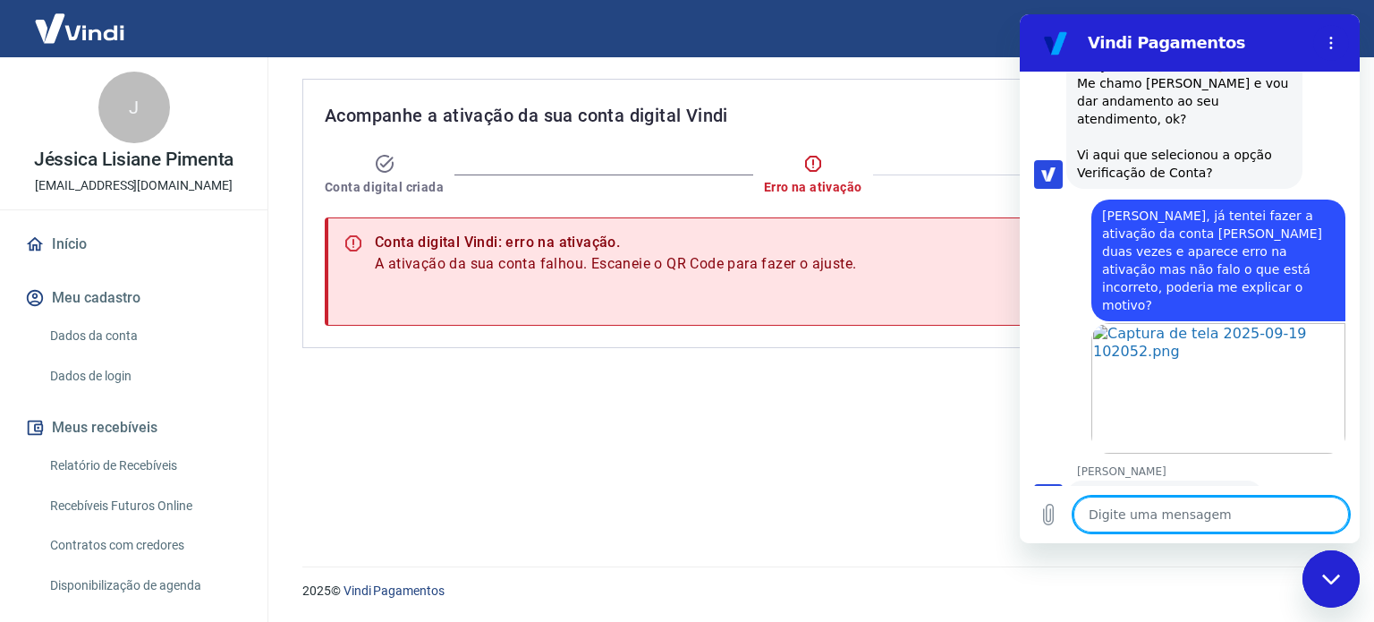
click at [1191, 521] on textarea at bounding box center [1210, 514] width 275 height 36
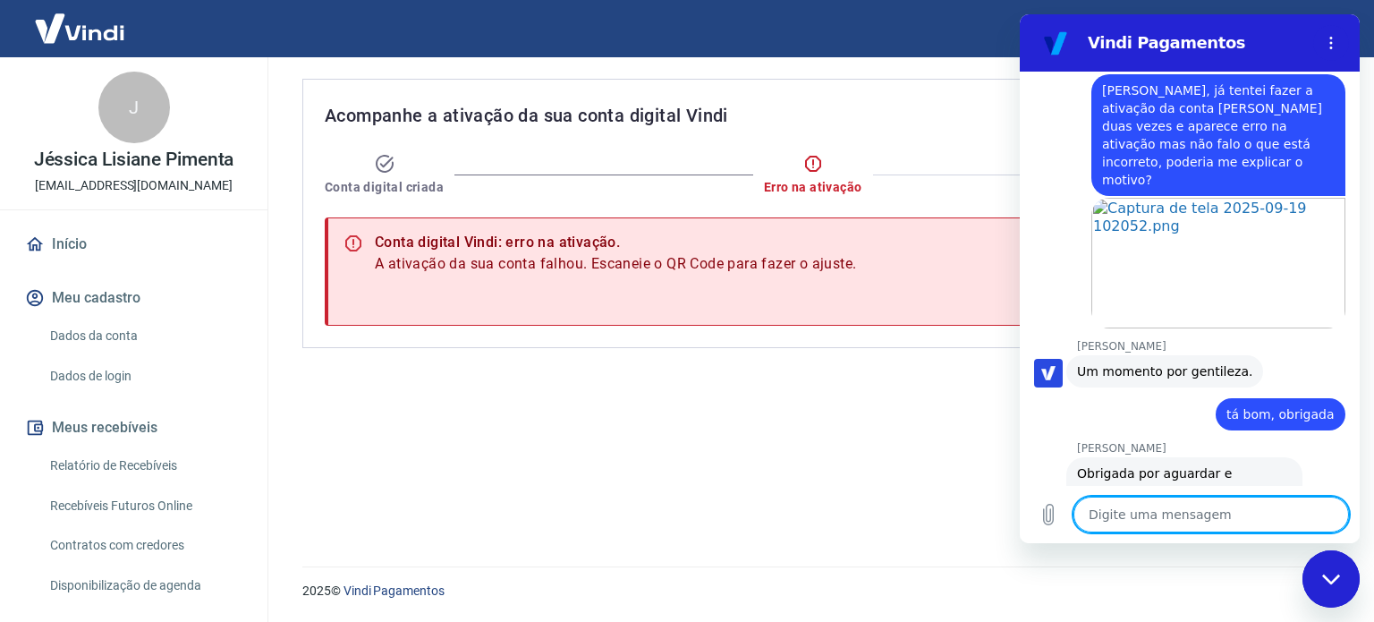
scroll to position [3126, 0]
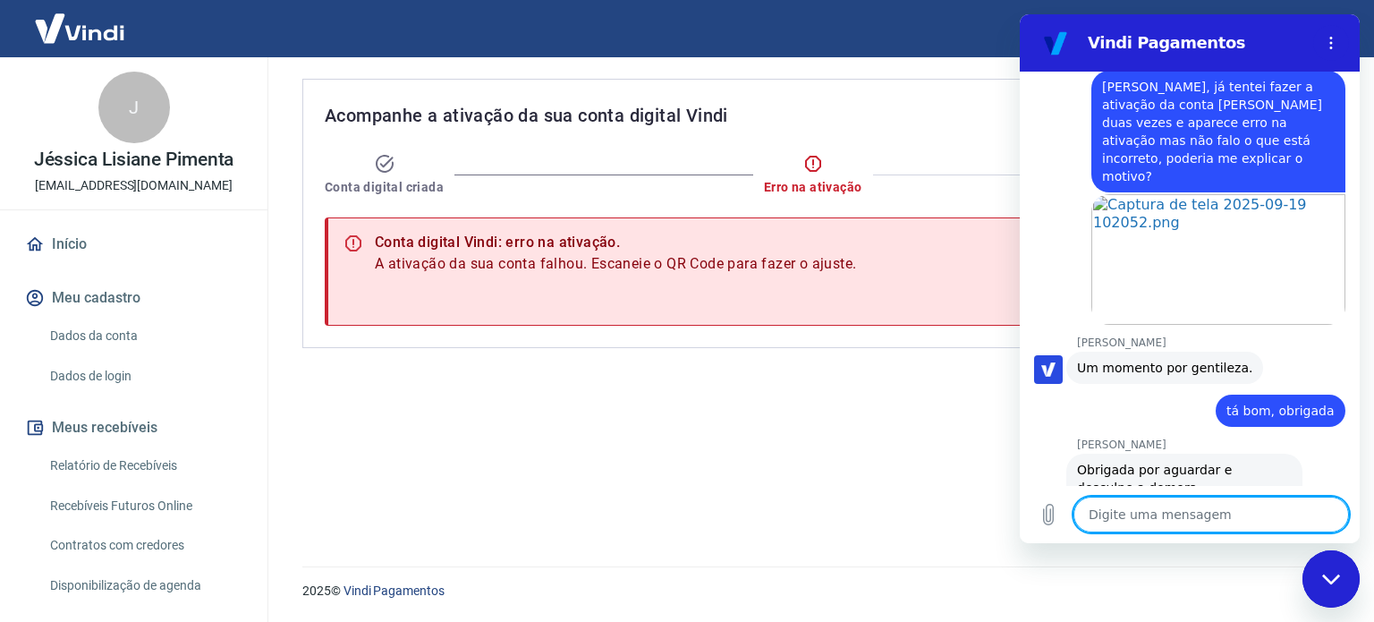
click at [1151, 520] on textarea at bounding box center [1210, 514] width 275 height 36
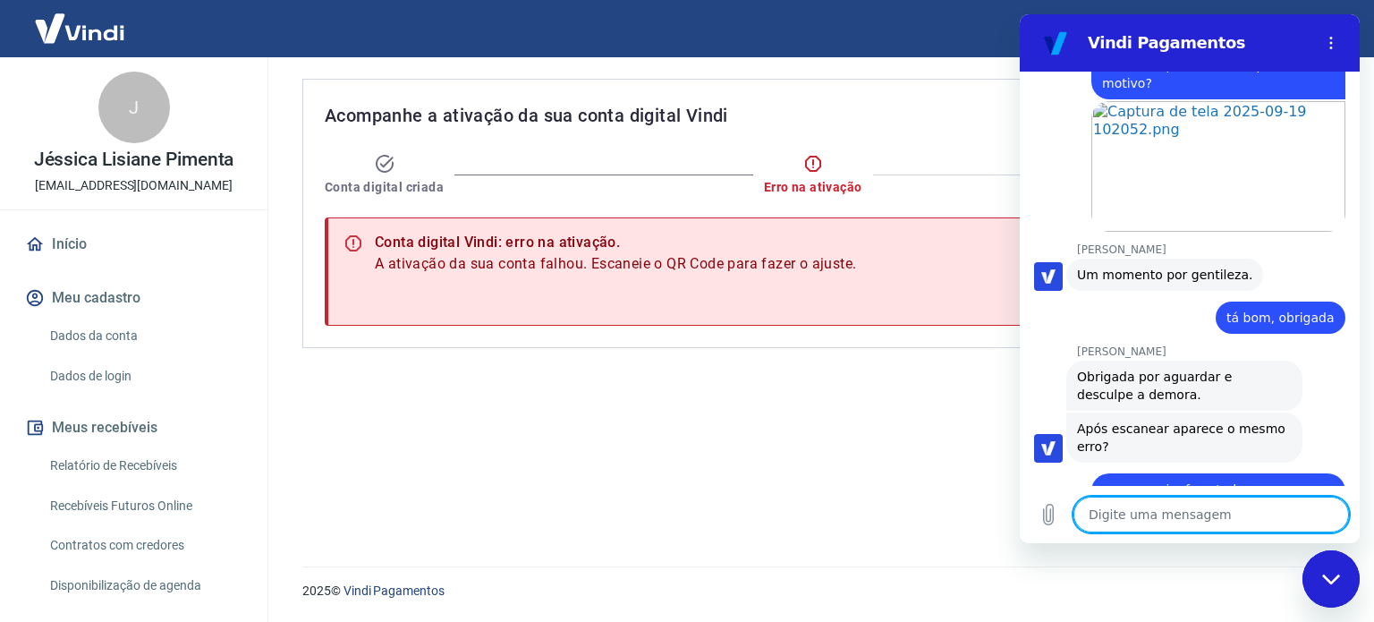
scroll to position [3222, 0]
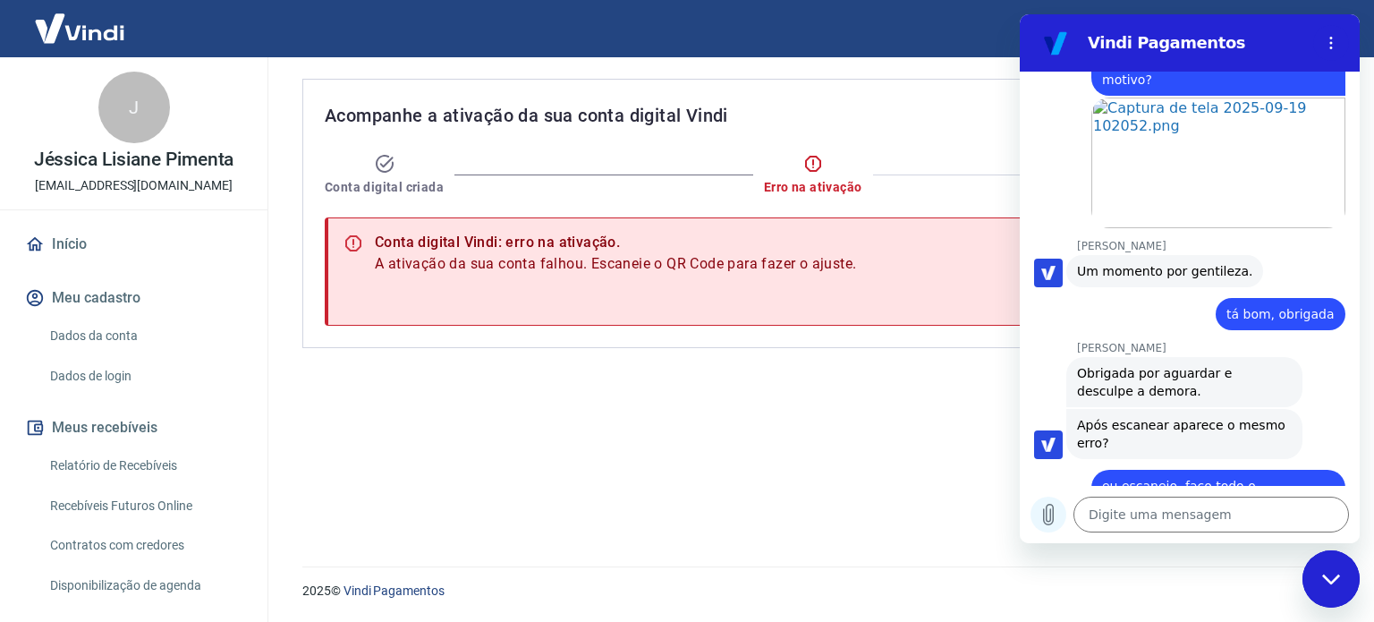
click at [1052, 518] on icon "Carregar arquivo" at bounding box center [1047, 514] width 21 height 21
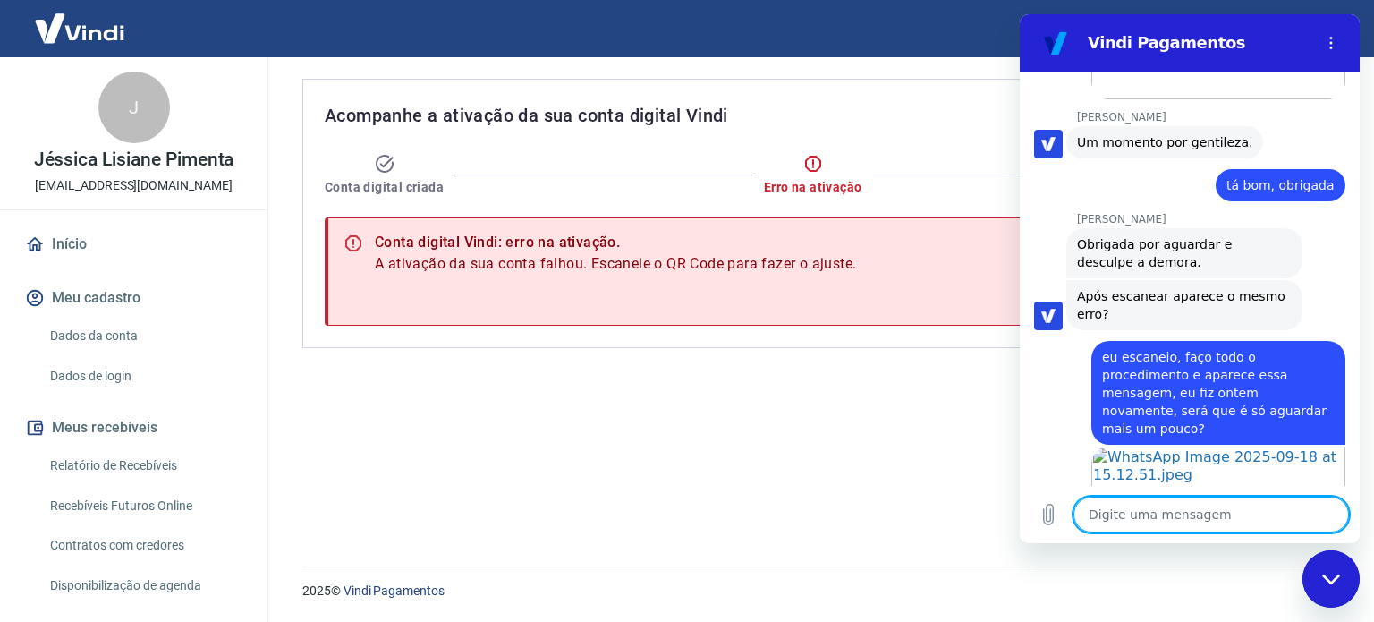
scroll to position [3355, 0]
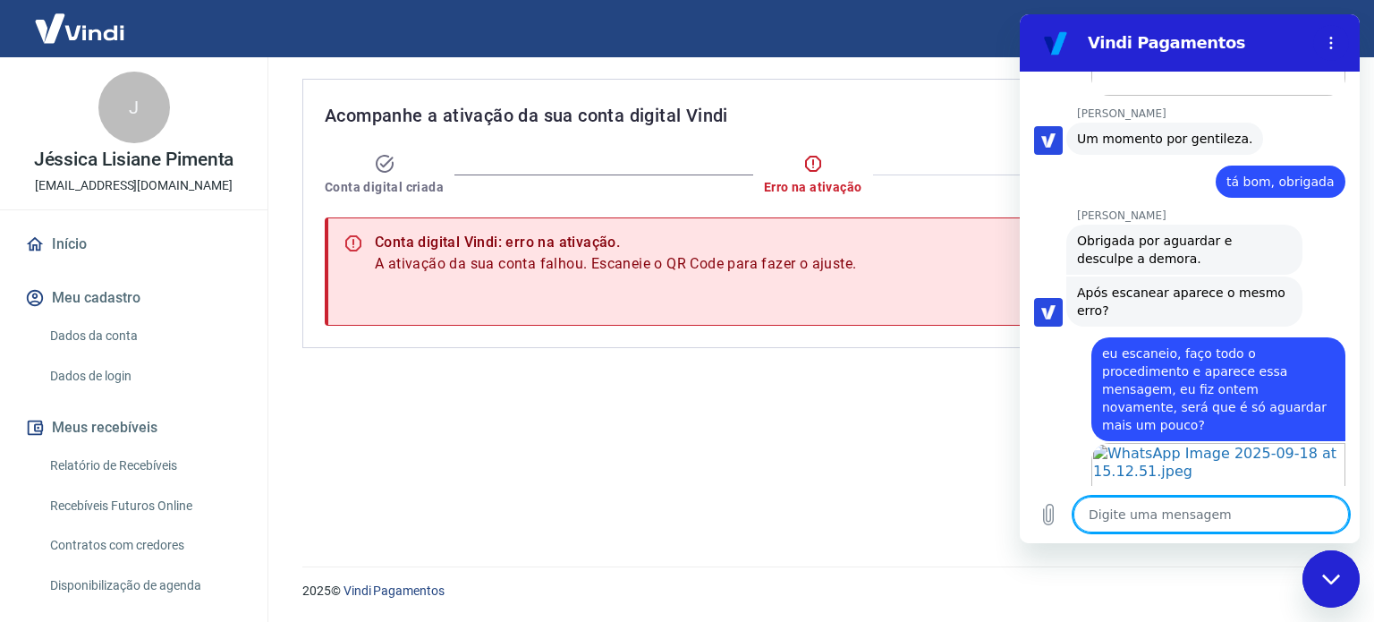
click at [1212, 519] on textarea at bounding box center [1210, 514] width 275 height 36
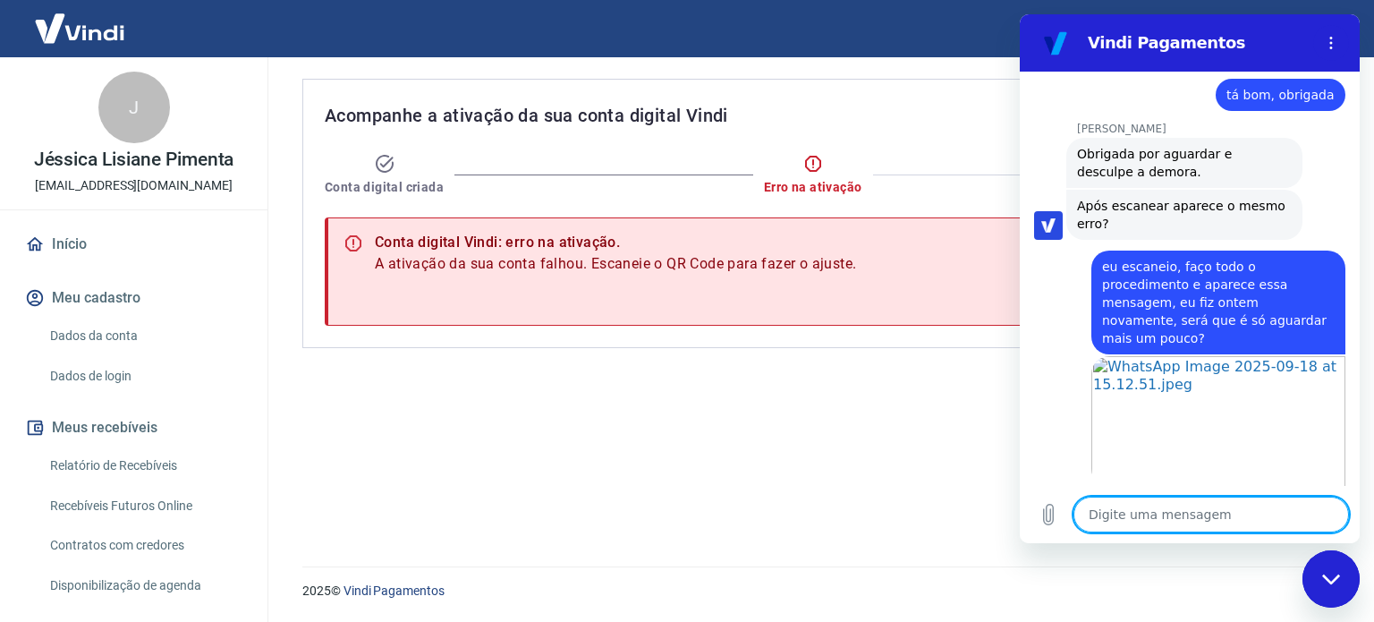
scroll to position [3519, 0]
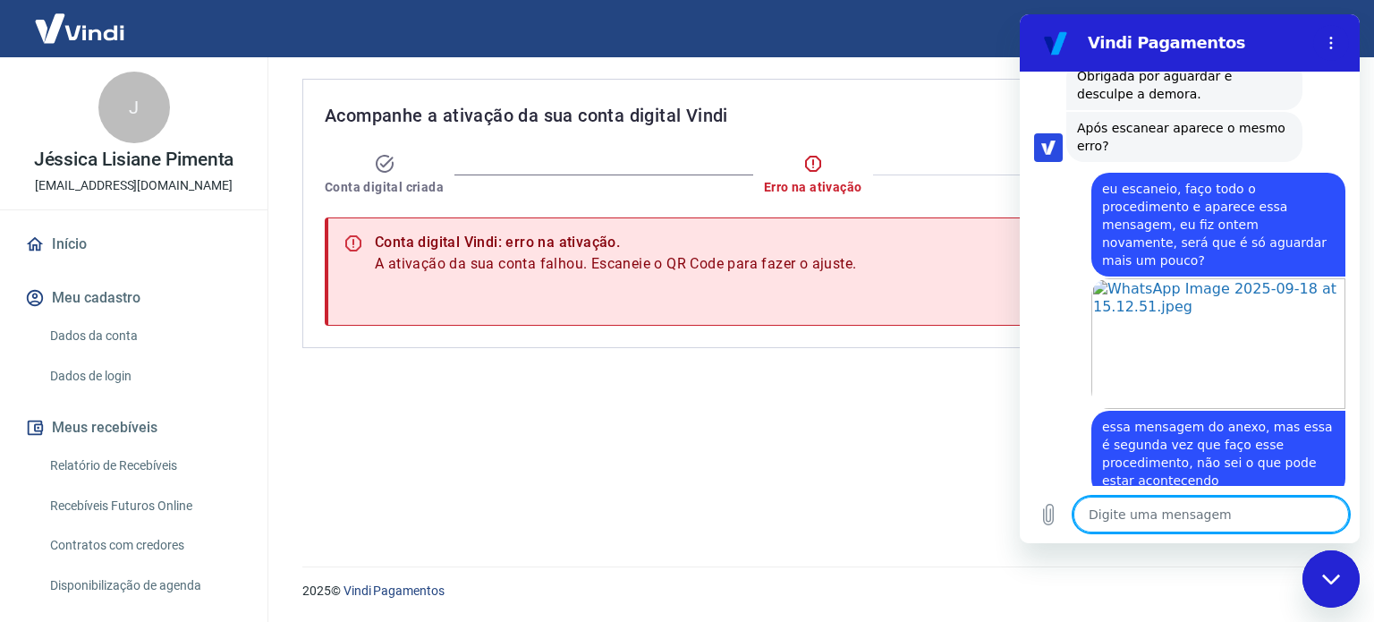
click at [1166, 512] on textarea at bounding box center [1210, 514] width 275 height 36
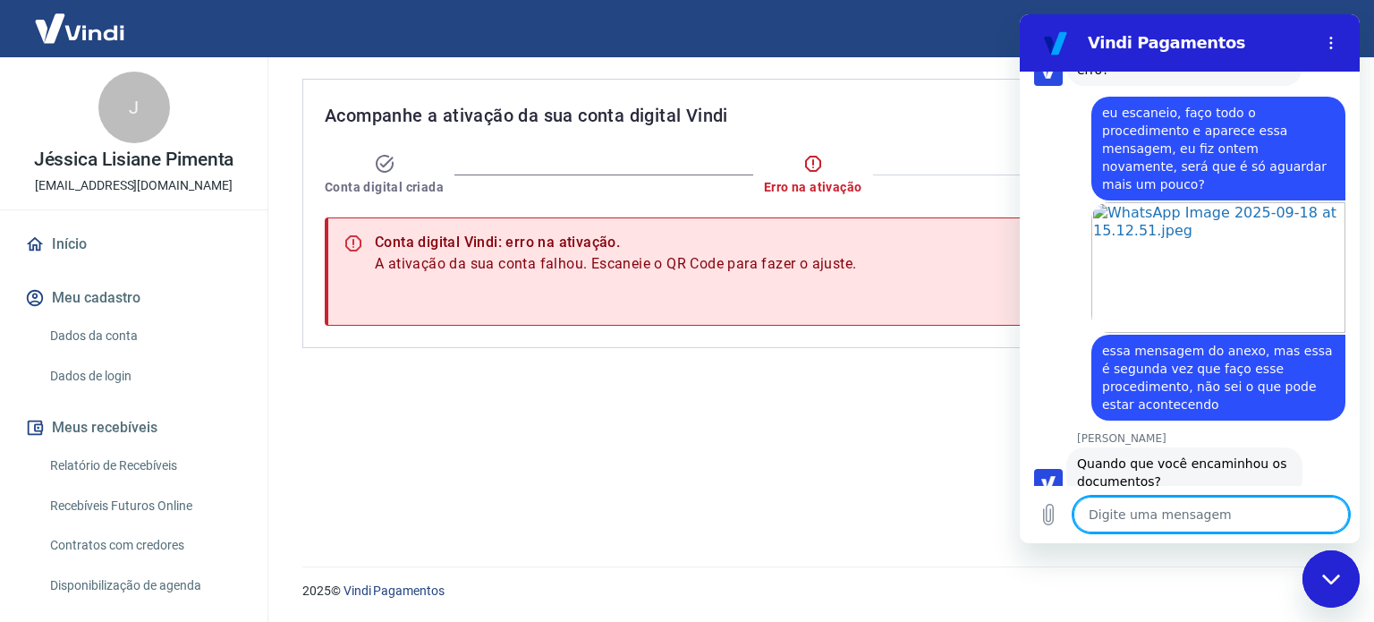
scroll to position [3666, 0]
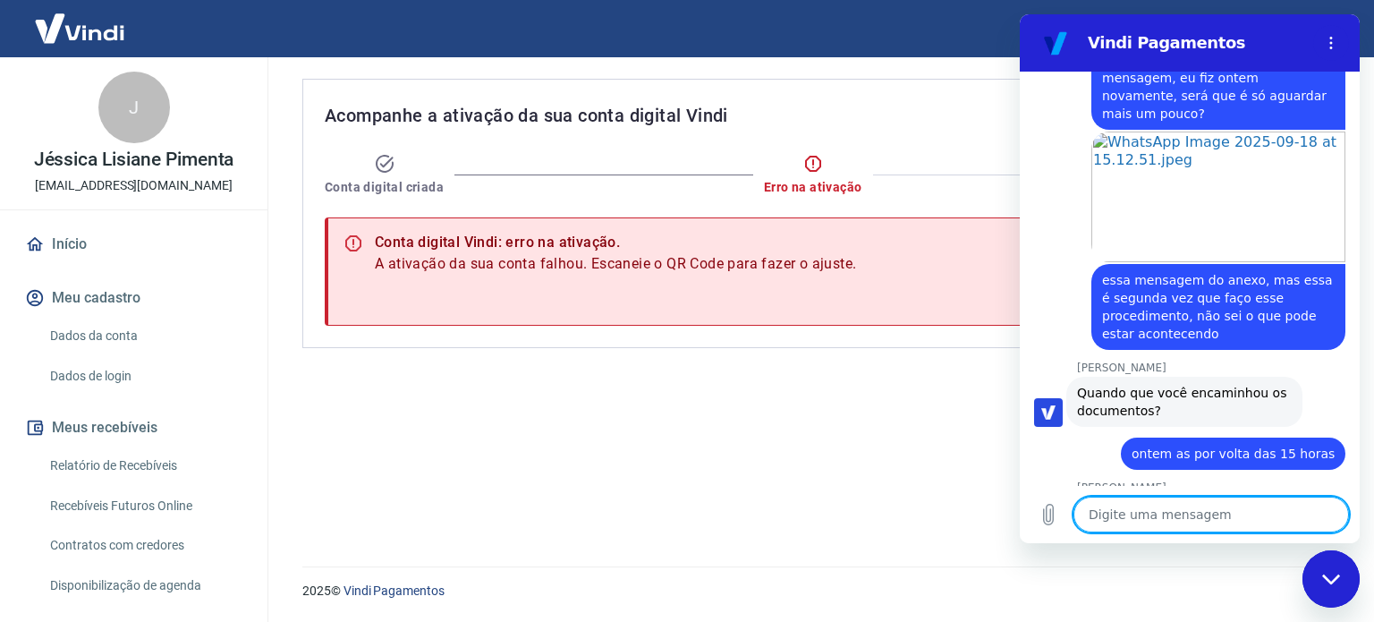
click at [1190, 520] on textarea at bounding box center [1210, 514] width 275 height 36
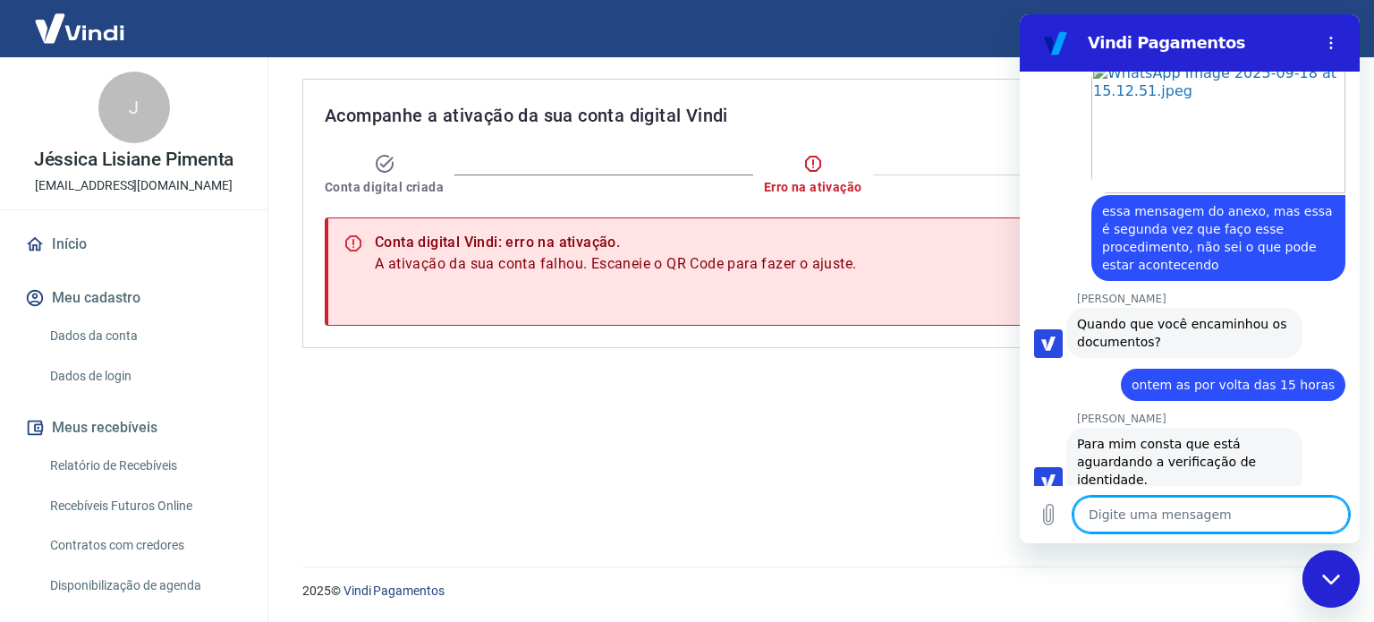
scroll to position [3734, 0]
click at [1319, 580] on div "Fechar janela de mensagens" at bounding box center [1331, 579] width 54 height 54
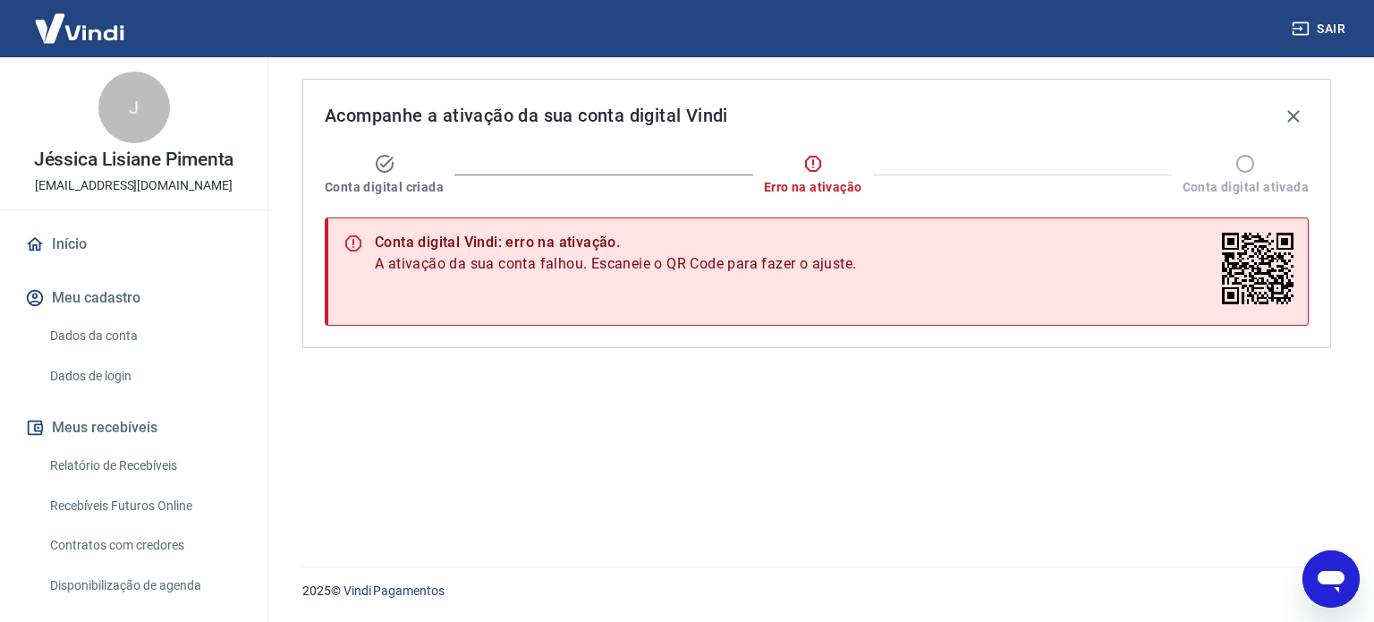
scroll to position [3735, 0]
click at [1317, 578] on icon "Abrir janela de mensagens" at bounding box center [1331, 579] width 32 height 32
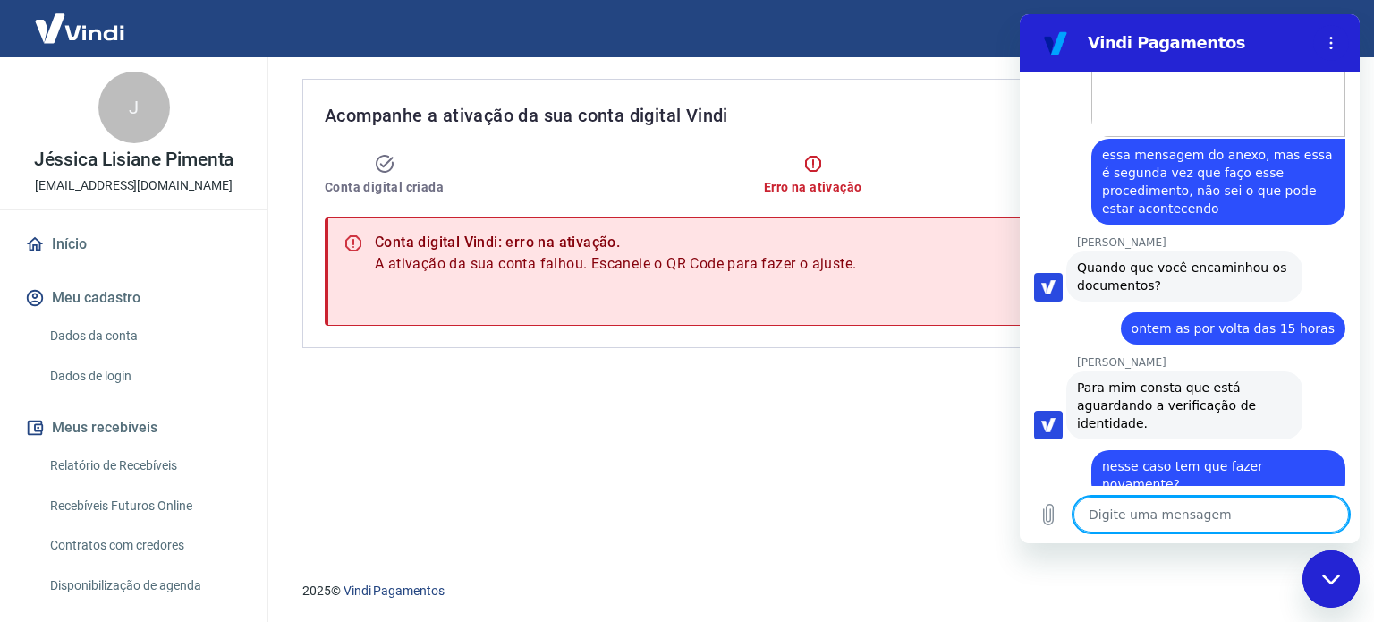
scroll to position [3795, 0]
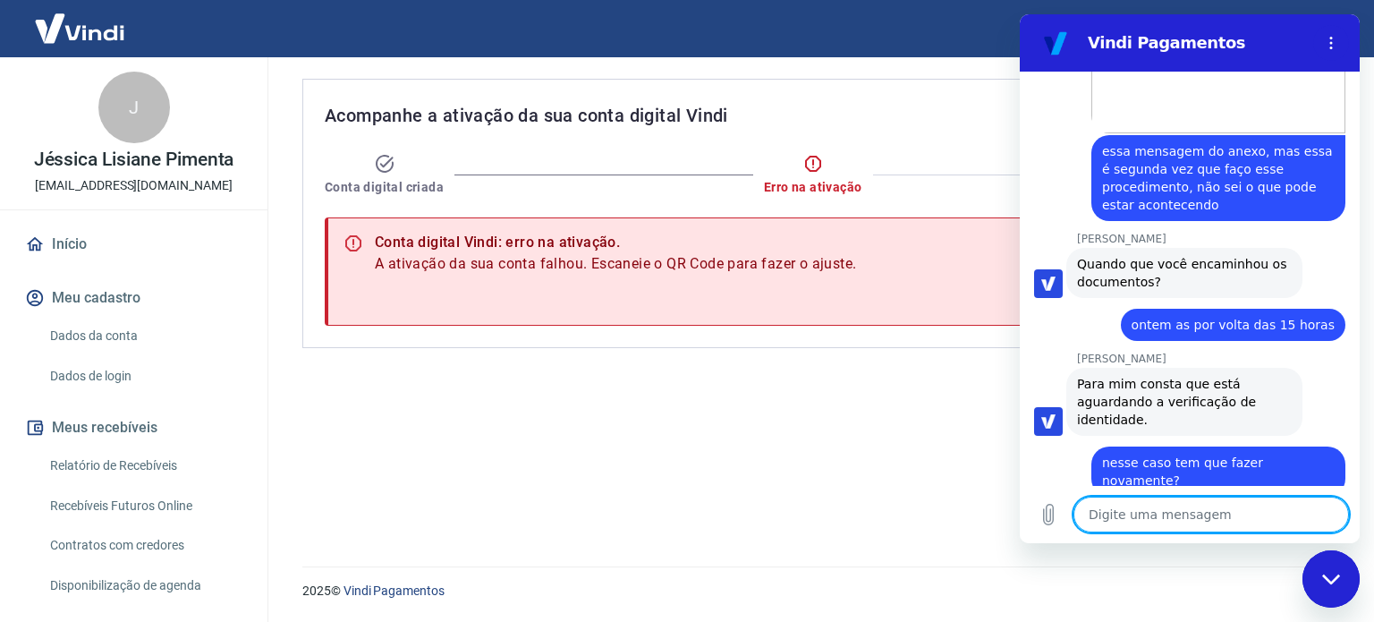
click at [1231, 511] on textarea at bounding box center [1210, 514] width 275 height 36
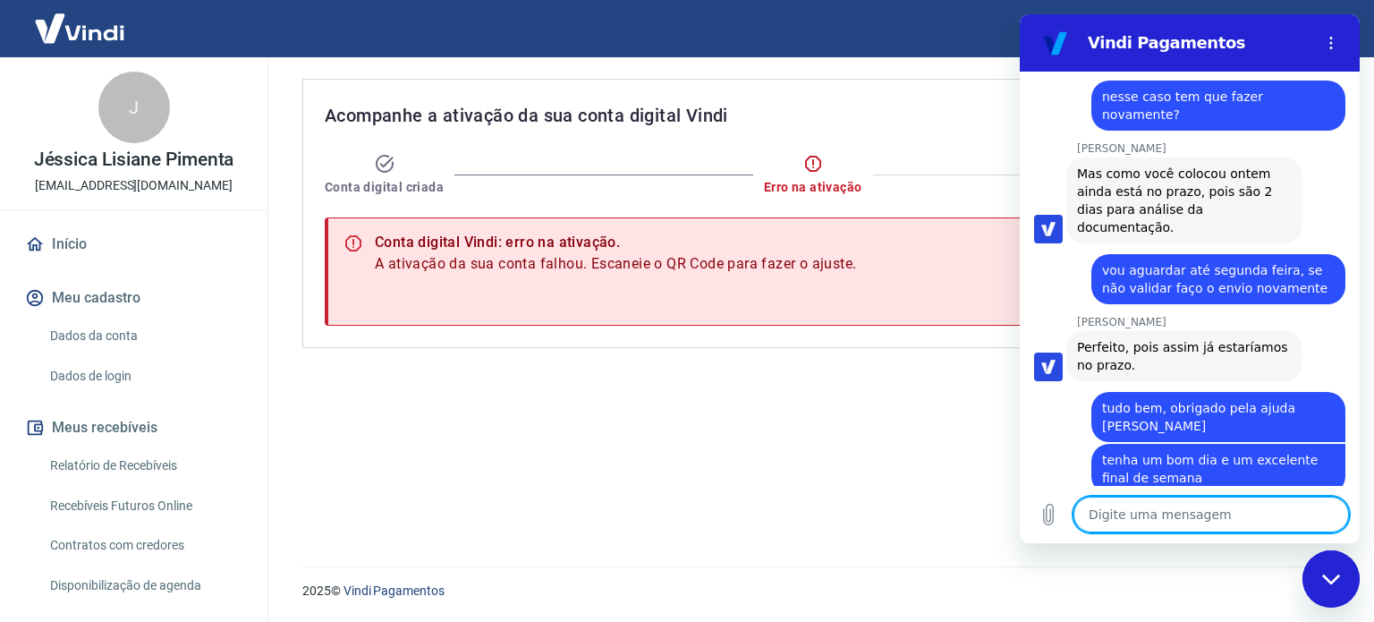
scroll to position [4164, 0]
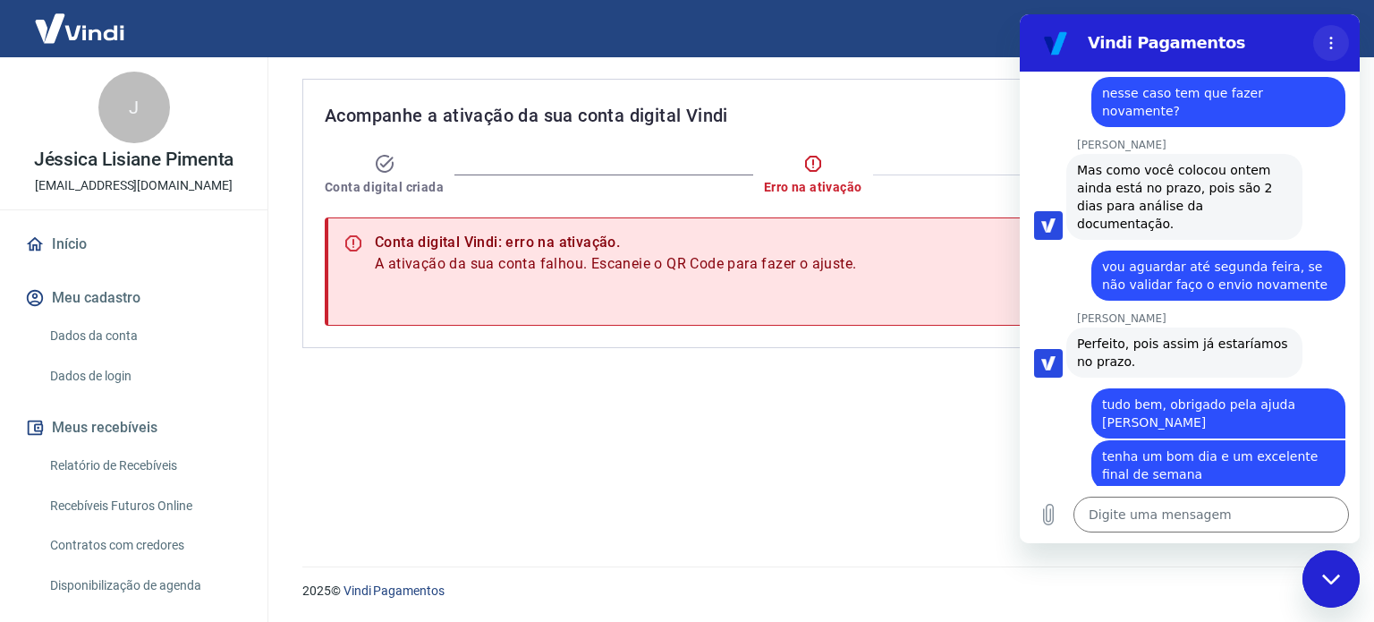
click at [1329, 52] on button "Menu de opções" at bounding box center [1331, 43] width 36 height 36
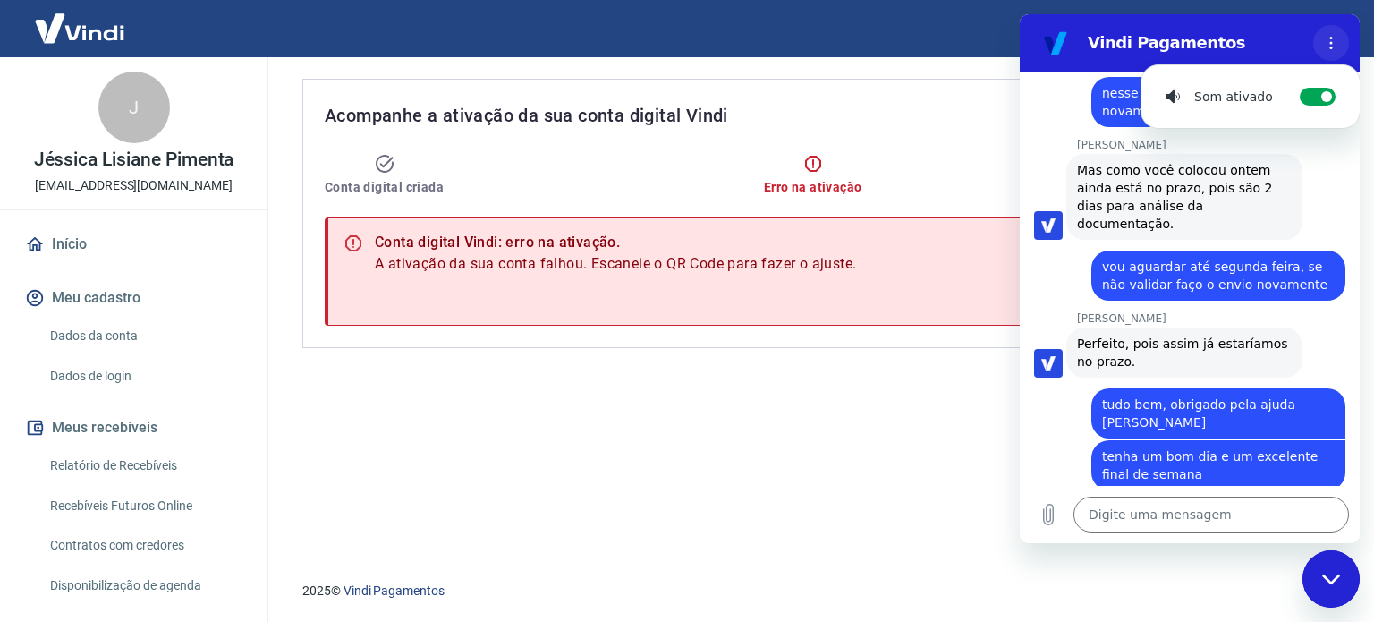
click at [1333, 48] on icon "Menu de opções" at bounding box center [1331, 43] width 14 height 14
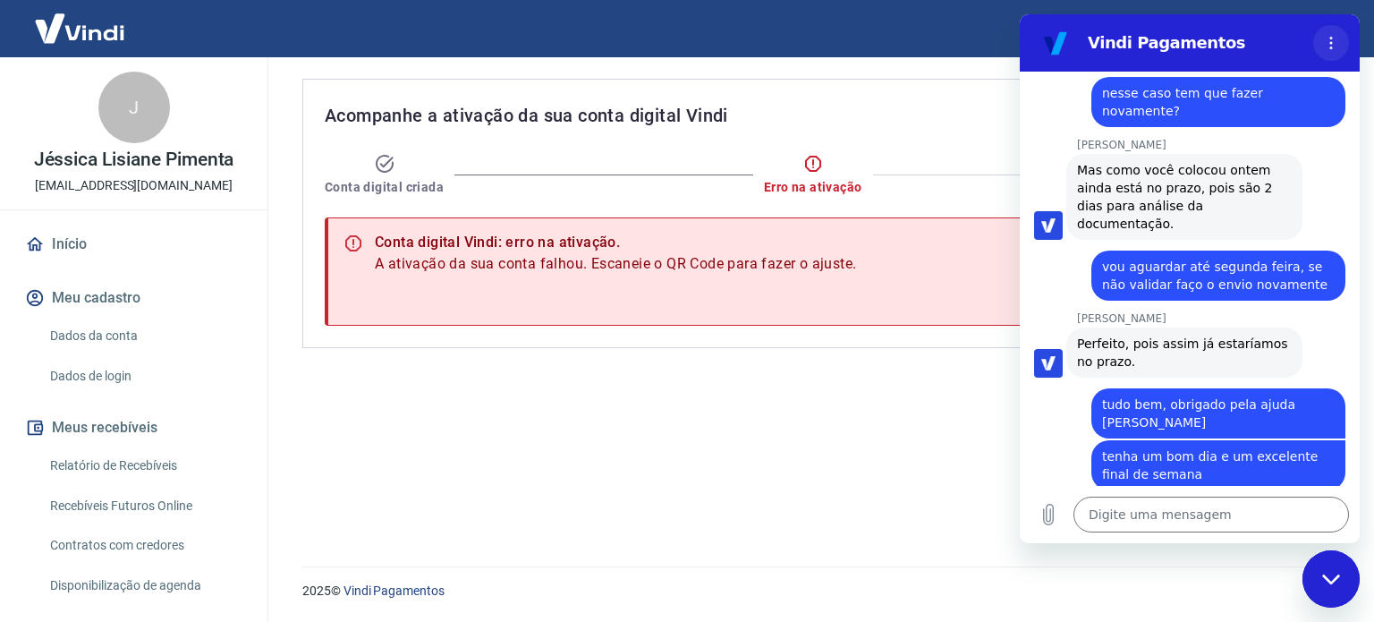
click at [1321, 40] on button "Menu de opções" at bounding box center [1331, 43] width 36 height 36
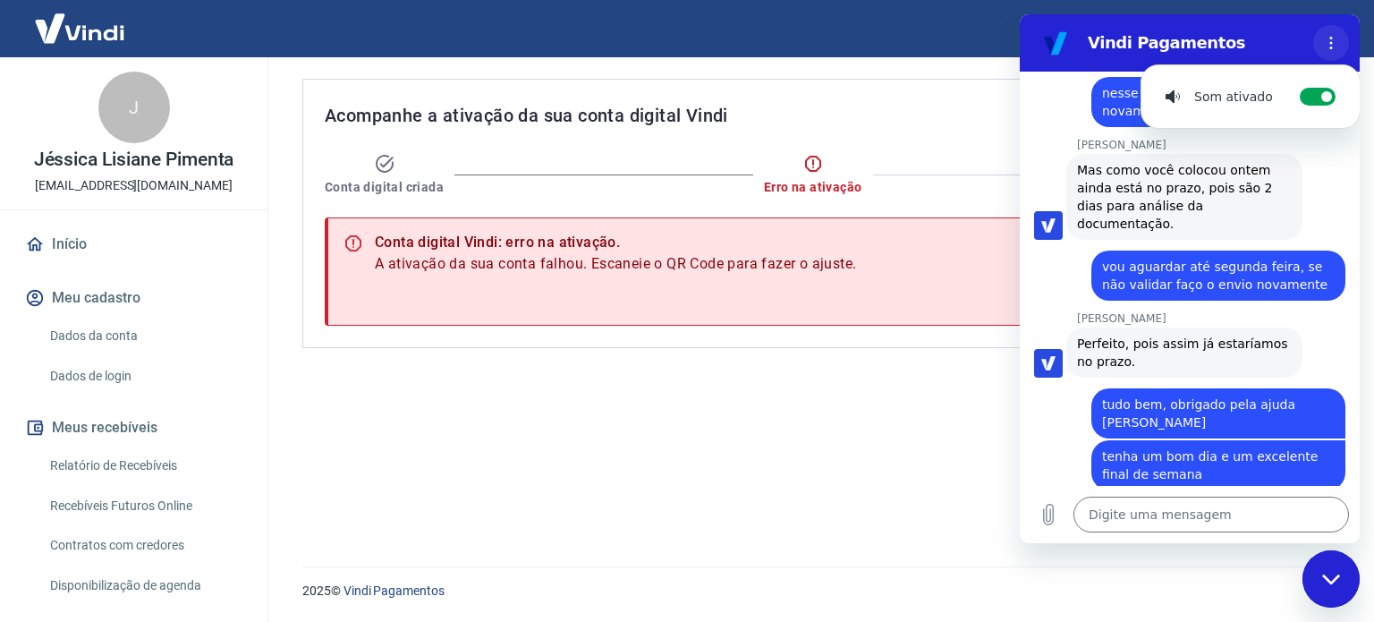
click at [1321, 40] on button "Menu de opções" at bounding box center [1331, 43] width 36 height 36
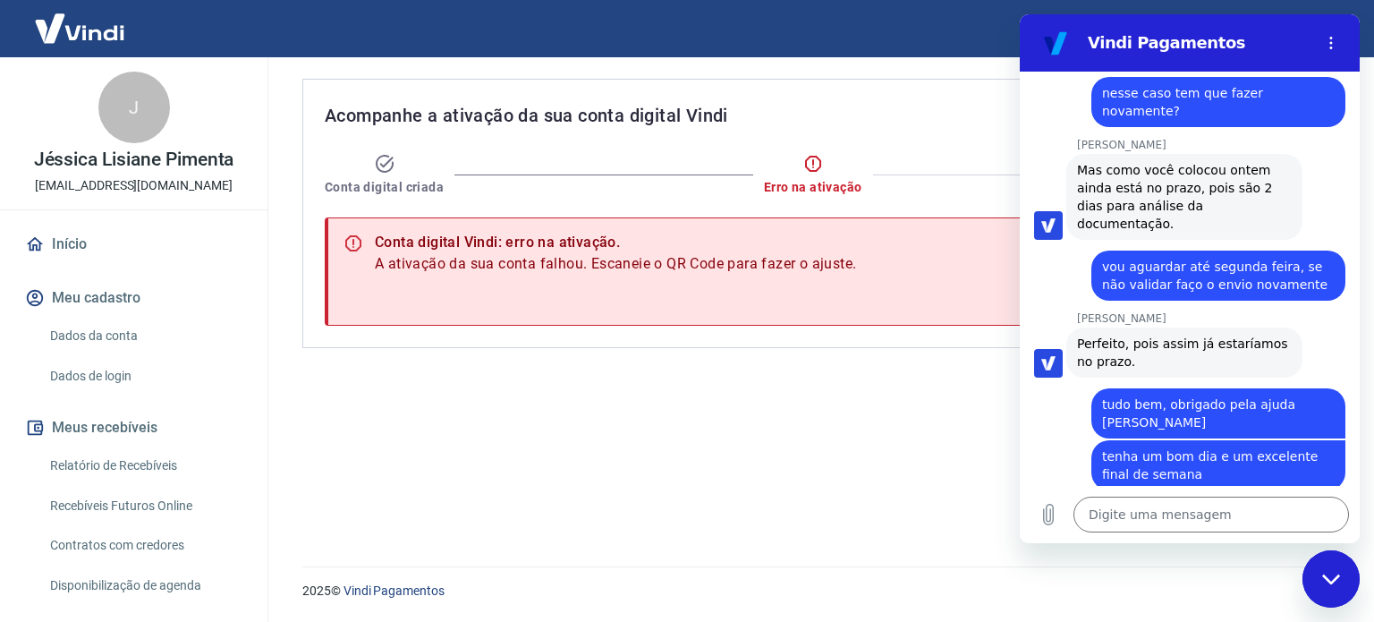
click at [1329, 576] on icon "Fechar janela de mensagens" at bounding box center [1331, 579] width 19 height 12
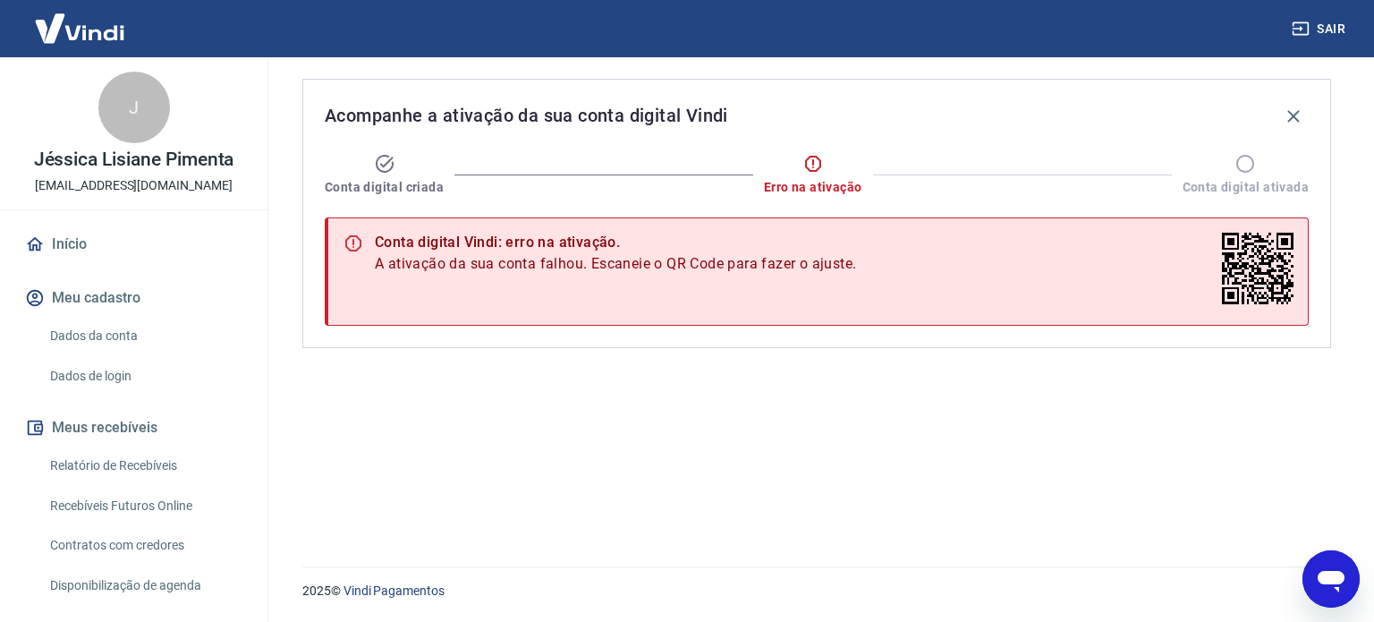
click at [1329, 576] on icon "Abrir janela de mensagens" at bounding box center [1330, 581] width 27 height 21
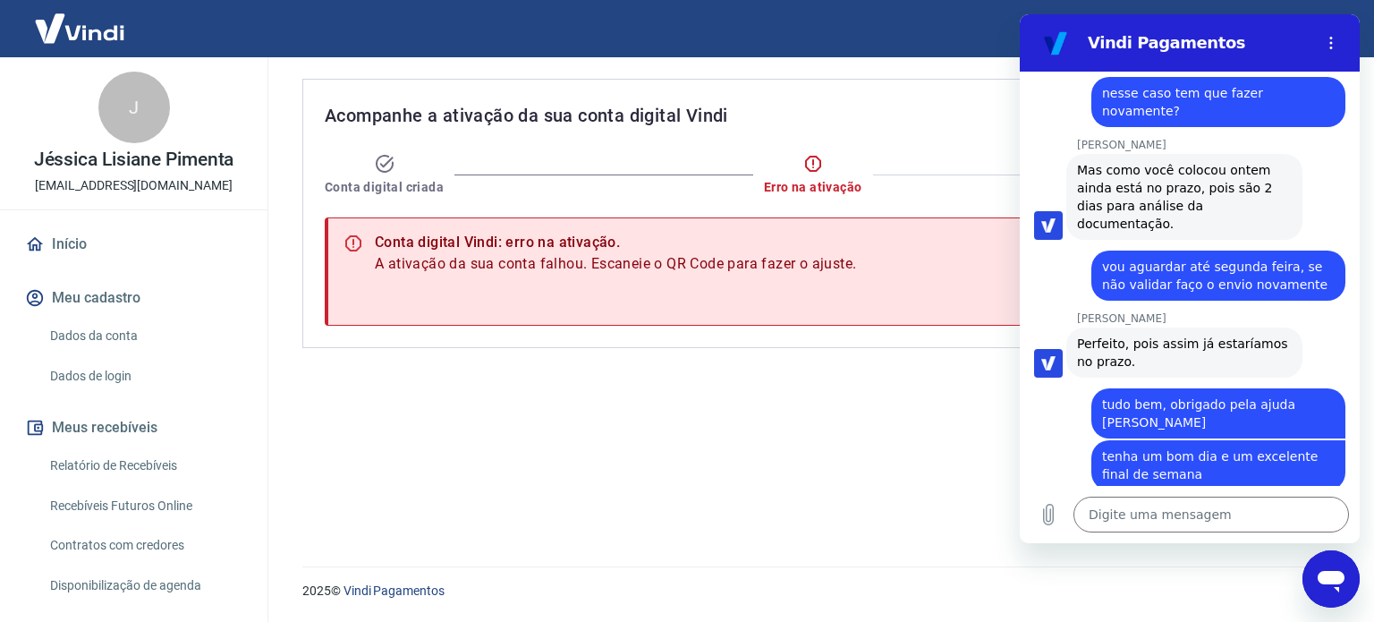
scroll to position [0, 0]
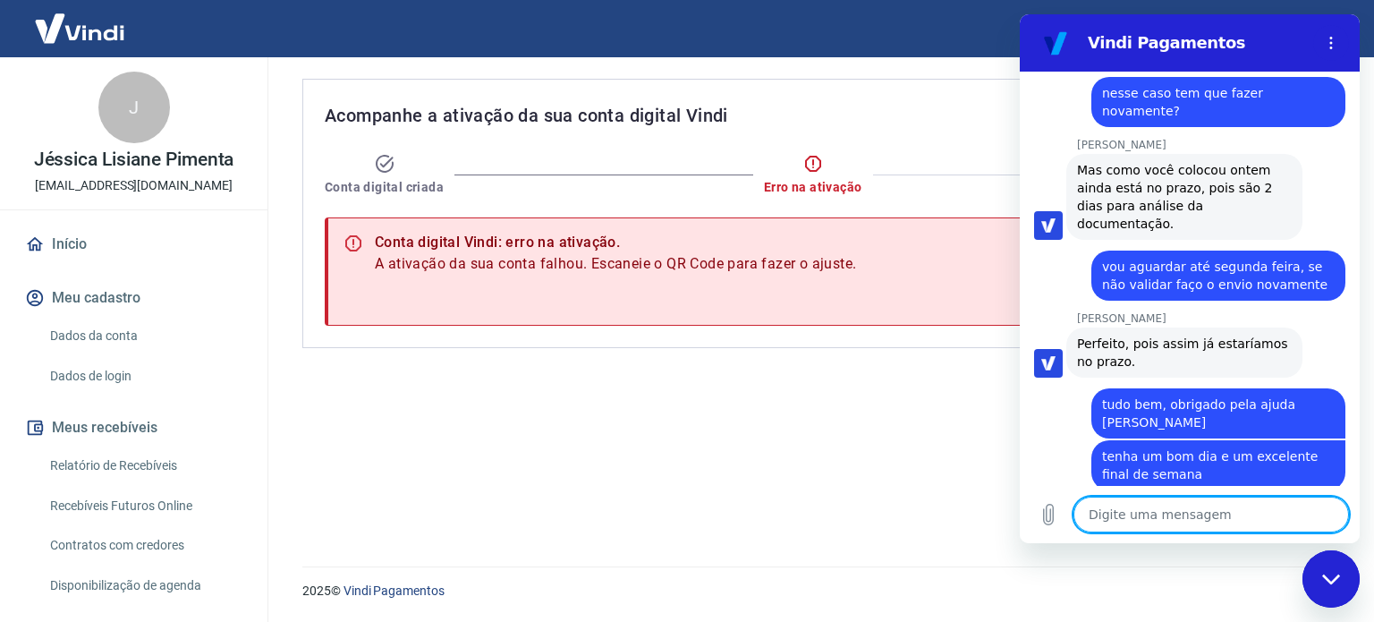
click at [1059, 54] on figure at bounding box center [1055, 43] width 36 height 36
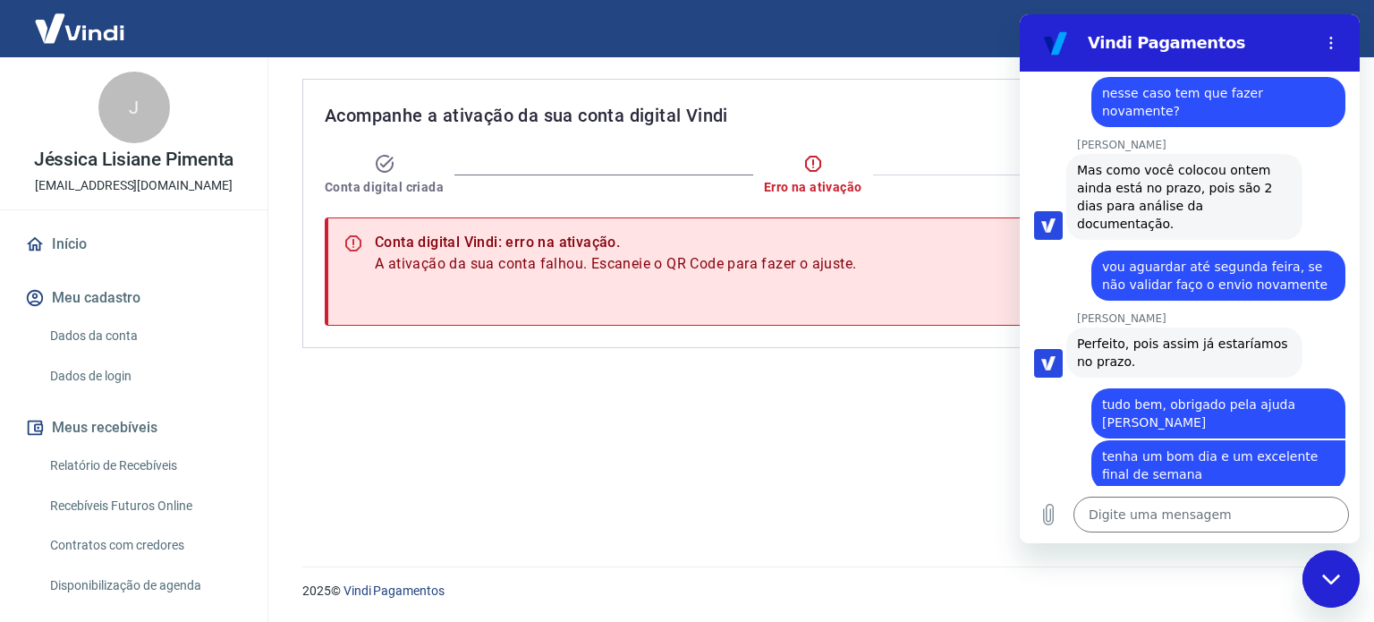
drag, startPoint x: 1142, startPoint y: 46, endPoint x: 1154, endPoint y: 46, distance: 11.6
click at [1143, 46] on h2 "Vindi Pagamentos" at bounding box center [1197, 42] width 218 height 21
click at [1335, 46] on icon "Menu de opções" at bounding box center [1331, 43] width 14 height 14
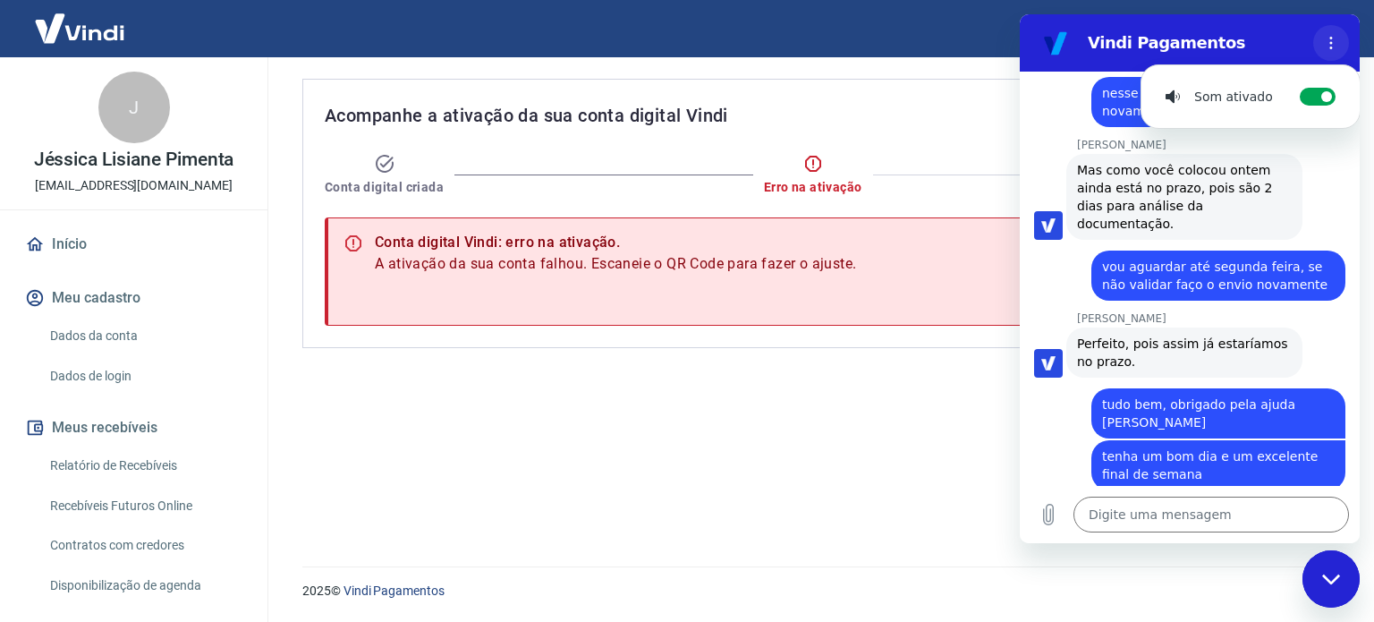
click at [1335, 46] on icon "Menu de opções" at bounding box center [1331, 43] width 14 height 14
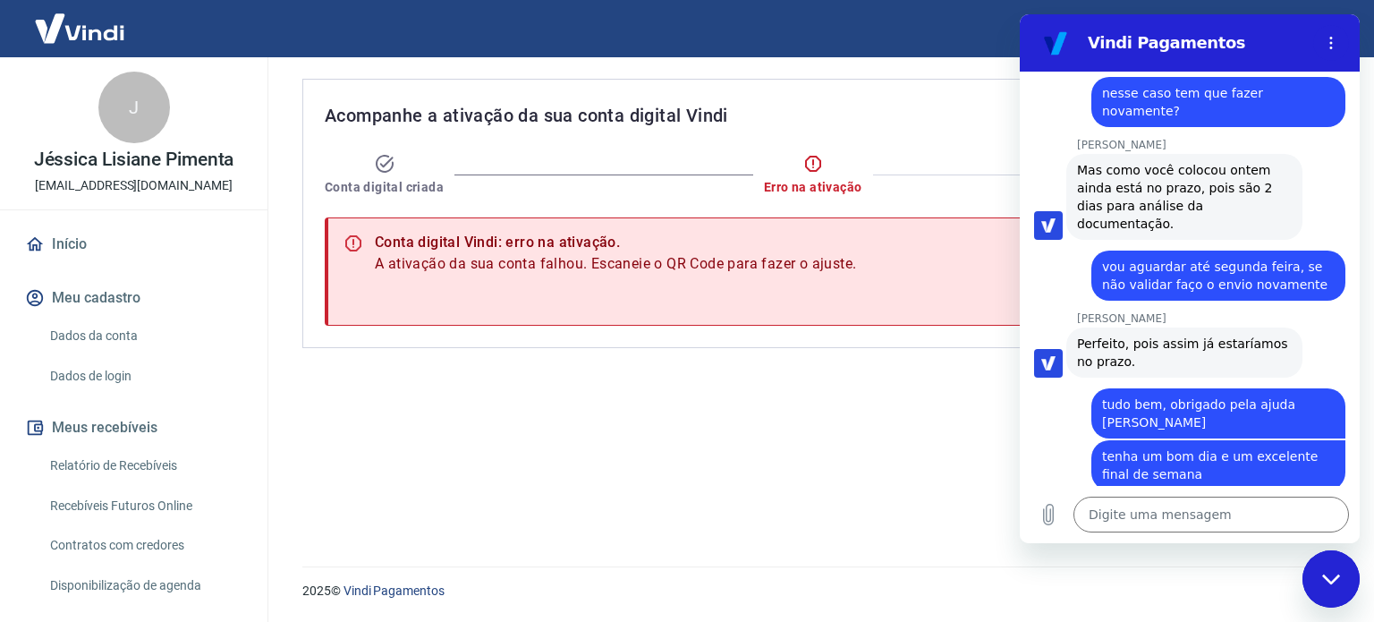
click at [1323, 592] on div "Fechar janela de mensagens" at bounding box center [1331, 579] width 54 height 54
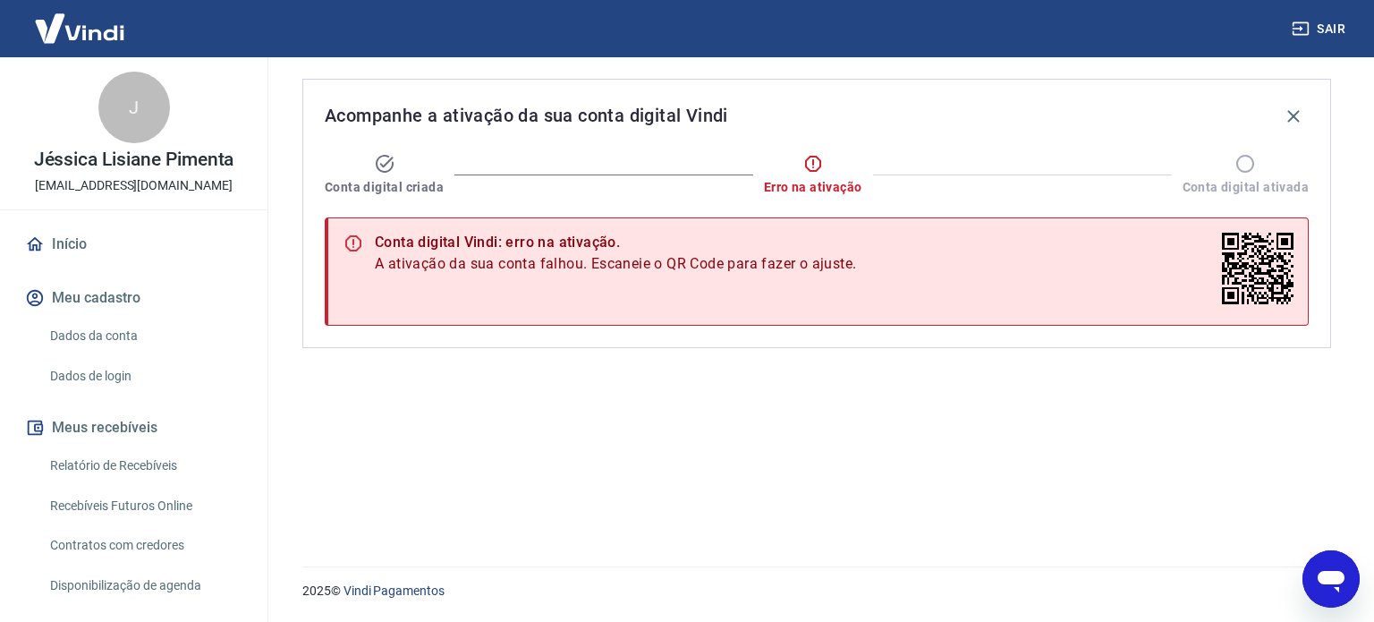
click at [1308, 604] on div "2025 © Vindi Pagamentos" at bounding box center [816, 583] width 1071 height 77
click at [1318, 564] on icon "Abrir janela de mensagens" at bounding box center [1331, 579] width 32 height 32
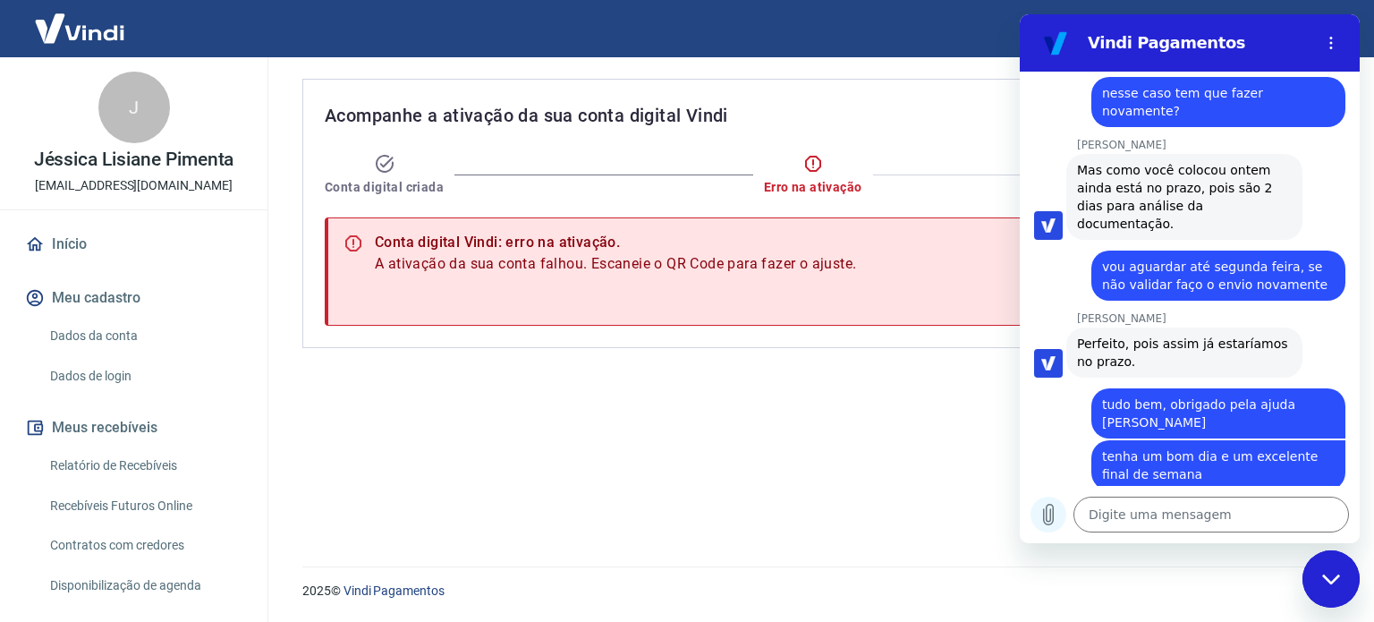
click at [1048, 527] on button "Carregar arquivo" at bounding box center [1048, 514] width 36 height 36
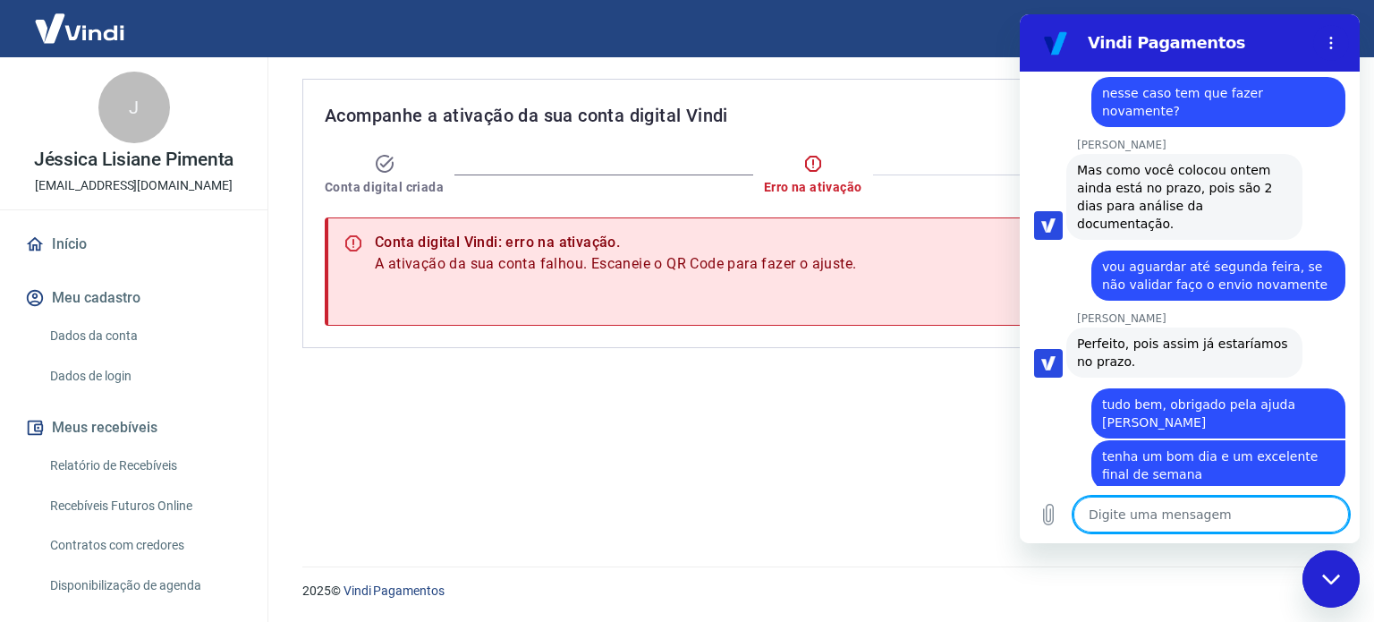
drag, startPoint x: 1245, startPoint y: 513, endPoint x: 1273, endPoint y: 536, distance: 35.6
click at [1273, 536] on div "Digite uma mensagem x" at bounding box center [1190, 514] width 340 height 57
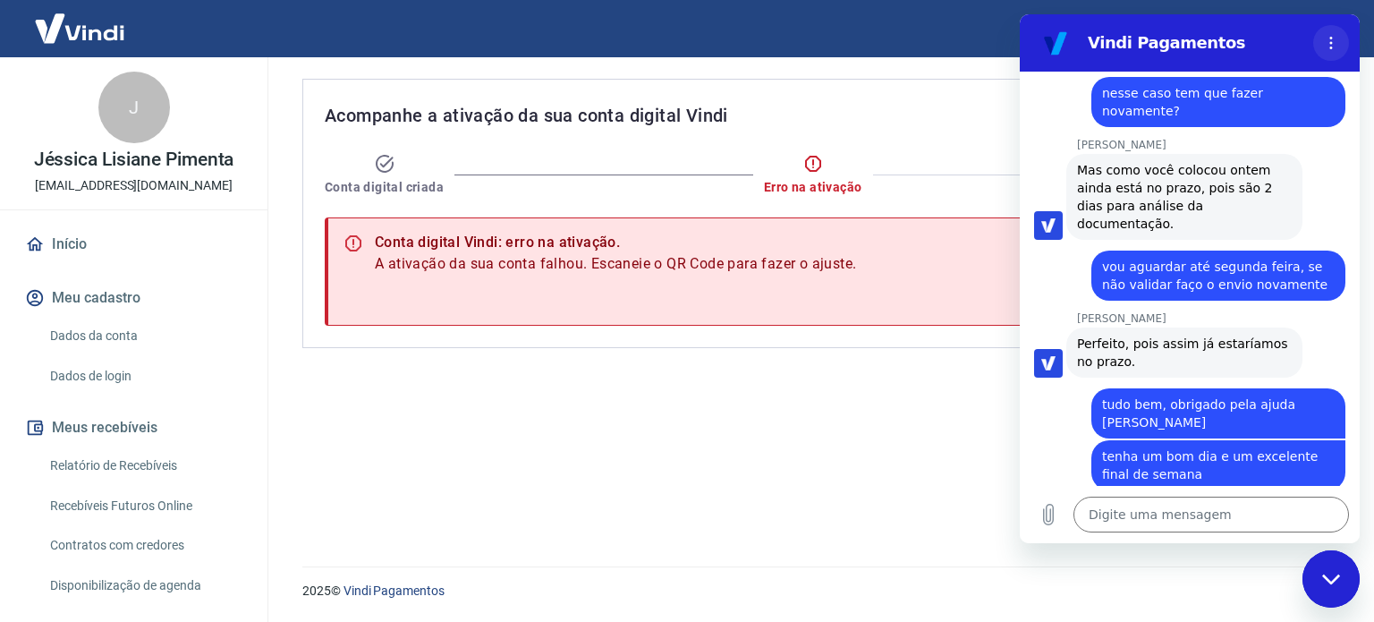
click at [1332, 46] on icon "Menu de opções" at bounding box center [1331, 43] width 14 height 14
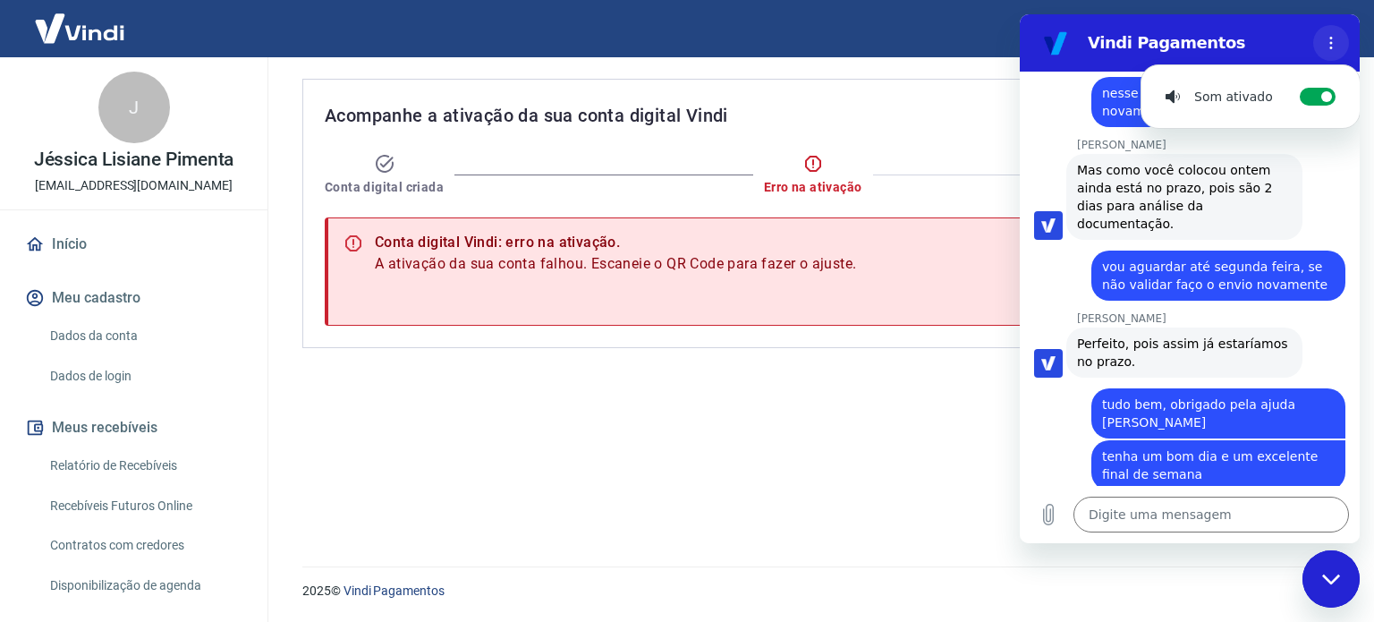
click at [1332, 46] on icon "Menu de opções" at bounding box center [1331, 43] width 14 height 14
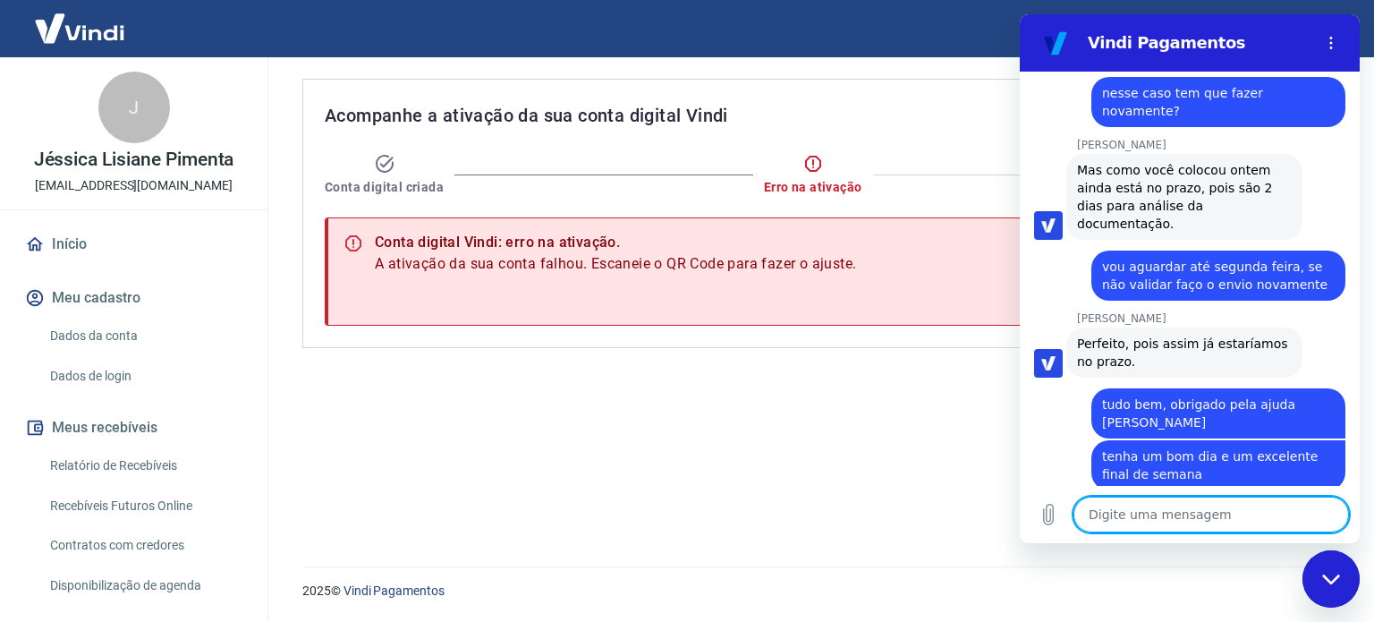
click at [1329, 588] on div "Fechar janela de mensagens" at bounding box center [1331, 579] width 54 height 54
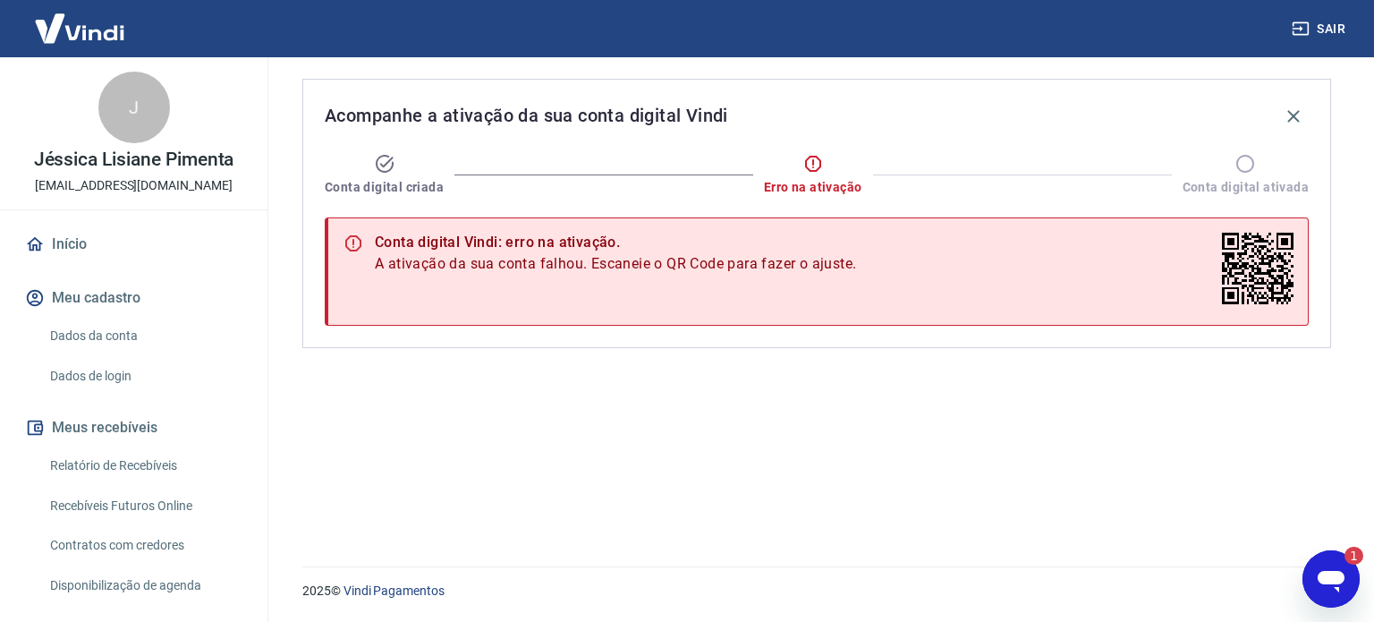
drag, startPoint x: 1321, startPoint y: 582, endPoint x: 2612, endPoint y: 1099, distance: 1390.3
click at [1321, 582] on icon "Abrir janela de mensagens, 1 mensagem não lida" at bounding box center [1330, 581] width 27 height 21
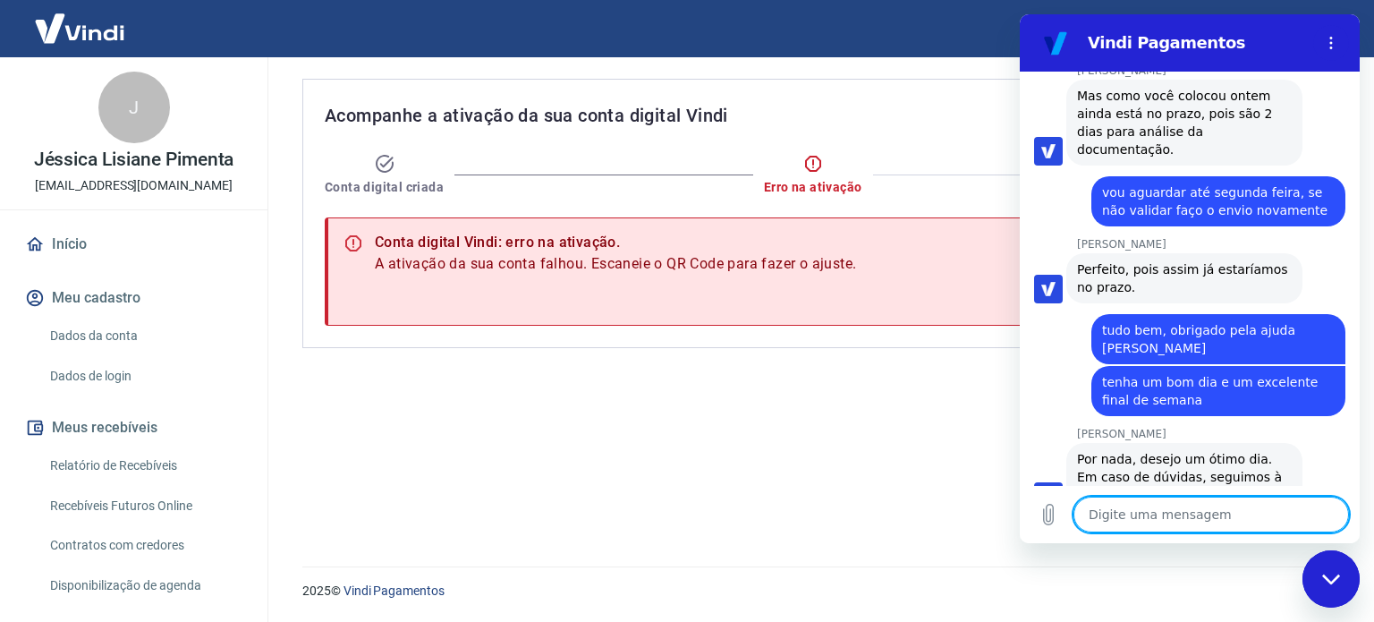
scroll to position [4253, 0]
